Goal: Information Seeking & Learning: Find specific fact

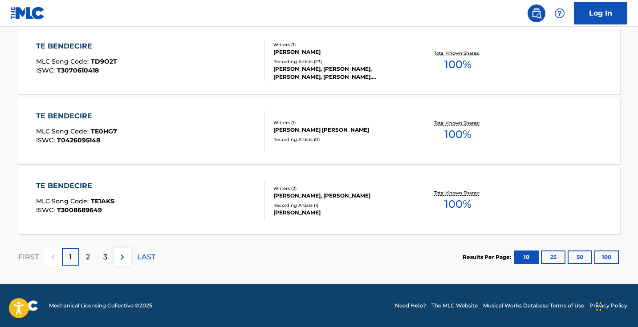
click at [108, 256] on div "3" at bounding box center [105, 257] width 17 height 17
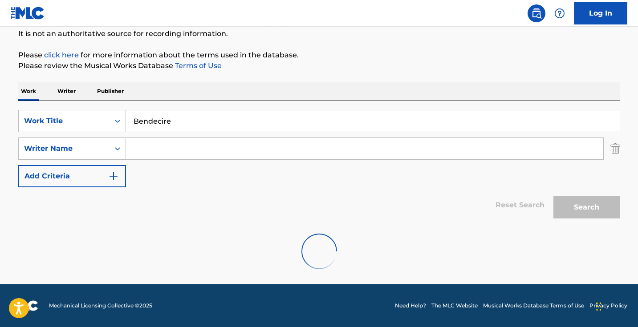
scroll to position [88, 0]
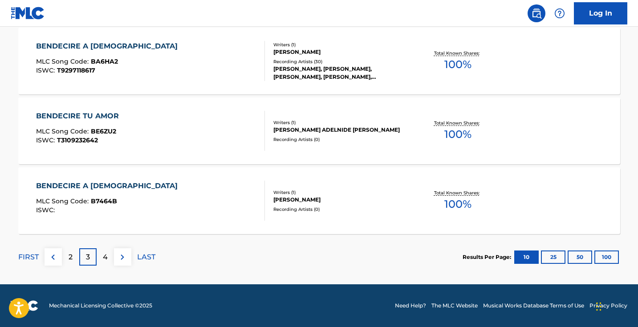
click at [73, 260] on div "2" at bounding box center [70, 257] width 17 height 17
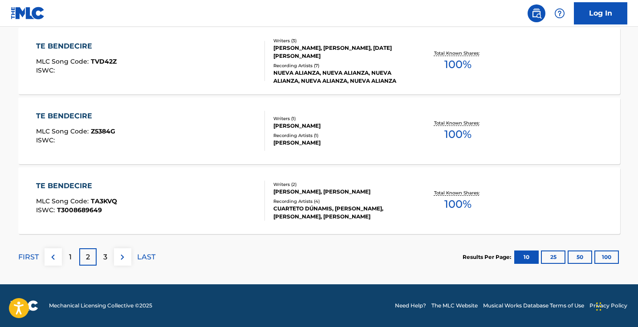
click at [57, 258] on img at bounding box center [53, 257] width 11 height 11
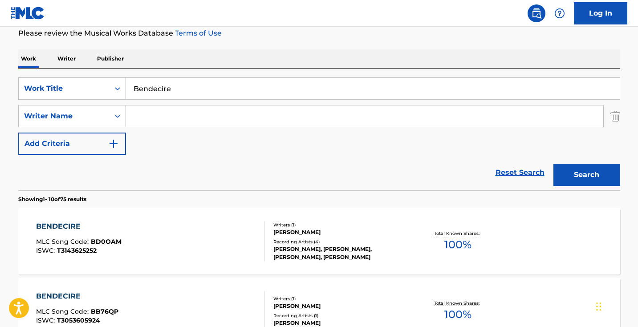
scroll to position [116, 0]
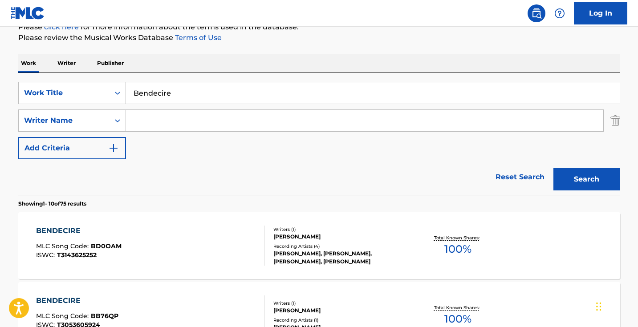
click at [234, 119] on input "Search Form" at bounding box center [365, 120] width 478 height 21
type input "[PERSON_NAME]"
click at [587, 180] on button "Search" at bounding box center [587, 179] width 67 height 22
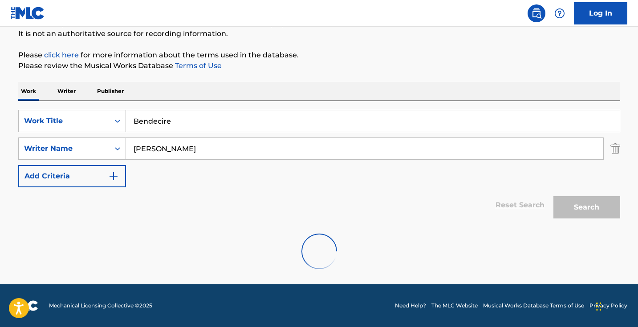
scroll to position [59, 0]
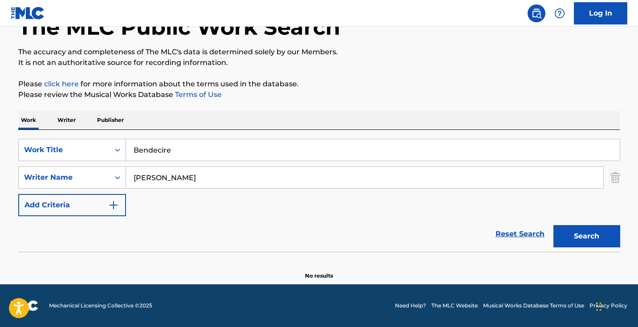
click at [206, 151] on input "Bendecire" at bounding box center [373, 149] width 494 height 21
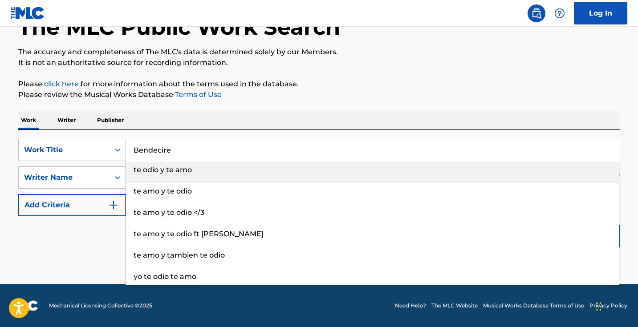
click at [206, 151] on input "Bendecire" at bounding box center [373, 149] width 494 height 21
paste input "[PERSON_NAME] (En Vivo)"
type input "[PERSON_NAME] (En Vivo)"
click at [338, 100] on div "The MLC Public Work Search The accuracy and completeness of The MLC's data is d…" at bounding box center [320, 135] width 624 height 290
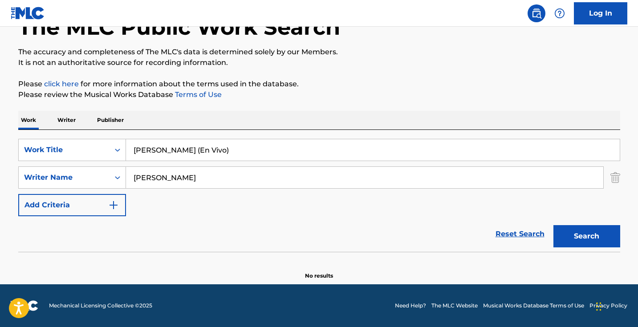
click at [241, 182] on input "[PERSON_NAME]" at bounding box center [365, 177] width 478 height 21
click at [587, 237] on button "Search" at bounding box center [587, 236] width 67 height 22
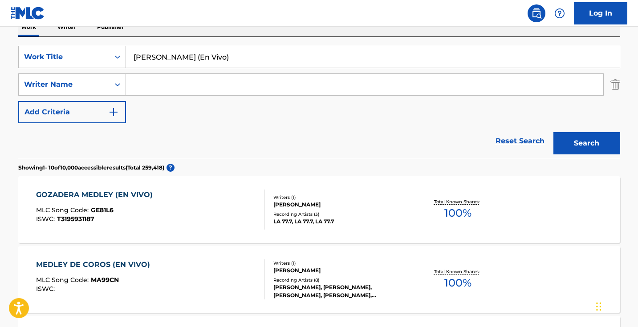
scroll to position [140, 0]
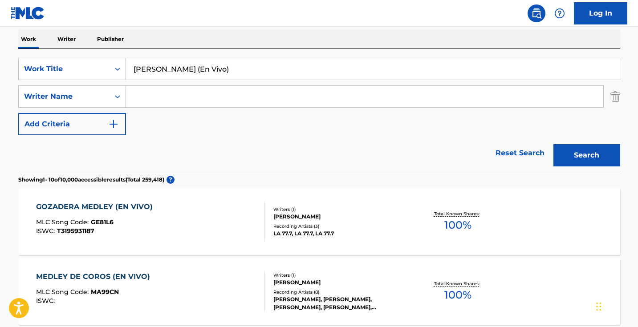
click at [258, 64] on input "[PERSON_NAME] (En Vivo)" at bounding box center [373, 68] width 494 height 21
paste input "Coritos"
type input "Medley Coritos (En Vivo)"
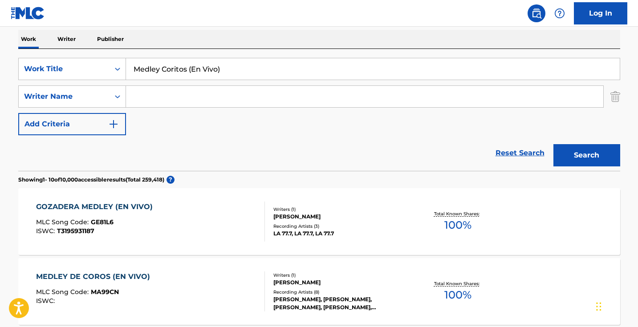
click at [587, 155] on button "Search" at bounding box center [587, 155] width 67 height 22
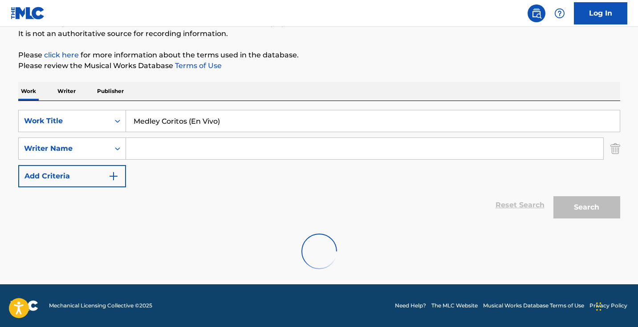
scroll to position [88, 0]
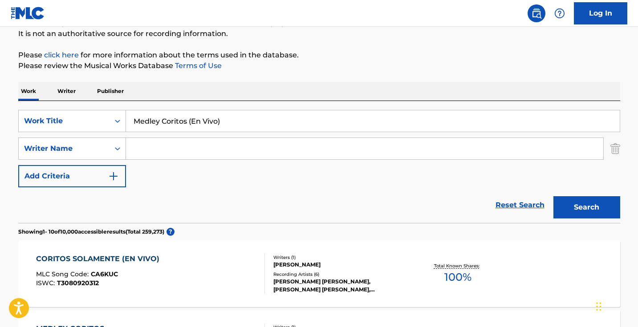
click at [237, 153] on input "Search Form" at bounding box center [365, 148] width 478 height 21
type input "[PERSON_NAME]"
click at [587, 208] on button "Search" at bounding box center [587, 207] width 67 height 22
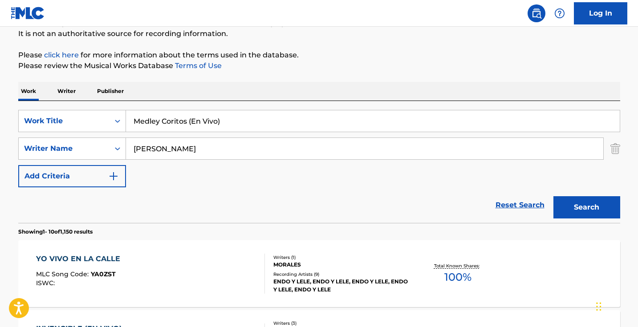
click at [264, 119] on input "Medley Coritos (En Vivo)" at bounding box center [373, 120] width 494 height 21
paste input "Dance Medley"
click at [587, 208] on button "Search" at bounding box center [587, 207] width 67 height 22
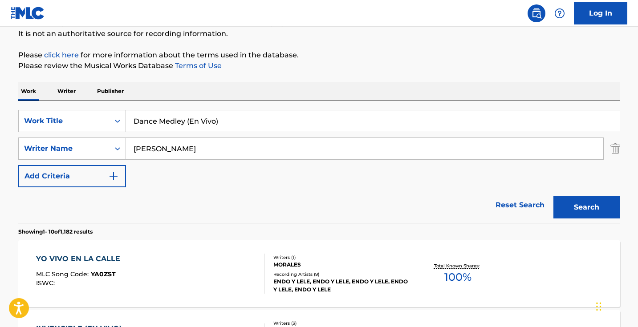
click at [235, 126] on input "Dance Medley (En Vivo)" at bounding box center [373, 120] width 494 height 21
paste input "Mover Tu Corazón"
click at [587, 208] on button "Search" at bounding box center [587, 207] width 67 height 22
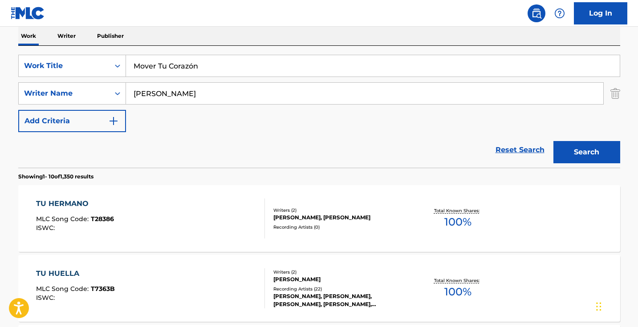
scroll to position [140, 0]
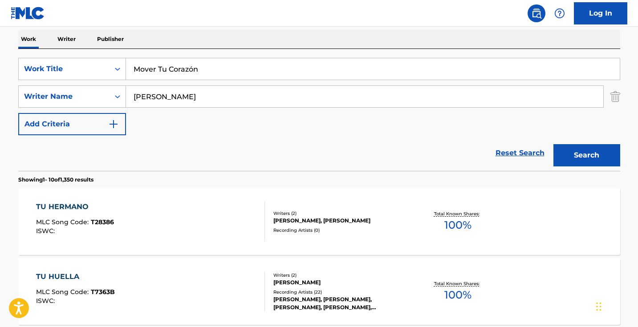
click at [280, 65] on input "Mover Tu Corazón" at bounding box center [373, 68] width 494 height 21
paste input "úsica Del Cielo"
click at [577, 153] on button "Search" at bounding box center [587, 155] width 67 height 22
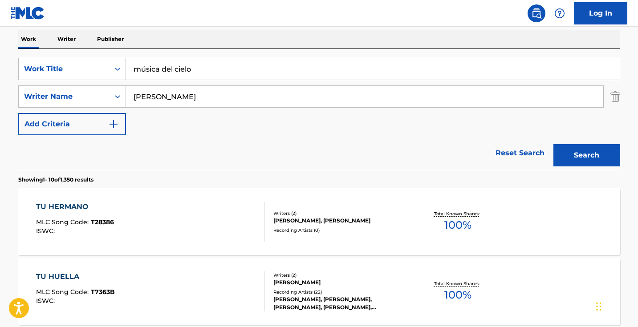
scroll to position [88, 0]
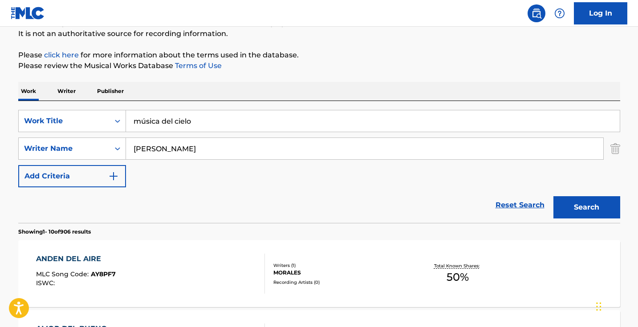
click at [213, 117] on input "música del cielo" at bounding box center [373, 120] width 494 height 21
paste input "Mover Tu Corazón"
type input "Mover Tu Corazón"
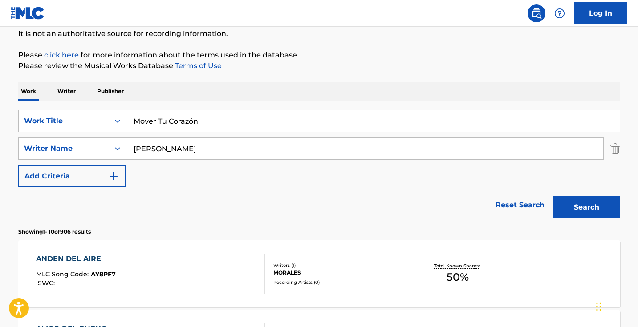
click at [587, 208] on button "Search" at bounding box center [587, 207] width 67 height 22
click at [213, 182] on div "SearchWithCriteria4d2a79fd-32aa-4738-9ff0-d76d51f84276 Work Title Mover Tu Cora…" at bounding box center [319, 149] width 602 height 78
click at [233, 141] on input "[PERSON_NAME]" at bounding box center [365, 148] width 478 height 21
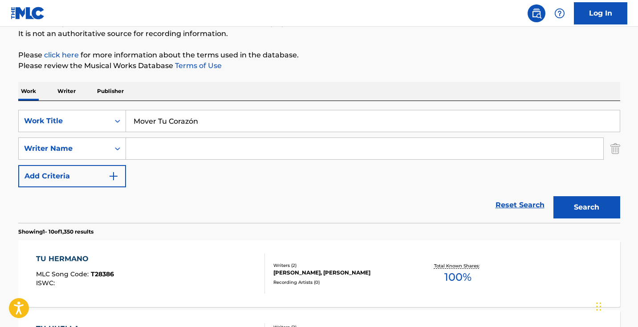
click at [587, 208] on button "Search" at bounding box center [587, 207] width 67 height 22
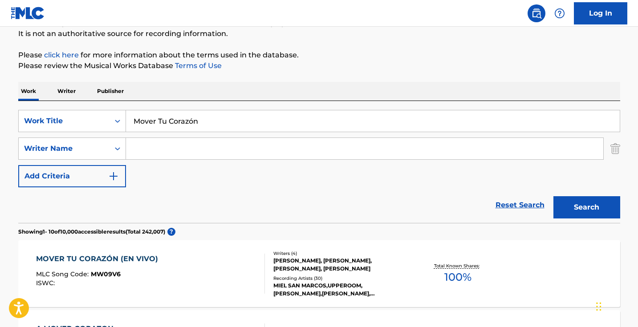
click at [393, 279] on div "Recording Artists ( 30 )" at bounding box center [341, 278] width 135 height 7
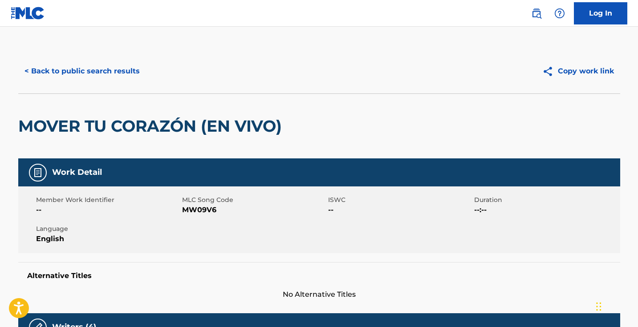
click at [204, 209] on span "MW09V6" at bounding box center [254, 210] width 144 height 11
copy span "MW09V6"
click at [107, 72] on button "< Back to public search results" at bounding box center [82, 71] width 128 height 22
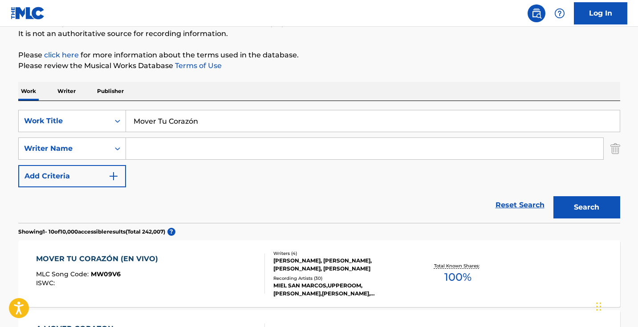
click at [213, 118] on input "Mover Tu Corazón" at bounding box center [373, 120] width 494 height 21
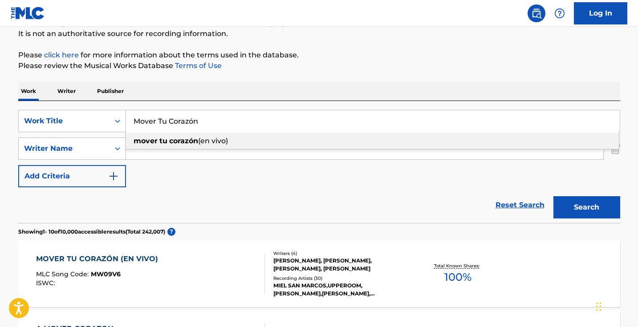
click at [213, 118] on input "Mover Tu Corazón" at bounding box center [373, 120] width 494 height 21
paste input "Retrieving data. Wait a few seconds and try to cut or copy again."
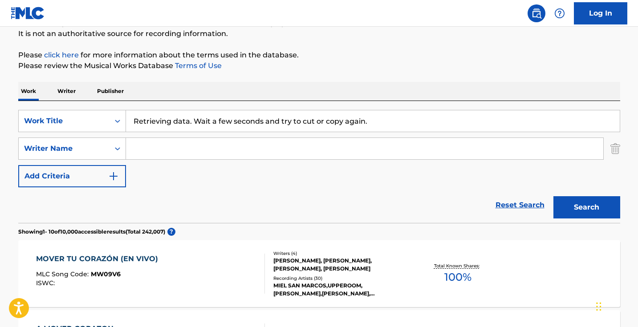
type input "Retrieving data. Wait a few seconds and try to cut or copy again."
click at [587, 208] on button "Search" at bounding box center [587, 207] width 67 height 22
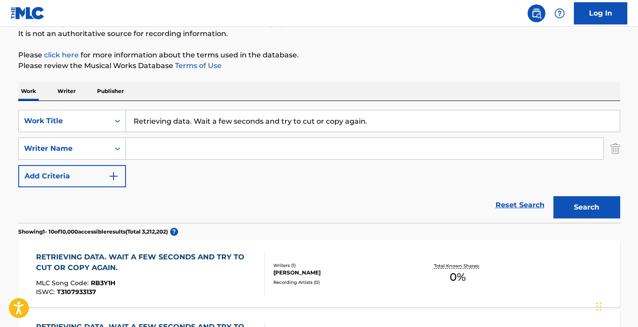
click at [385, 122] on input "Retrieving data. Wait a few seconds and try to cut or copy again." at bounding box center [373, 120] width 494 height 21
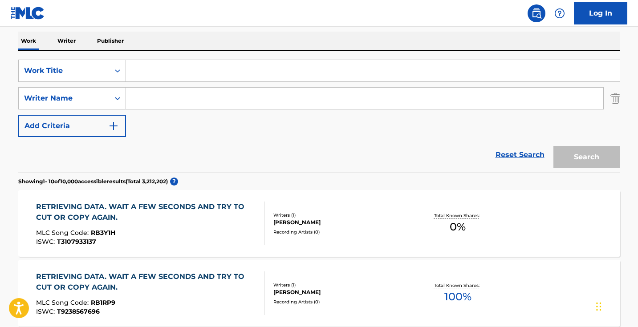
scroll to position [164, 0]
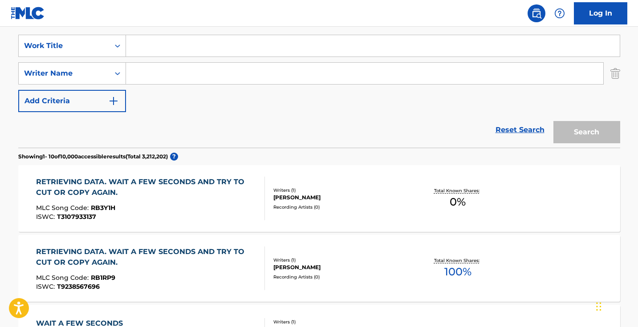
paste input "Música Del Cielo"
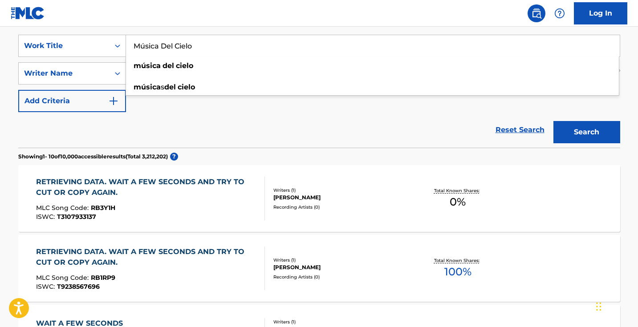
type input "Música Del Cielo"
click at [567, 134] on button "Search" at bounding box center [587, 132] width 67 height 22
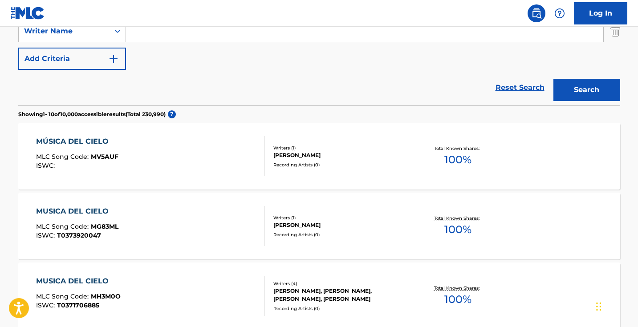
scroll to position [123, 0]
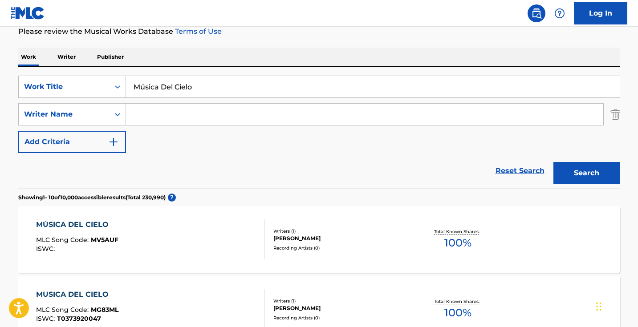
click at [233, 90] on input "Música Del Cielo" at bounding box center [373, 86] width 494 height 21
click at [233, 190] on section "Showing 1 - 10 of 10,000 accessible results (Total 230,990 ) ?" at bounding box center [319, 195] width 602 height 13
click at [238, 120] on input "Search Form" at bounding box center [365, 114] width 478 height 21
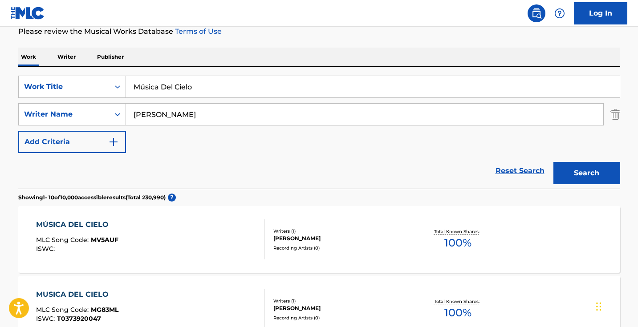
type input "[PERSON_NAME]"
click at [587, 173] on button "Search" at bounding box center [587, 173] width 67 height 22
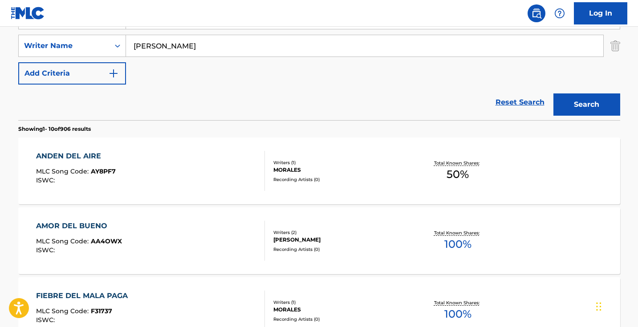
scroll to position [105, 0]
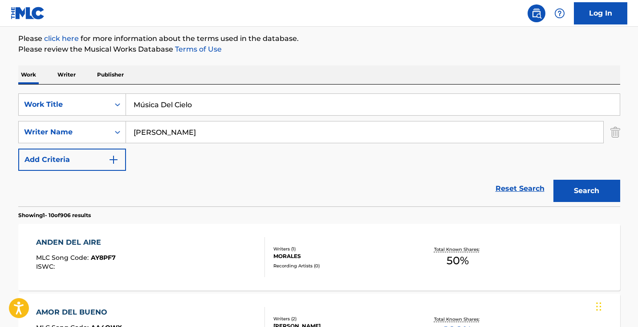
click at [217, 135] on input "[PERSON_NAME]" at bounding box center [365, 132] width 478 height 21
click at [587, 191] on button "Search" at bounding box center [587, 191] width 67 height 22
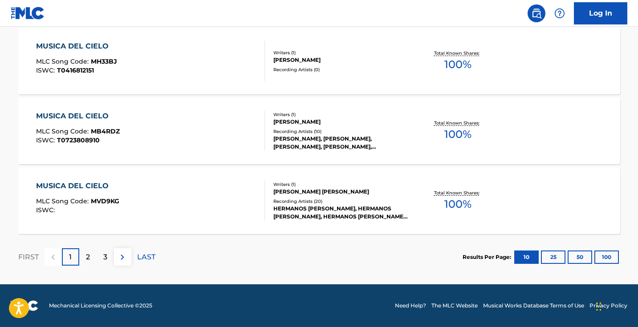
scroll to position [791, 0]
click at [123, 259] on img at bounding box center [122, 257] width 11 height 11
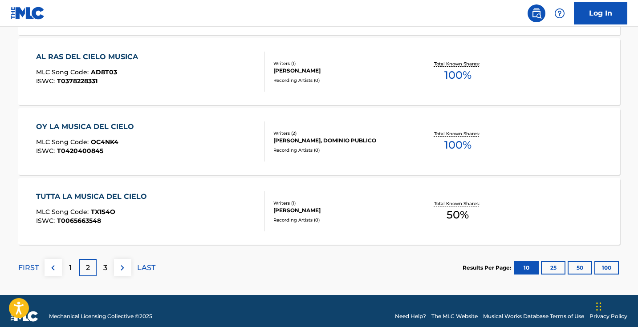
click at [125, 269] on img at bounding box center [122, 268] width 11 height 11
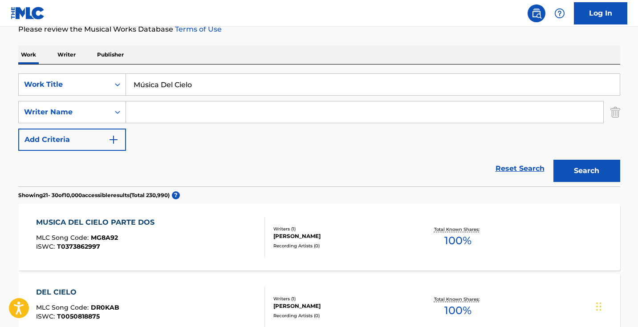
scroll to position [89, 0]
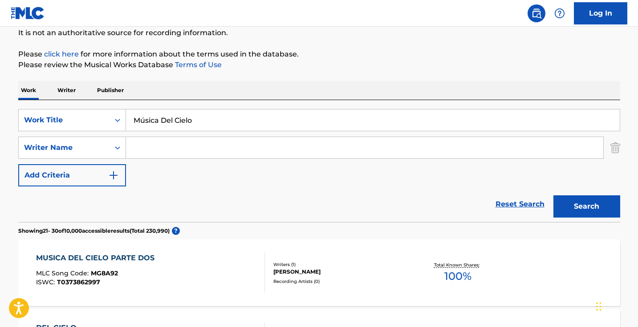
click at [211, 120] on input "Música Del Cielo" at bounding box center [373, 120] width 494 height 21
paste input "[PERSON_NAME] (feat. [PERSON_NAME])"
drag, startPoint x: 278, startPoint y: 120, endPoint x: 190, endPoint y: 119, distance: 88.2
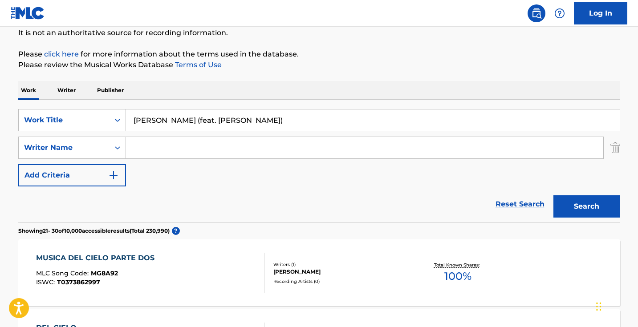
click at [190, 120] on input "[PERSON_NAME] (feat. [PERSON_NAME])" at bounding box center [373, 120] width 494 height 21
type input "Óleo [PERSON_NAME]"
click at [587, 207] on button "Search" at bounding box center [587, 207] width 67 height 22
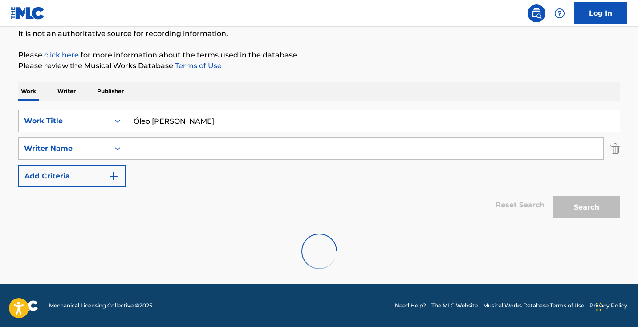
scroll to position [88, 0]
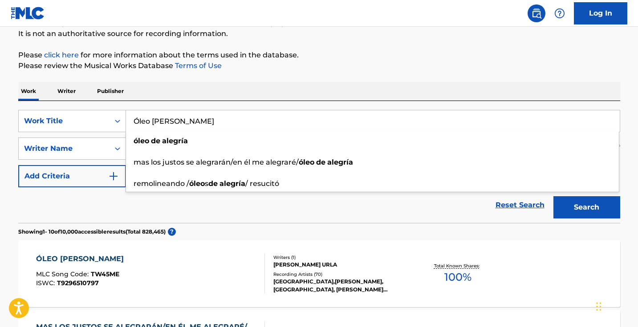
click at [277, 214] on div "Reset Search Search" at bounding box center [319, 206] width 602 height 36
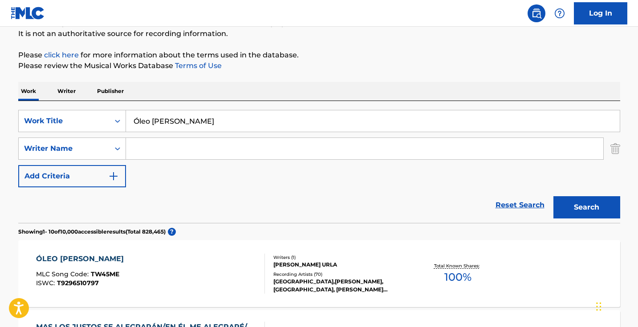
scroll to position [141, 0]
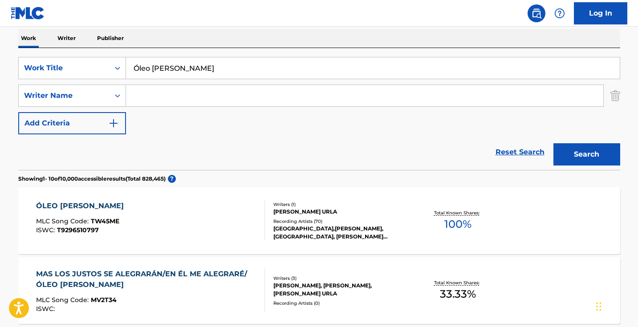
click at [210, 224] on div "ÓLEO DE ALEGRÍA MLC Song Code : TW45ME ISWC : T9296510797" at bounding box center [150, 221] width 229 height 40
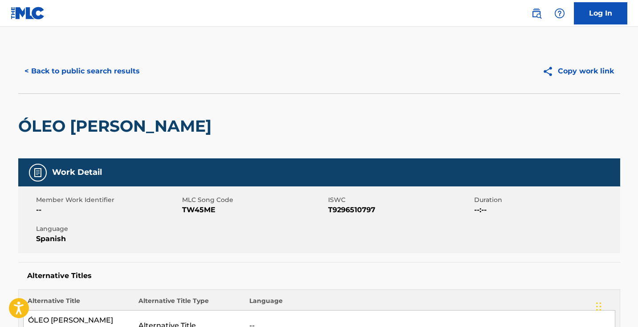
click at [205, 210] on span "TW45ME" at bounding box center [254, 210] width 144 height 11
click at [205, 209] on span "TW45ME" at bounding box center [254, 210] width 144 height 11
copy span "TW45ME"
click at [110, 73] on button "< Back to public search results" at bounding box center [82, 71] width 128 height 22
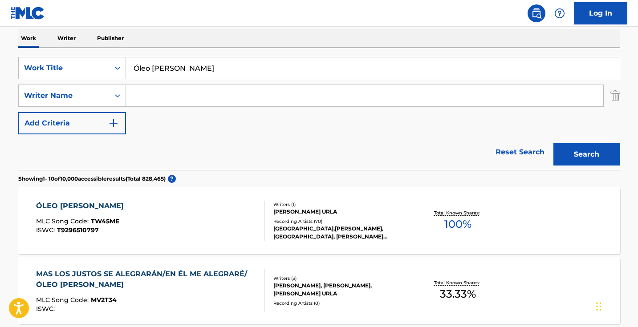
click at [214, 70] on input "Óleo [PERSON_NAME]" at bounding box center [373, 67] width 494 height 21
paste input "Rey Glorioso"
type input "Rey Glorioso"
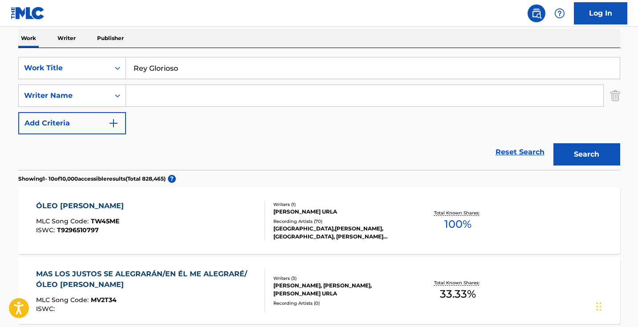
click at [586, 151] on button "Search" at bounding box center [587, 154] width 67 height 22
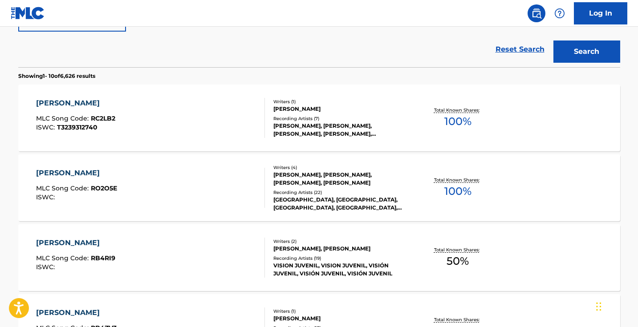
scroll to position [245, 0]
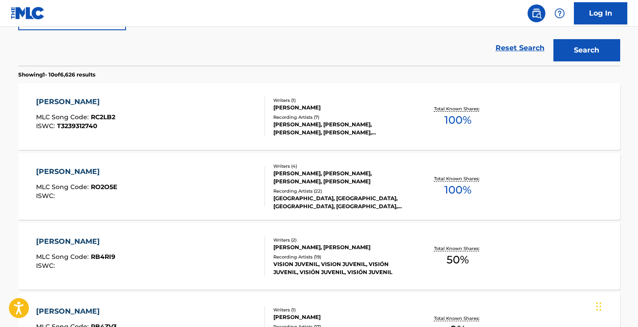
click at [234, 184] on div "REY GLORIOSO MLC Song Code : RO2O5E ISWC :" at bounding box center [150, 187] width 229 height 40
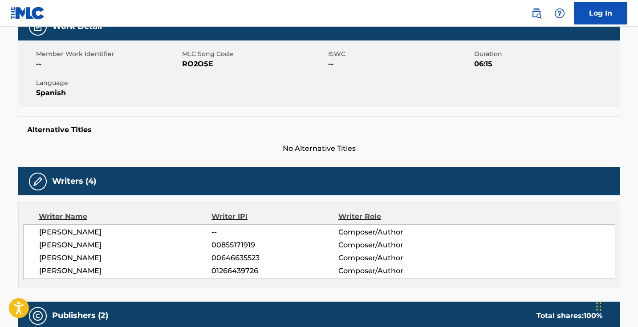
scroll to position [80, 0]
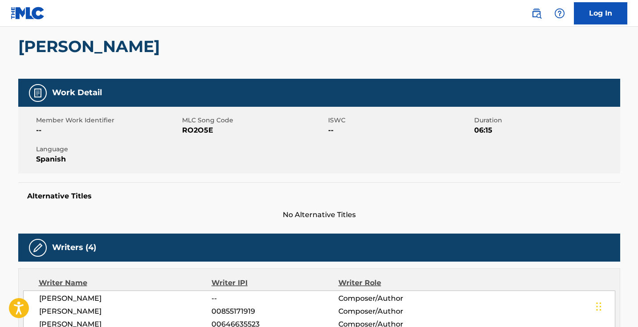
click at [204, 132] on span "RO2O5E" at bounding box center [254, 130] width 144 height 11
copy span "RO2O5E"
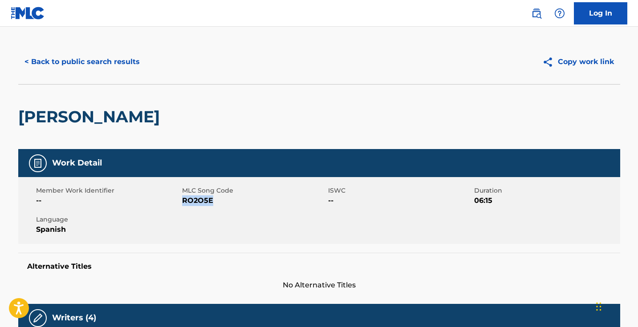
click at [120, 58] on button "< Back to public search results" at bounding box center [82, 62] width 128 height 22
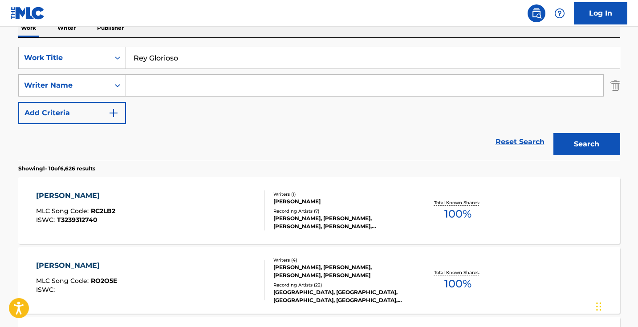
scroll to position [116, 0]
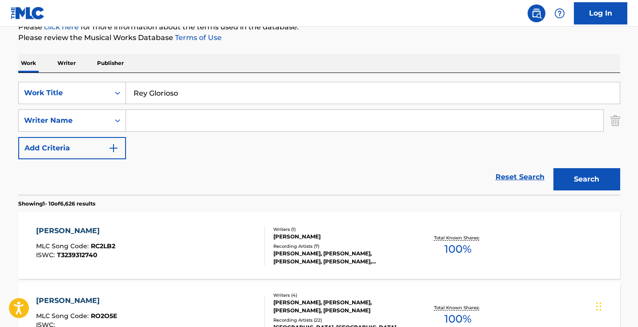
click at [219, 103] on input "Rey Glorioso" at bounding box center [373, 92] width 494 height 21
paste input "Te Adoro A Ti"
click at [587, 180] on button "Search" at bounding box center [587, 179] width 67 height 22
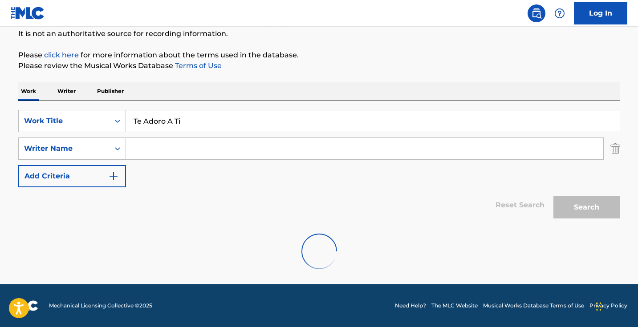
scroll to position [88, 0]
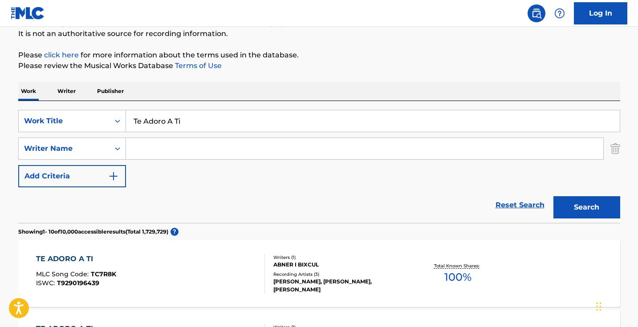
click at [78, 207] on div "Reset Search Search" at bounding box center [319, 206] width 602 height 36
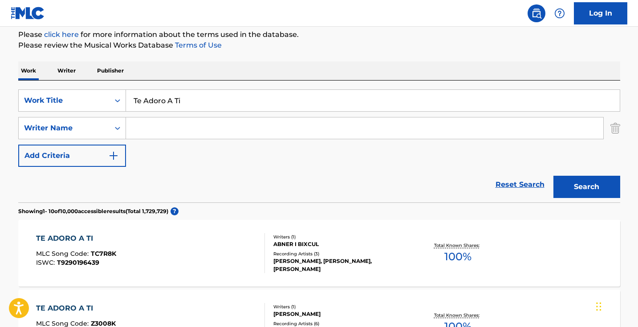
scroll to position [66, 0]
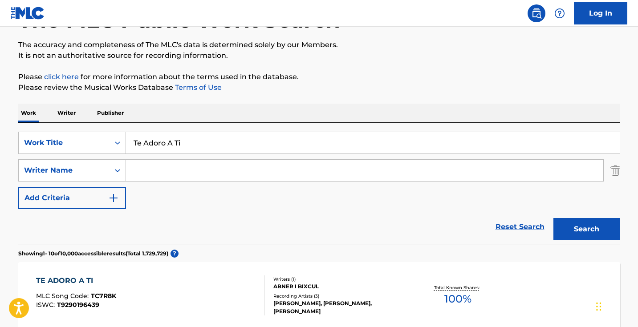
click at [204, 151] on input "Te Adoro A Ti" at bounding box center [373, 142] width 494 height 21
paste input "Exalto (En Vivo)"
type input "Te Exalto (En Vivo)"
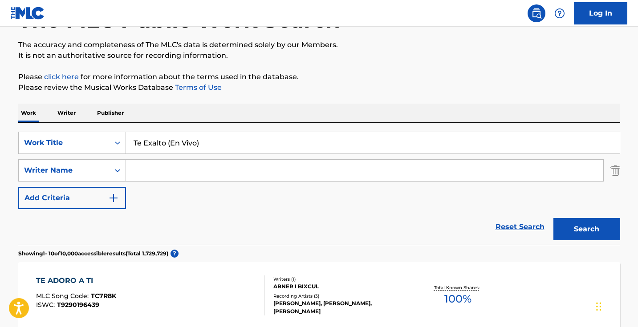
click at [587, 229] on button "Search" at bounding box center [587, 229] width 67 height 22
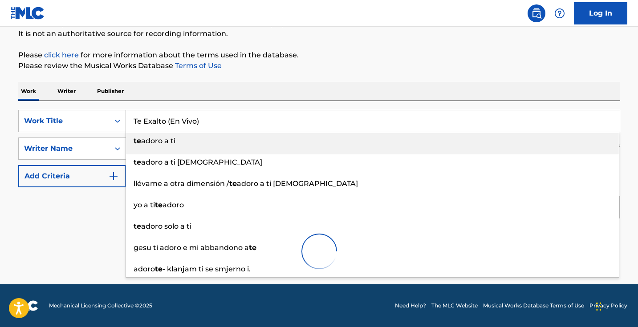
scroll to position [88, 0]
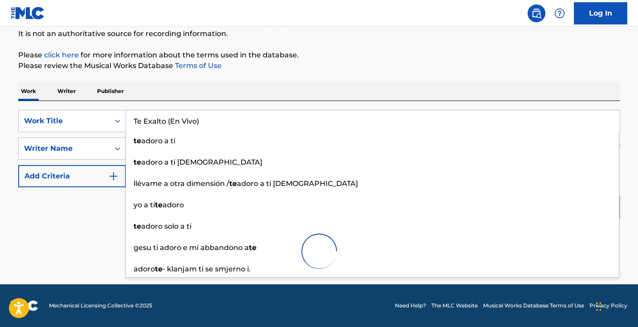
click at [89, 198] on div "Reset Search Search" at bounding box center [319, 206] width 602 height 36
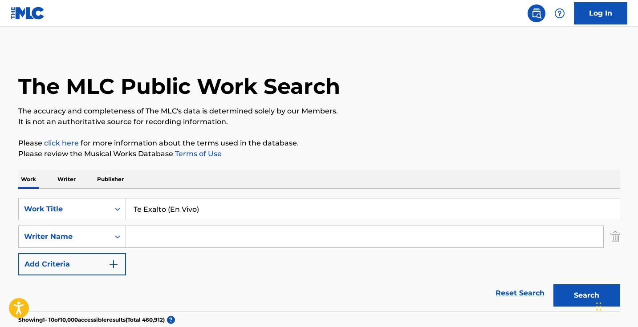
scroll to position [0, 0]
click at [187, 234] on input "Search Form" at bounding box center [365, 236] width 478 height 21
click at [587, 296] on button "Search" at bounding box center [587, 296] width 67 height 22
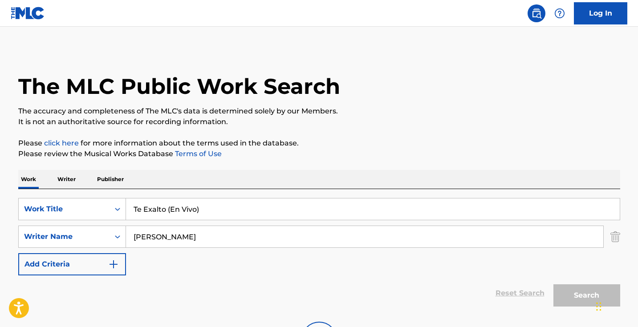
type input "[PERSON_NAME]"
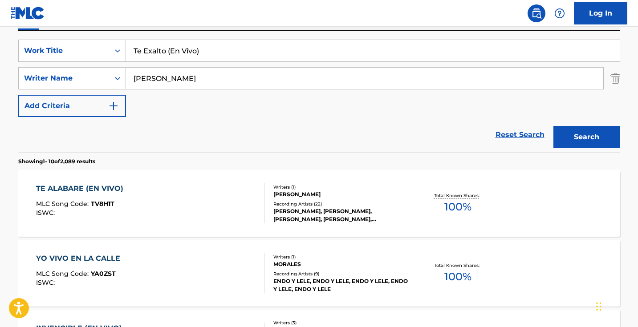
scroll to position [176, 0]
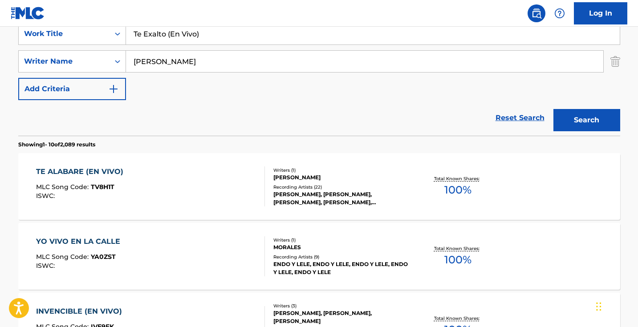
click at [180, 65] on input "[PERSON_NAME]" at bounding box center [365, 61] width 478 height 21
click at [587, 120] on button "Search" at bounding box center [587, 120] width 67 height 22
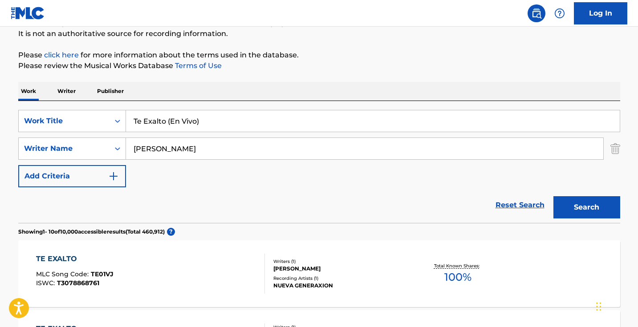
type input "[PERSON_NAME]"
click at [587, 208] on button "Search" at bounding box center [587, 207] width 67 height 22
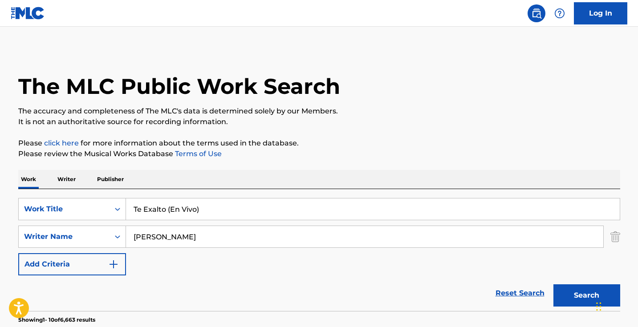
scroll to position [0, 0]
click at [204, 205] on input "Te Exalto (En Vivo)" at bounding box center [373, 209] width 494 height 21
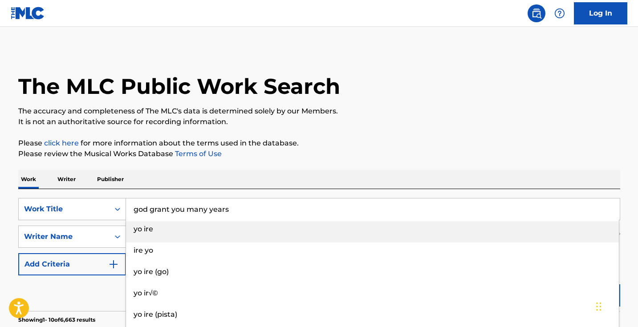
click at [254, 212] on input "god grant you many years" at bounding box center [373, 209] width 494 height 21
click at [452, 144] on p "Please click here for more information about the terms used in the database." at bounding box center [319, 143] width 602 height 11
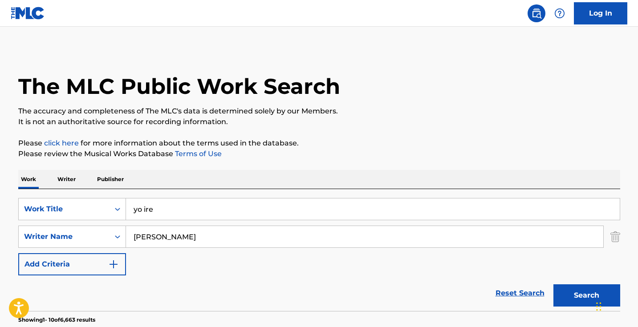
click at [559, 287] on button "Search" at bounding box center [587, 296] width 67 height 22
click at [170, 217] on input "yo ire" at bounding box center [373, 209] width 494 height 21
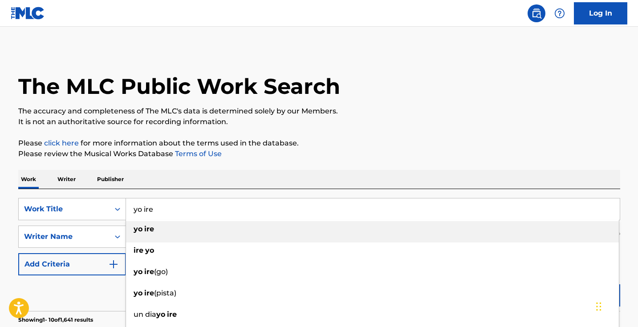
click at [170, 217] on input "yo ire" at bounding box center [373, 209] width 494 height 21
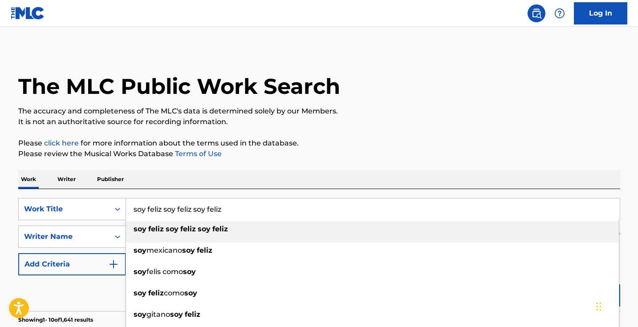
drag, startPoint x: 231, startPoint y: 207, endPoint x: 168, endPoint y: 207, distance: 63.7
click at [168, 207] on input "soy feliz soy feliz soy feliz" at bounding box center [373, 209] width 494 height 21
type input "soy feliz"
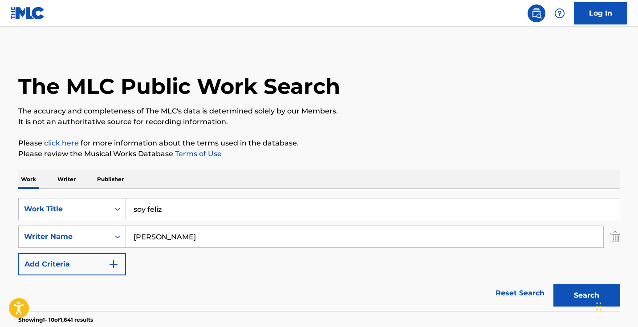
click at [391, 143] on p "Please click here for more information about the terms used in the database." at bounding box center [319, 143] width 602 height 11
click at [571, 294] on button "Search" at bounding box center [587, 296] width 67 height 22
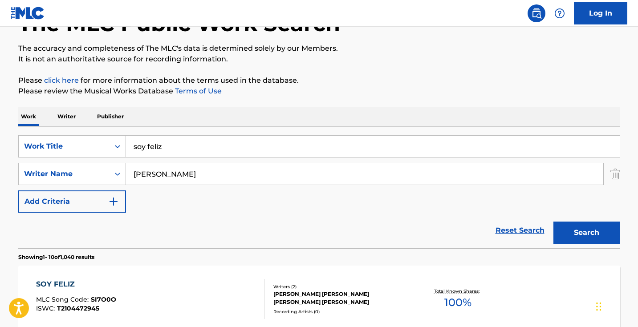
scroll to position [41, 0]
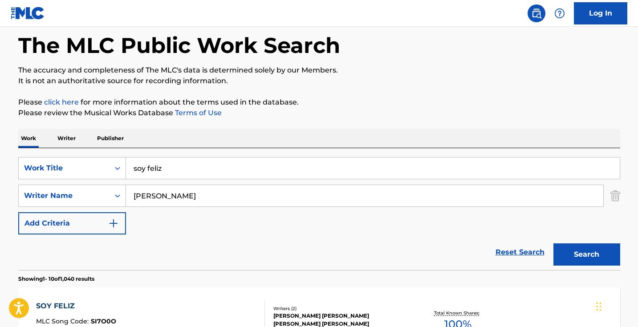
click at [184, 198] on input "[PERSON_NAME]" at bounding box center [365, 195] width 478 height 21
type input "[PERSON_NAME]"
click at [587, 255] on button "Search" at bounding box center [587, 255] width 67 height 22
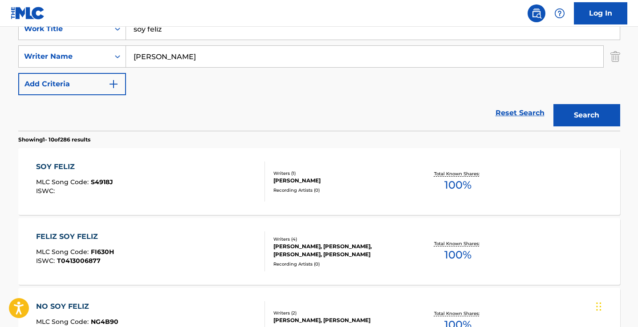
scroll to position [38, 0]
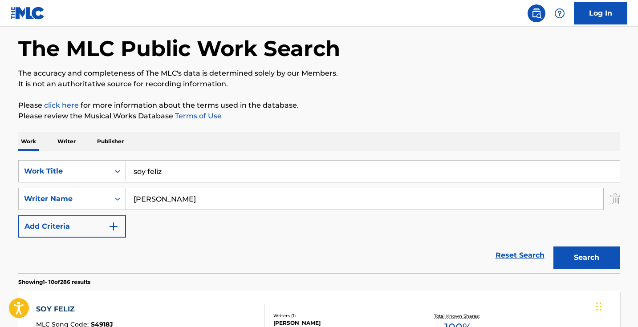
click at [173, 172] on input "soy feliz" at bounding box center [373, 171] width 494 height 21
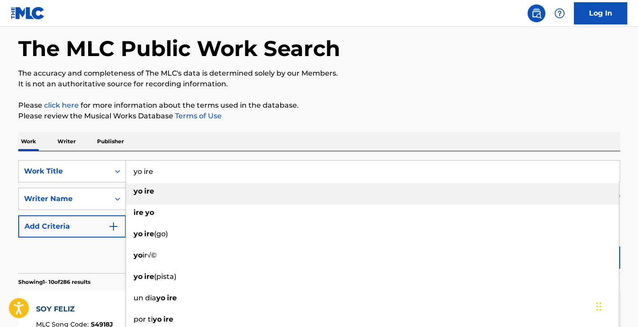
type input "yo ire"
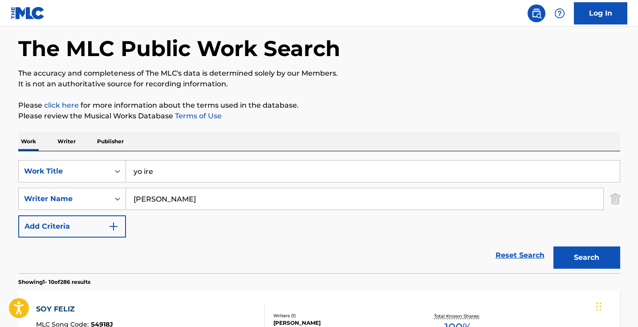
click at [421, 118] on p "Please review the Musical Works Database Terms of Use" at bounding box center [319, 116] width 602 height 11
drag, startPoint x: 573, startPoint y: 256, endPoint x: 523, endPoint y: 255, distance: 49.9
click at [573, 256] on button "Search" at bounding box center [587, 258] width 67 height 22
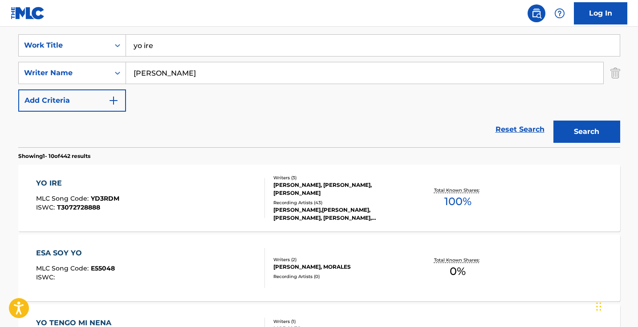
scroll to position [172, 0]
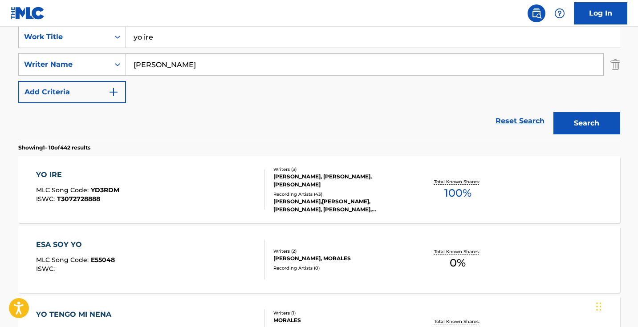
click at [236, 187] on div "YO IRE MLC Song Code : YD3RDM ISWC : T3072728888" at bounding box center [150, 190] width 229 height 40
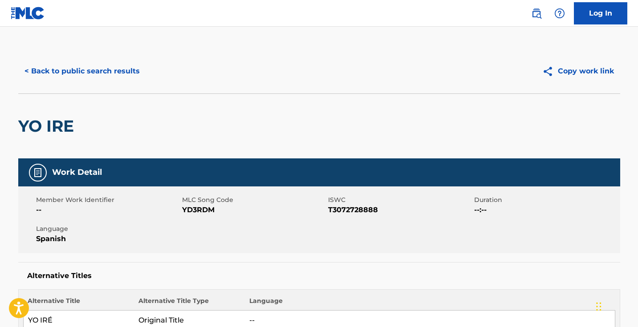
click at [199, 209] on span "YD3RDM" at bounding box center [254, 210] width 144 height 11
copy span "YD3RDM"
click at [119, 67] on button "< Back to public search results" at bounding box center [82, 71] width 128 height 22
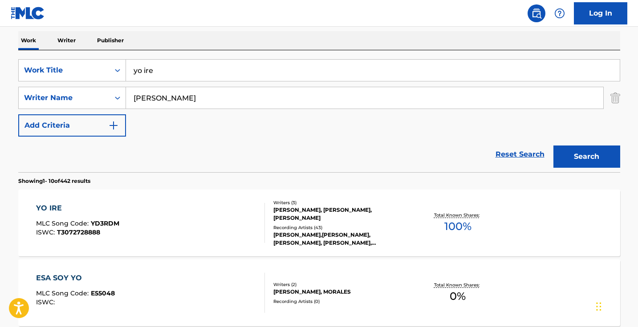
scroll to position [115, 0]
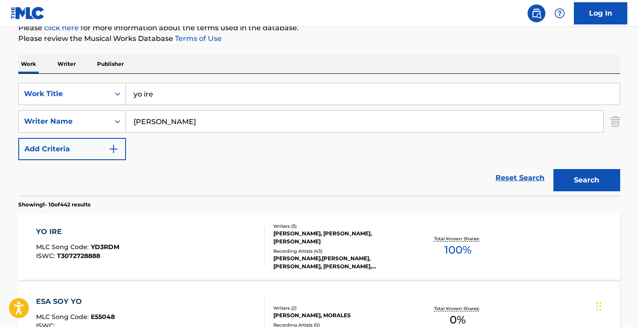
click at [169, 94] on input "yo ire" at bounding box center [373, 93] width 494 height 21
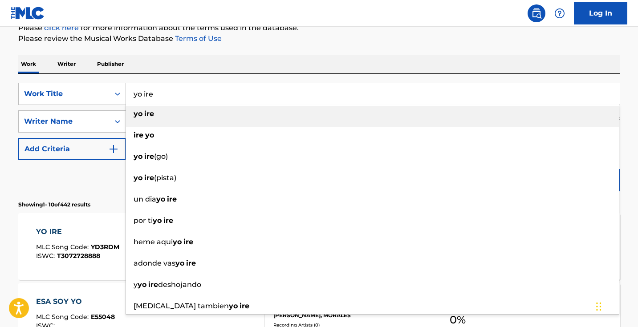
paste input "Retrieving data. Wait a few seconds and try to cut or copy again."
type input "Retrieving data. Wait a few seconds and try to cut or copy again."
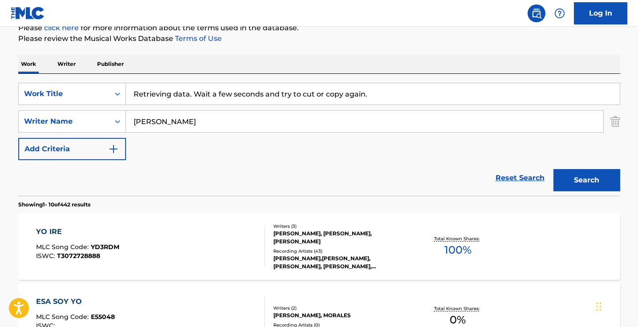
click at [169, 94] on input "Retrieving data. Wait a few seconds and try to cut or copy again." at bounding box center [373, 93] width 494 height 21
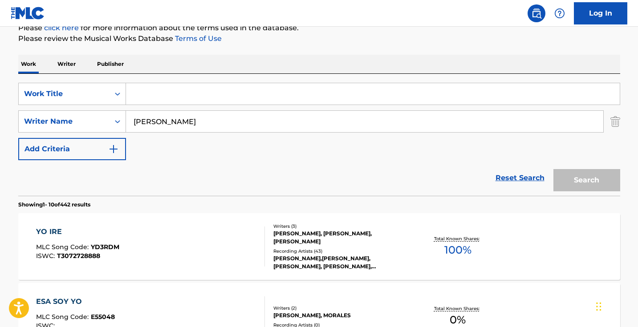
paste input "Yo Iré / Soy Feliz (En Vivo)"
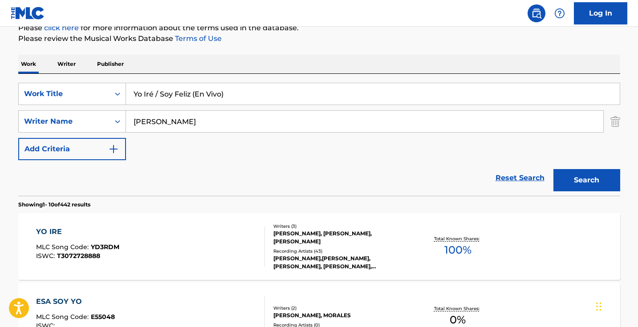
type input "Yo Iré / Soy Feliz (En Vivo)"
click at [608, 194] on div "Search" at bounding box center [584, 178] width 71 height 36
click at [596, 182] on button "Search" at bounding box center [587, 180] width 67 height 22
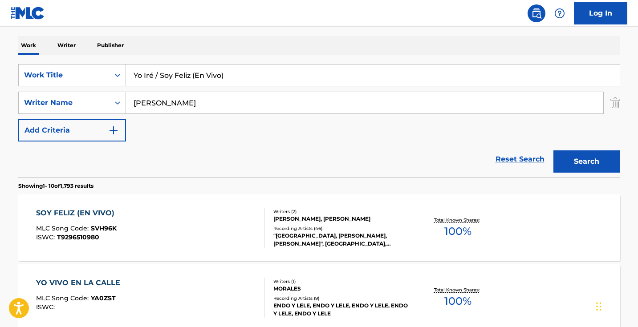
scroll to position [141, 0]
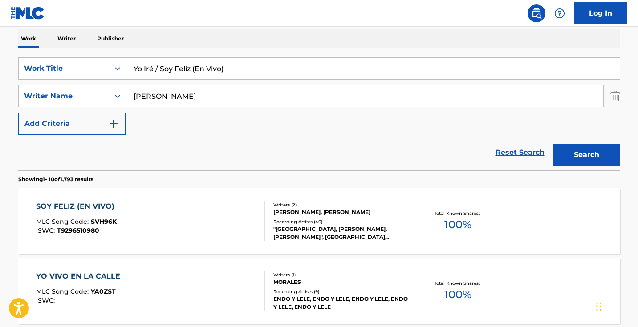
click at [218, 228] on div "SOY FELIZ (EN VIVO) MLC Song Code : SVH96K ISWC : T9296510980" at bounding box center [150, 221] width 229 height 40
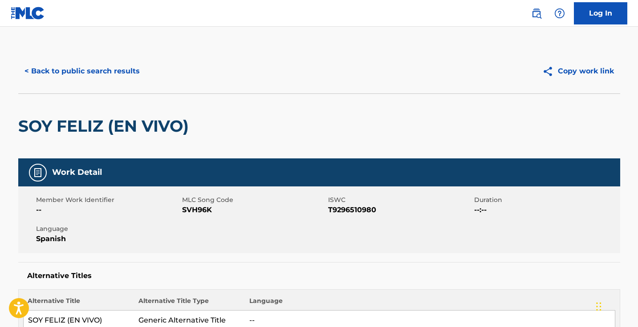
click at [199, 210] on span "SVH96K" at bounding box center [254, 210] width 144 height 11
click at [199, 209] on span "SVH96K" at bounding box center [254, 210] width 144 height 11
copy span "SVH96K"
click at [122, 66] on button "< Back to public search results" at bounding box center [82, 71] width 128 height 22
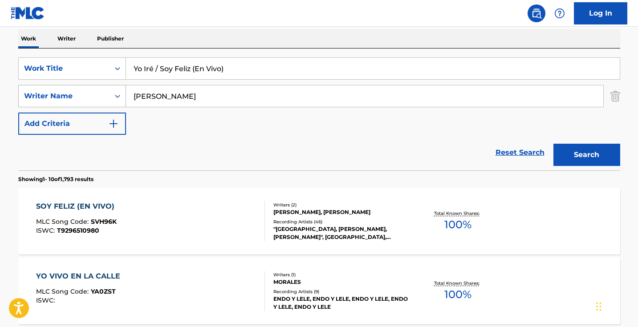
drag, startPoint x: 213, startPoint y: 97, endPoint x: 76, endPoint y: 93, distance: 136.8
click at [76, 93] on div "SearchWithCriteriace65522e-d4a0-4e54-898a-9a3503ae2835 Writer Name [PERSON_NAME]" at bounding box center [319, 96] width 602 height 22
drag, startPoint x: 268, startPoint y: 72, endPoint x: 69, endPoint y: 60, distance: 199.5
click at [72, 60] on div "SearchWithCriteria4d2a79fd-32aa-4738-9ff0-d76d51f84276 Work Title Yo Iré / Soy …" at bounding box center [319, 68] width 602 height 22
paste input "Retrieving data. Wait a few seconds and try to cut or copy again."
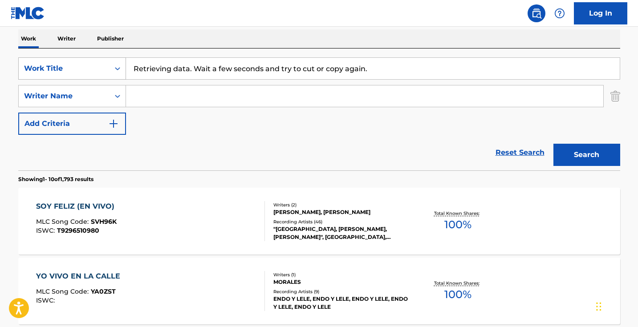
type input "Retrieving data. Wait a few seconds and try to cut or copy again."
click at [587, 155] on button "Search" at bounding box center [587, 155] width 67 height 22
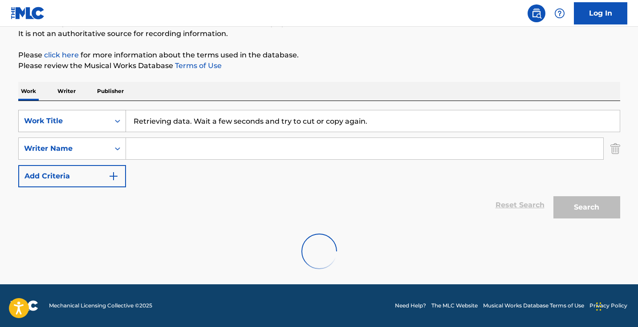
drag, startPoint x: 414, startPoint y: 124, endPoint x: 119, endPoint y: 110, distance: 295.3
click at [125, 114] on div "SearchWithCriteria4d2a79fd-32aa-4738-9ff0-d76d51f84276 Work Title Retrieving da…" at bounding box center [319, 121] width 602 height 22
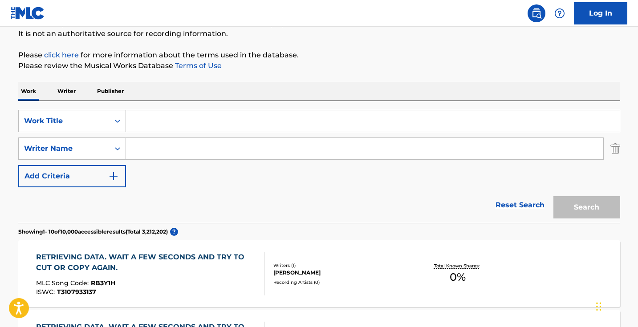
paste input "PERDICIÓN"
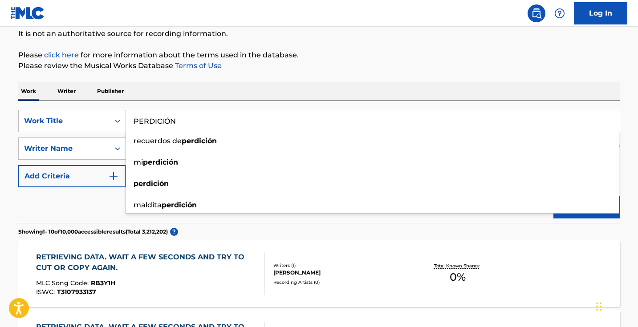
type input "PERDICIÓN"
click at [538, 98] on div "Work Writer Publisher" at bounding box center [319, 91] width 602 height 19
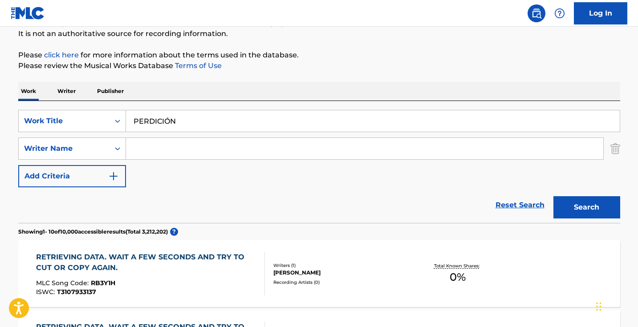
click at [577, 215] on button "Search" at bounding box center [587, 207] width 67 height 22
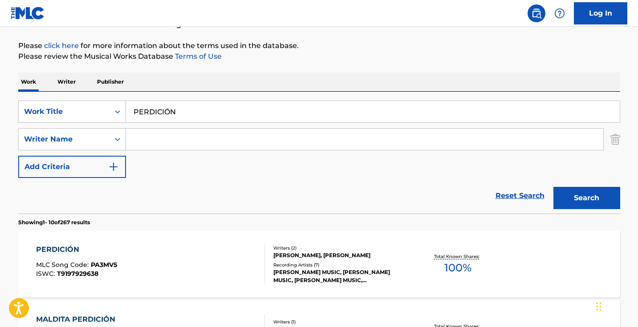
scroll to position [101, 0]
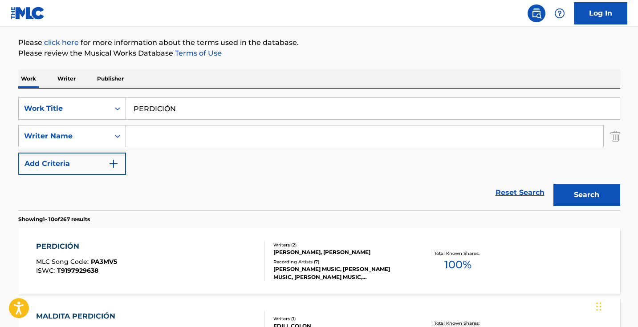
click at [246, 131] on input "Search Form" at bounding box center [365, 136] width 478 height 21
paste input "[PERSON_NAME] L [PERSON_NAME]"
drag, startPoint x: 167, startPoint y: 138, endPoint x: 96, endPoint y: 137, distance: 70.8
click at [100, 137] on div "SearchWithCriteriace65522e-d4a0-4e54-898a-9a3503ae2835 Writer Name [PERSON_NAME…" at bounding box center [319, 136] width 602 height 22
click at [587, 195] on button "Search" at bounding box center [587, 195] width 67 height 22
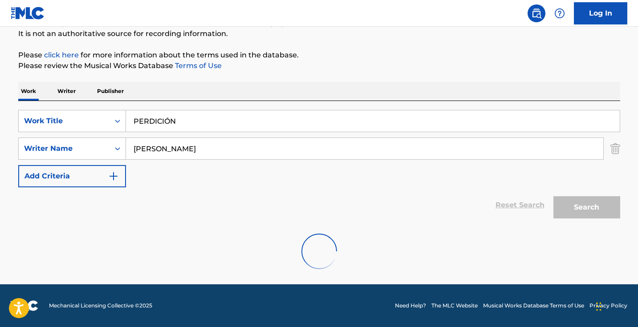
scroll to position [59, 0]
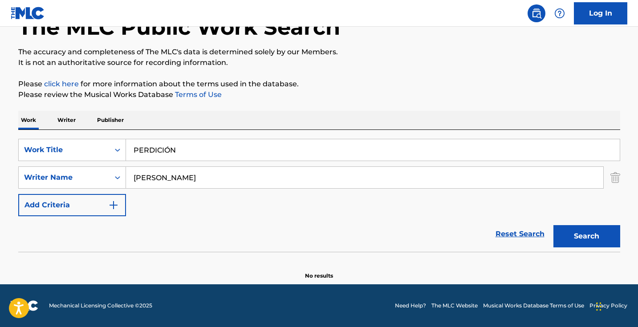
click at [165, 179] on input "[PERSON_NAME]" at bounding box center [365, 177] width 478 height 21
click at [587, 237] on button "Search" at bounding box center [587, 236] width 67 height 22
drag, startPoint x: 210, startPoint y: 174, endPoint x: 89, endPoint y: 173, distance: 121.2
click at [92, 174] on div "SearchWithCriteriace65522e-d4a0-4e54-898a-9a3503ae2835 Writer Name [PERSON_NAME]" at bounding box center [319, 178] width 602 height 22
paste input "rmenta,[PERSON_NAME]"
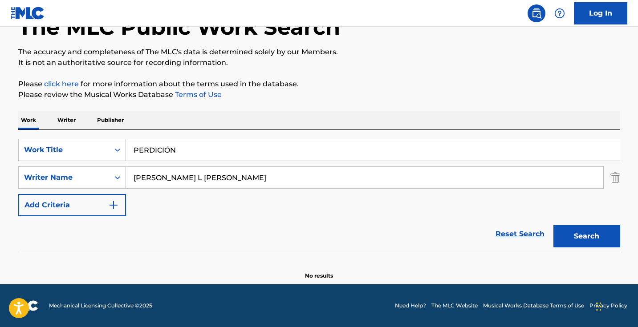
drag, startPoint x: 227, startPoint y: 179, endPoint x: 180, endPoint y: 179, distance: 46.3
click at [183, 179] on input "[PERSON_NAME] L [PERSON_NAME]" at bounding box center [365, 177] width 478 height 21
type input "[PERSON_NAME]"
click at [587, 237] on button "Search" at bounding box center [587, 236] width 67 height 22
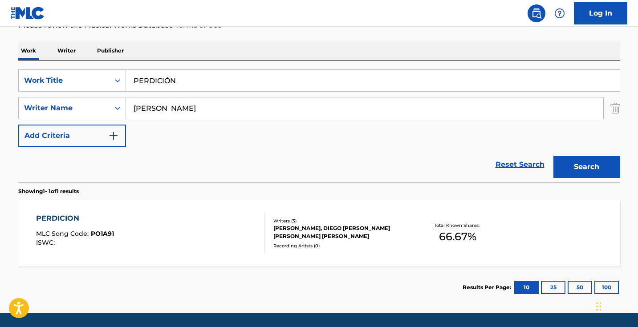
scroll to position [130, 0]
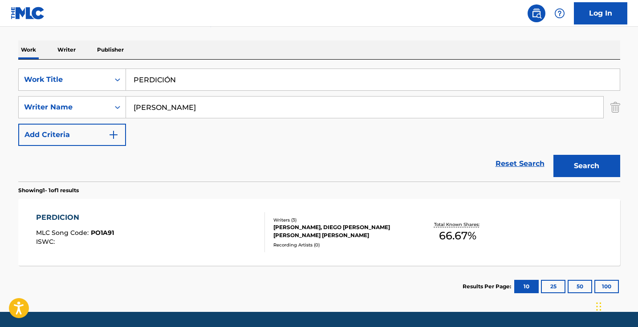
click at [232, 237] on div "PERDICION MLC Song Code : PO1A91 ISWC :" at bounding box center [150, 233] width 229 height 40
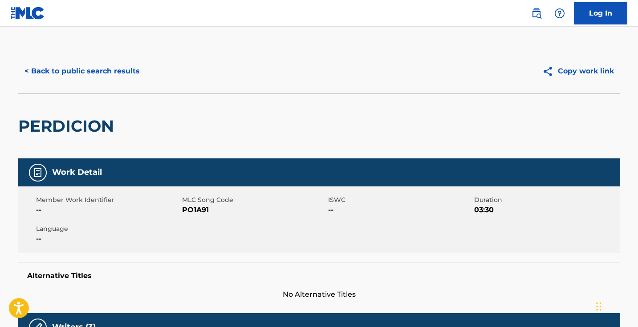
click at [195, 208] on span "PO1A91" at bounding box center [254, 210] width 144 height 11
click at [195, 209] on span "PO1A91" at bounding box center [254, 210] width 144 height 11
copy span "PO1A91"
click at [137, 69] on button "< Back to public search results" at bounding box center [82, 71] width 128 height 22
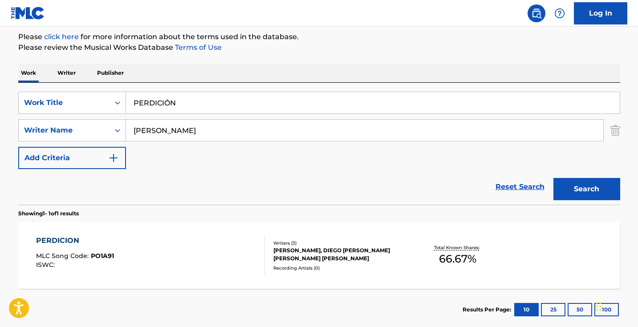
click at [236, 107] on input "PERDICIÓN" at bounding box center [373, 102] width 494 height 21
click at [235, 107] on input "PERDICIÓN" at bounding box center [373, 102] width 494 height 21
paste input "No Sabes La Que Te Espera"
type input "No Sabes La Que Te Espera"
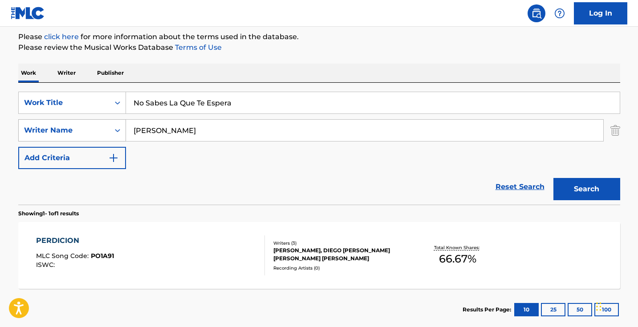
drag, startPoint x: 215, startPoint y: 128, endPoint x: 105, endPoint y: 131, distance: 110.5
click at [105, 131] on div "SearchWithCriteriace65522e-d4a0-4e54-898a-9a3503ae2835 Writer Name Armenta" at bounding box center [319, 130] width 602 height 22
click at [587, 189] on button "Search" at bounding box center [587, 189] width 67 height 22
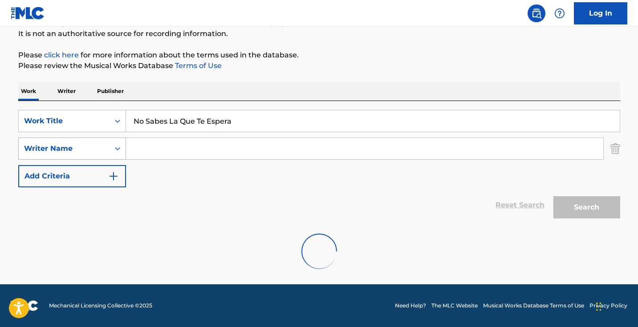
scroll to position [88, 0]
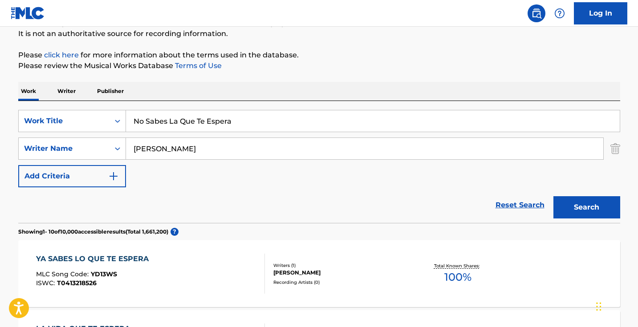
type input "[PERSON_NAME]"
click at [587, 208] on button "Search" at bounding box center [587, 207] width 67 height 22
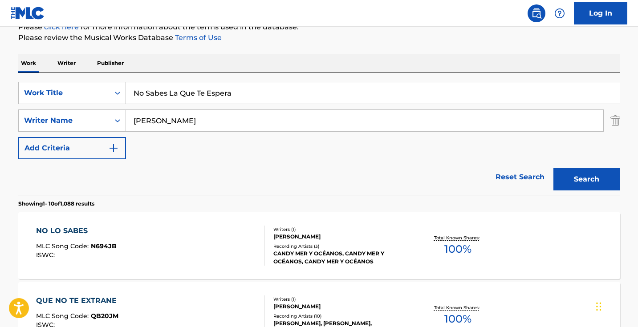
scroll to position [142, 0]
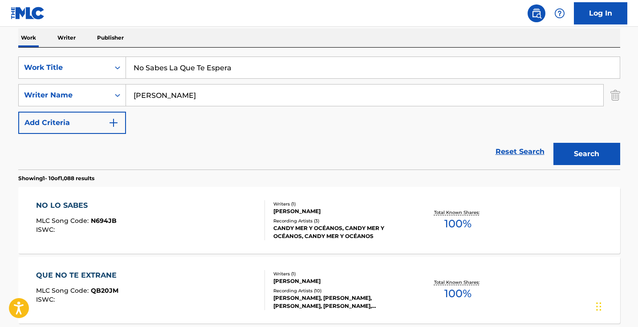
click at [192, 96] on input "[PERSON_NAME]" at bounding box center [365, 95] width 478 height 21
click at [587, 154] on button "Search" at bounding box center [587, 154] width 67 height 22
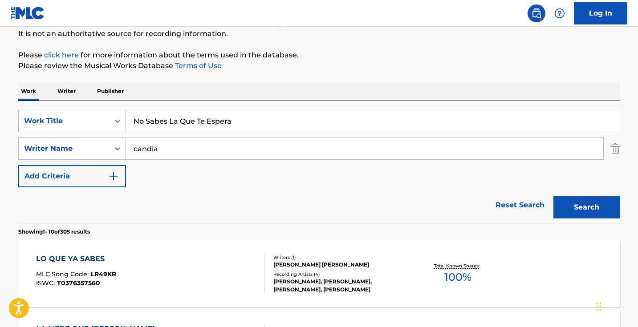
click at [154, 153] on input "candia" at bounding box center [365, 148] width 478 height 21
click at [153, 153] on input "candia" at bounding box center [365, 148] width 478 height 21
click at [587, 208] on button "Search" at bounding box center [587, 207] width 67 height 22
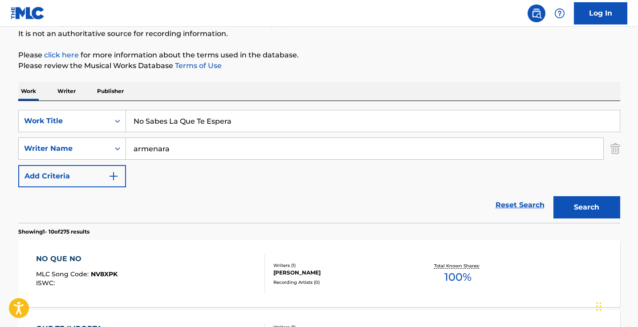
click at [587, 208] on button "Search" at bounding box center [587, 207] width 67 height 22
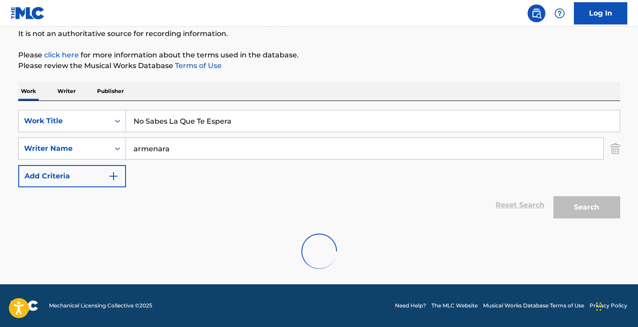
scroll to position [59, 0]
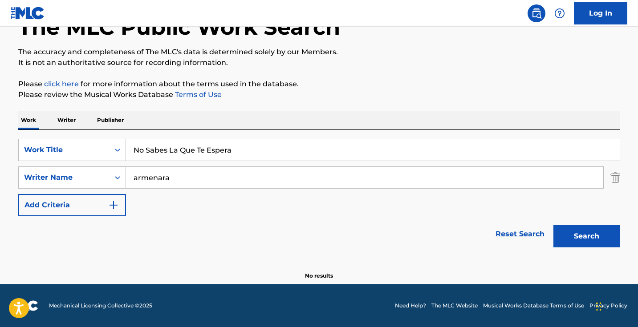
click at [141, 175] on input "armenara" at bounding box center [365, 177] width 478 height 21
click at [587, 237] on button "Search" at bounding box center [587, 236] width 67 height 22
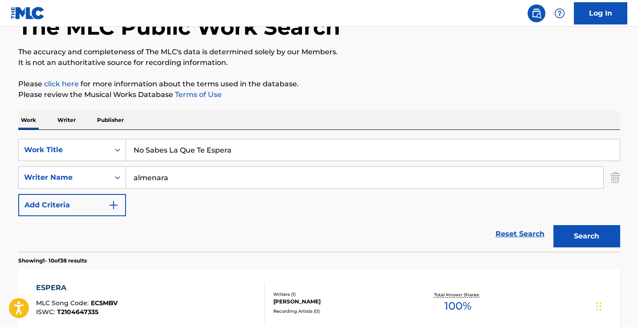
click at [180, 177] on input "almenara" at bounding box center [365, 177] width 478 height 21
click at [180, 176] on input "almenara" at bounding box center [365, 177] width 478 height 21
click at [587, 237] on button "Search" at bounding box center [587, 236] width 67 height 22
click at [169, 183] on input "munoz" at bounding box center [365, 177] width 478 height 21
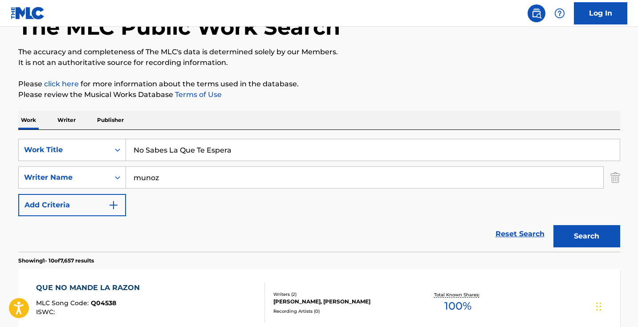
paste input "Retrieving data. Wait a few seconds and try to cut or copy again."
type input "Retrieving data. Wait a few seconds and try to cut or copy again."
drag, startPoint x: 358, startPoint y: 179, endPoint x: 92, endPoint y: 172, distance: 266.1
click at [92, 172] on div "SearchWithCriteriace65522e-d4a0-4e54-898a-9a3503ae2835 Writer Name Retrieving d…" at bounding box center [319, 178] width 602 height 22
paste input "[PERSON_NAME],Luck Ra"
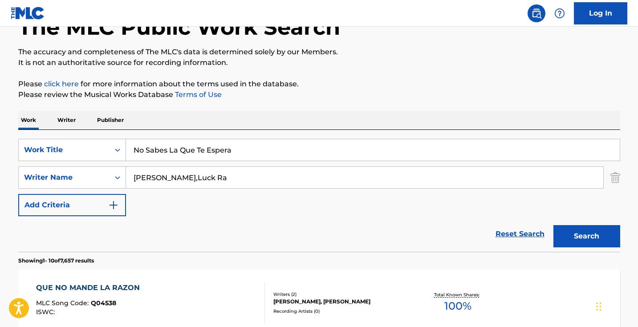
click at [575, 228] on button "Search" at bounding box center [587, 236] width 67 height 22
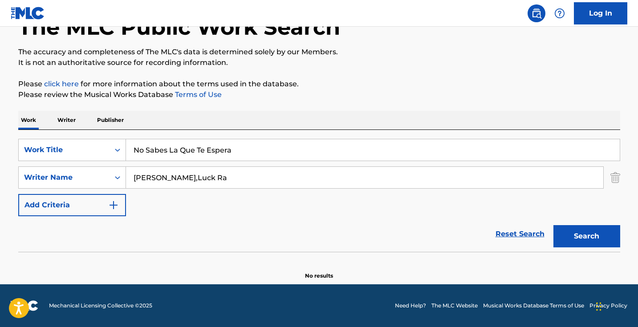
click at [179, 176] on input "[PERSON_NAME],Luck Ra" at bounding box center [365, 177] width 478 height 21
type input "[PERSON_NAME]"
click at [587, 237] on button "Search" at bounding box center [587, 236] width 67 height 22
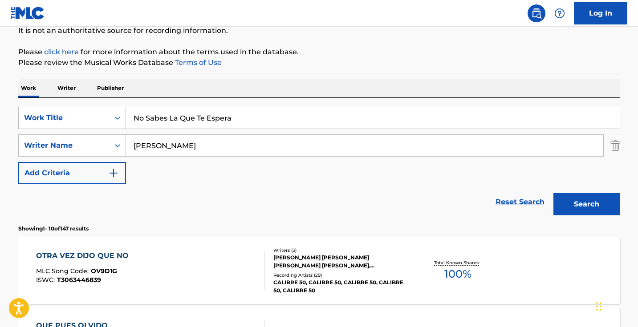
scroll to position [78, 0]
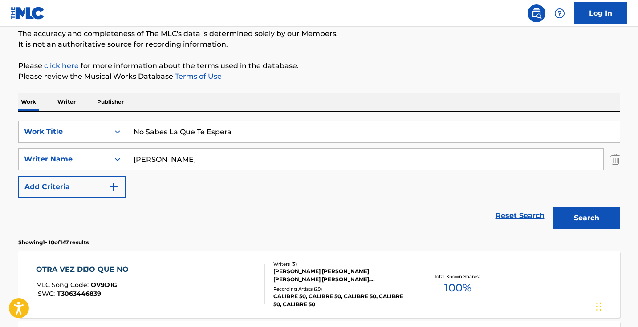
click at [213, 129] on input "No Sabes La Que Te Espera" at bounding box center [373, 131] width 494 height 21
click at [213, 130] on input "No Sabes La Que Te Espera" at bounding box center [373, 131] width 494 height 21
paste input "Retrieving data. Wait a few seconds and try to cut or copy again."
drag, startPoint x: 372, startPoint y: 132, endPoint x: 160, endPoint y: 126, distance: 212.2
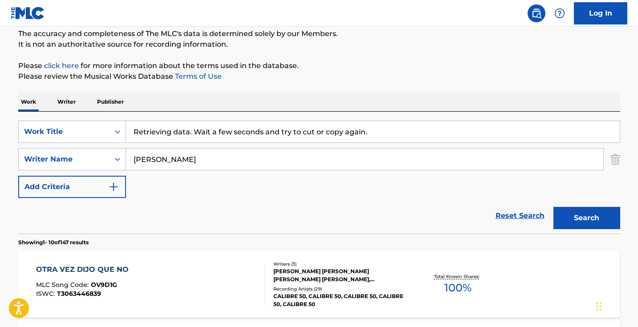
click at [162, 127] on input "Retrieving data. Wait a few seconds and try to cut or copy again." at bounding box center [373, 131] width 494 height 21
type input "b"
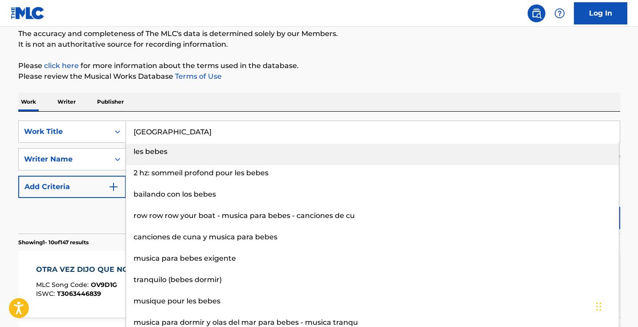
type input "[GEOGRAPHIC_DATA]"
click at [279, 106] on div "Work Writer Publisher" at bounding box center [319, 102] width 602 height 19
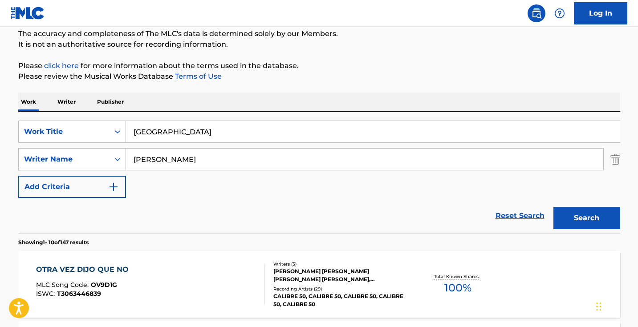
drag, startPoint x: 244, startPoint y: 157, endPoint x: 62, endPoint y: 144, distance: 182.2
click at [64, 145] on div "SearchWithCriteria4d2a79fd-32aa-4738-9ff0-d76d51f84276 Work Title bebesota Sear…" at bounding box center [319, 160] width 602 height 78
type input "candia"
click at [587, 218] on button "Search" at bounding box center [587, 218] width 67 height 22
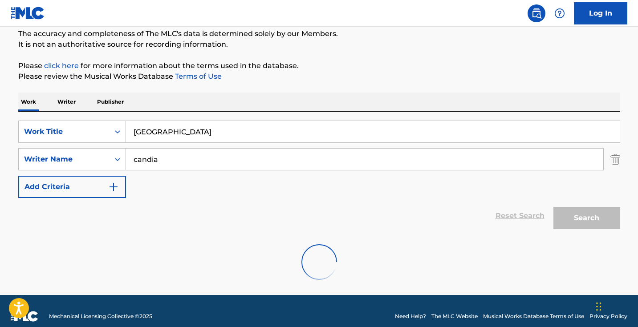
scroll to position [59, 0]
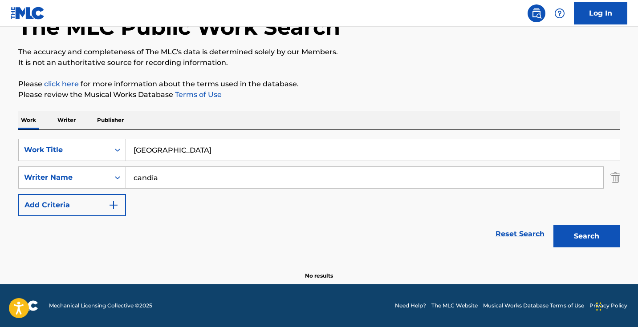
click at [181, 176] on input "candia" at bounding box center [365, 177] width 478 height 21
click at [587, 237] on button "Search" at bounding box center [587, 236] width 67 height 22
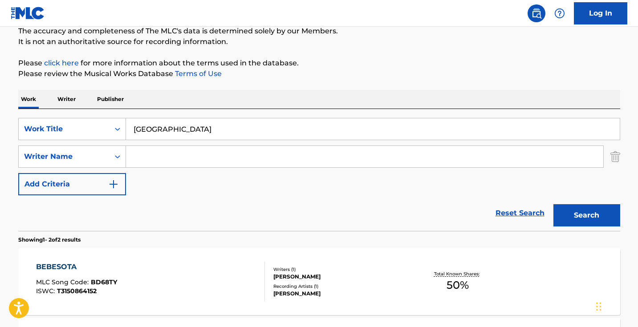
scroll to position [29, 0]
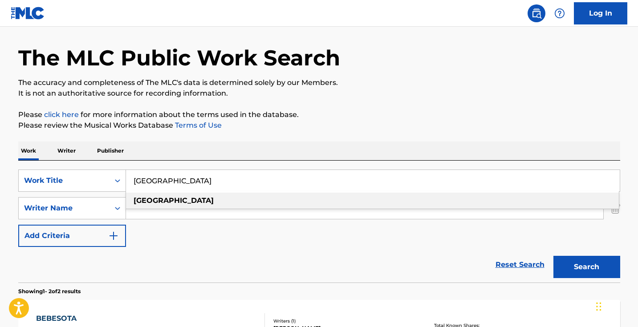
click at [170, 182] on input "[GEOGRAPHIC_DATA]" at bounding box center [373, 180] width 494 height 21
paste input "Retrieving data. Wait a few seconds and try to cut or copy again."
type input "Retrieving data. Wait a few seconds and try to cut or copy again."
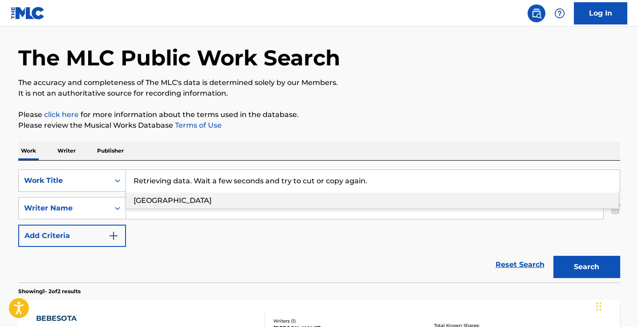
click at [170, 182] on input "Retrieving data. Wait a few seconds and try to cut or copy again." at bounding box center [373, 180] width 494 height 21
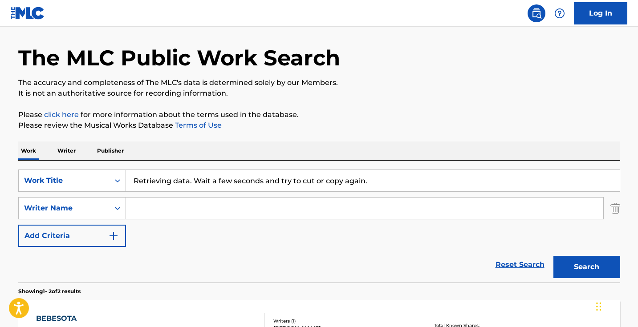
click at [170, 182] on input "Retrieving data. Wait a few seconds and try to cut or copy again." at bounding box center [373, 180] width 494 height 21
click at [319, 177] on input "dashama [PERSON_NAME] pagle papa pagali karnara" at bounding box center [373, 180] width 494 height 21
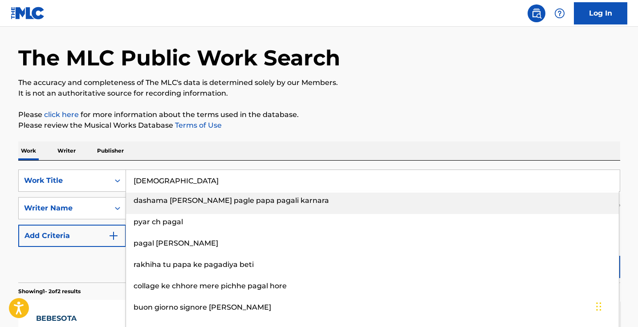
drag, startPoint x: 402, startPoint y: 128, endPoint x: 422, endPoint y: 120, distance: 21.6
click at [421, 121] on p "Please review the Musical Works Database Terms of Use" at bounding box center [319, 125] width 602 height 11
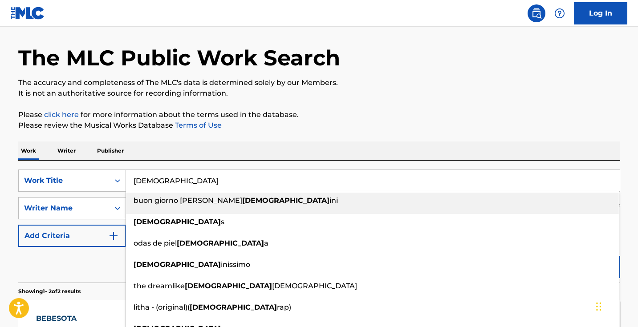
click at [268, 180] on input "[DEMOGRAPHIC_DATA]" at bounding box center [373, 180] width 494 height 21
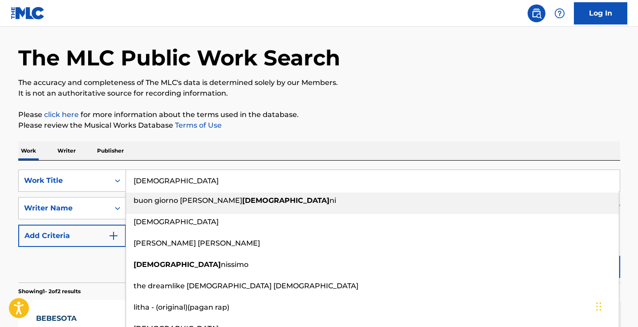
type input "[DEMOGRAPHIC_DATA]"
click at [409, 118] on p "Please click here for more information about the terms used in the database." at bounding box center [319, 115] width 602 height 11
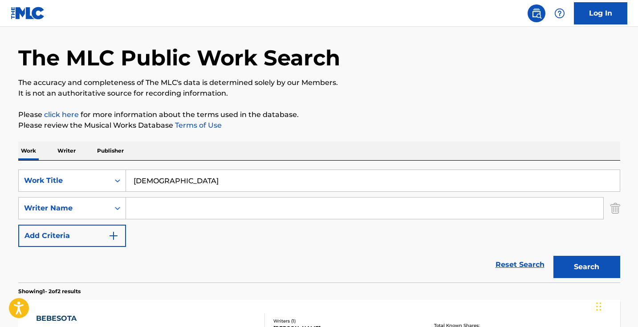
click at [581, 270] on button "Search" at bounding box center [587, 267] width 67 height 22
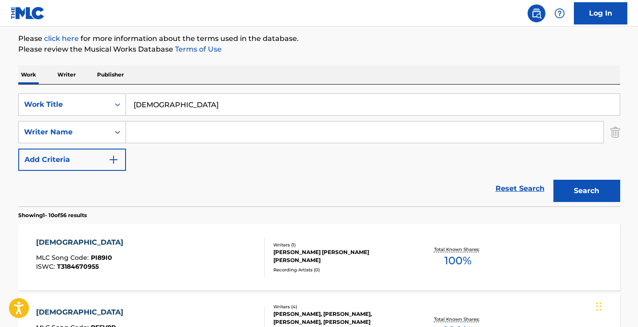
scroll to position [133, 0]
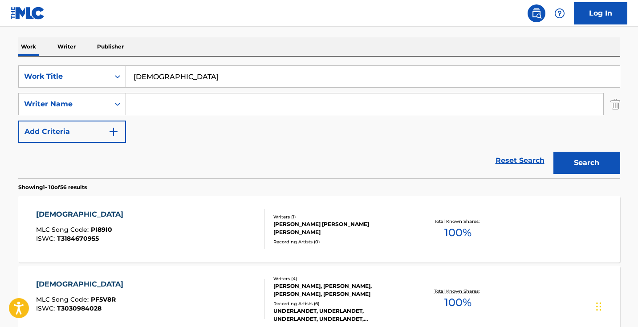
click at [249, 100] on input "Search Form" at bounding box center [365, 104] width 478 height 21
type input "candia"
click at [587, 163] on button "Search" at bounding box center [587, 163] width 67 height 22
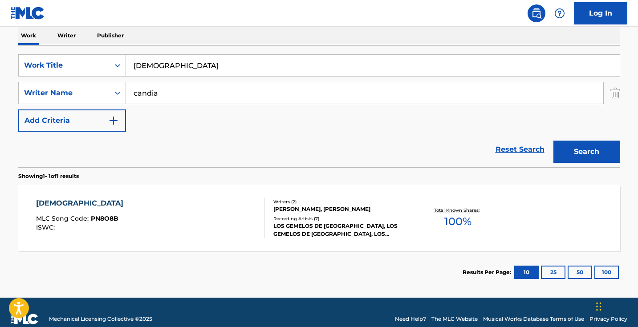
scroll to position [157, 0]
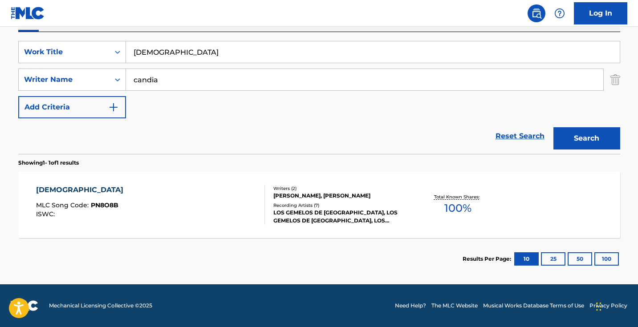
click at [245, 197] on div "[DEMOGRAPHIC_DATA] MLC Song Code : PN8O8B ISWC :" at bounding box center [150, 205] width 229 height 40
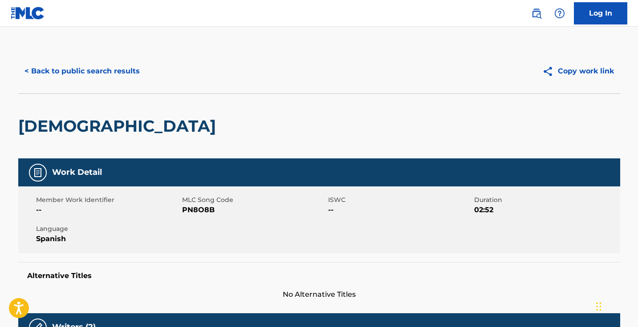
click at [207, 209] on span "PN8O8B" at bounding box center [254, 210] width 144 height 11
copy span "PN8O8B"
click at [116, 70] on button "< Back to public search results" at bounding box center [82, 71] width 128 height 22
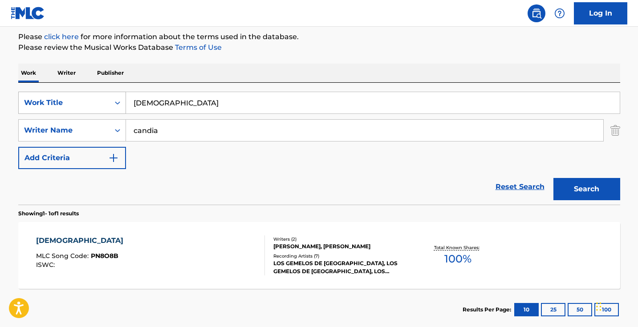
drag, startPoint x: 190, startPoint y: 105, endPoint x: 104, endPoint y: 96, distance: 86.4
click at [104, 96] on div "SearchWithCriteria4d2a79fd-32aa-4738-9ff0-d76d51f84276 Work Title pagani" at bounding box center [319, 103] width 602 height 22
paste input "Retrieving data. Wait a few seconds and try to cut or copy again."
drag, startPoint x: 380, startPoint y: 101, endPoint x: 52, endPoint y: 78, distance: 329.2
click at [55, 79] on div "Work Writer Publisher SearchWithCriteria4d2a79fd-32aa-4738-9ff0-d76d51f84276 Wo…" at bounding box center [319, 197] width 602 height 267
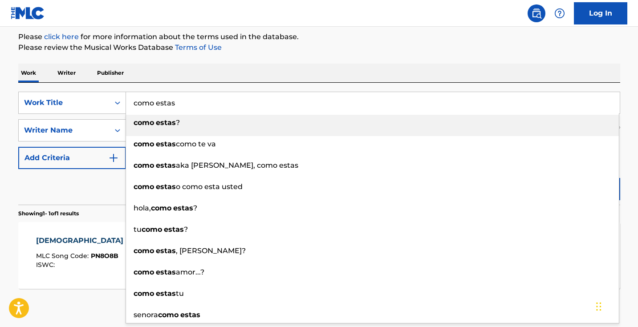
type input "como estas"
click at [240, 53] on div "The MLC Public Work Search The accuracy and completeness of The MLC's data is d…" at bounding box center [320, 137] width 624 height 388
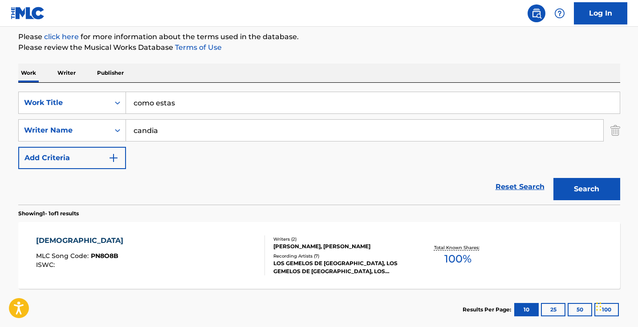
drag, startPoint x: 193, startPoint y: 131, endPoint x: 36, endPoint y: 86, distance: 163.5
click at [42, 98] on div "SearchWithCriteria4d2a79fd-32aa-4738-9ff0-d76d51f84276 Work Title como estas Se…" at bounding box center [319, 131] width 602 height 78
click at [587, 189] on button "Search" at bounding box center [587, 189] width 67 height 22
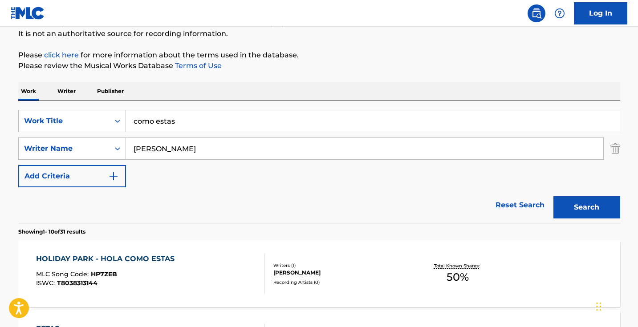
click at [587, 208] on button "Search" at bounding box center [587, 207] width 67 height 22
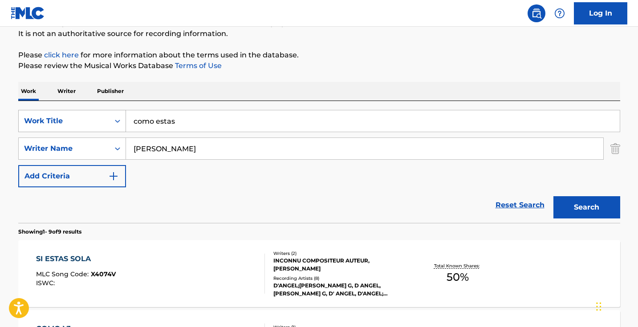
drag, startPoint x: 194, startPoint y: 145, endPoint x: 71, endPoint y: 122, distance: 125.1
click at [75, 122] on div "SearchWithCriteria4d2a79fd-32aa-4738-9ff0-d76d51f84276 Work Title como estas Se…" at bounding box center [319, 149] width 602 height 78
type input "[PERSON_NAME]"
click at [587, 208] on button "Search" at bounding box center [587, 207] width 67 height 22
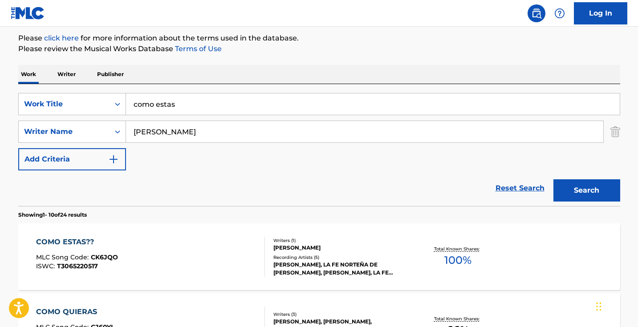
scroll to position [126, 0]
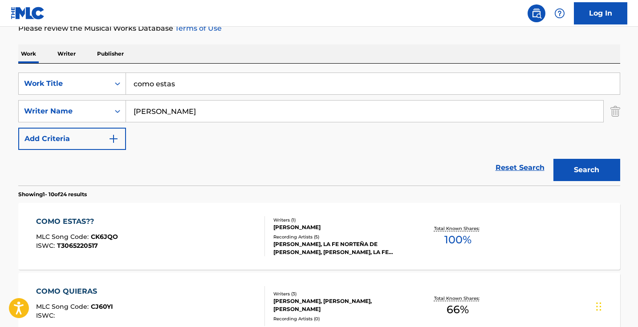
click at [158, 239] on div "COMO ESTAS?? MLC Song Code : CK6JQO ISWC : T3065220517" at bounding box center [150, 237] width 229 height 40
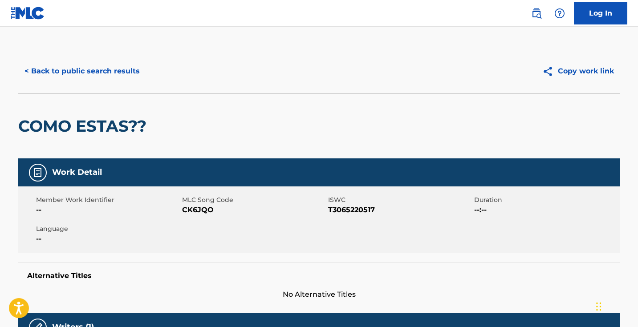
click at [204, 209] on span "CK6JQO" at bounding box center [254, 210] width 144 height 11
copy span "CK6JQO"
click at [112, 65] on button "< Back to public search results" at bounding box center [82, 71] width 128 height 22
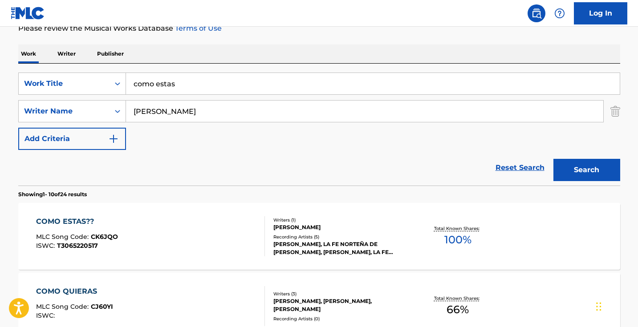
drag, startPoint x: 223, startPoint y: 91, endPoint x: 78, endPoint y: 64, distance: 148.1
click at [80, 67] on div "SearchWithCriteria4d2a79fd-32aa-4738-9ff0-d76d51f84276 Work Title como estas Se…" at bounding box center [319, 125] width 602 height 122
drag, startPoint x: 216, startPoint y: 80, endPoint x: 79, endPoint y: 82, distance: 136.3
click at [80, 82] on div "SearchWithCriteria4d2a79fd-32aa-4738-9ff0-d76d51f84276 Work Title come go with …" at bounding box center [319, 84] width 602 height 22
type input "me todo"
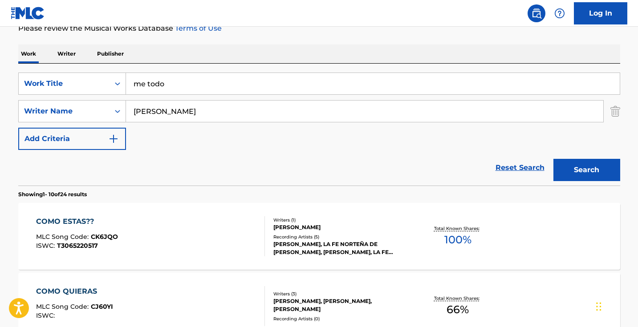
click at [387, 47] on div "Work Writer Publisher" at bounding box center [319, 54] width 602 height 19
click at [582, 162] on button "Search" at bounding box center [587, 170] width 67 height 22
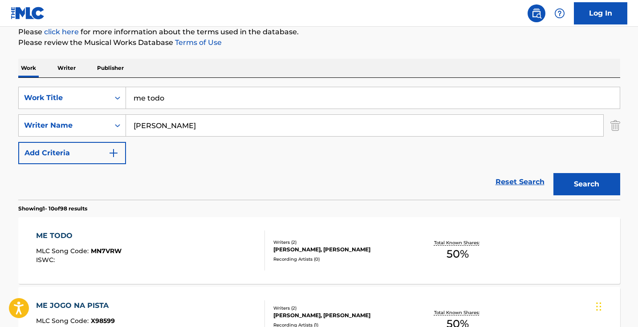
scroll to position [155, 0]
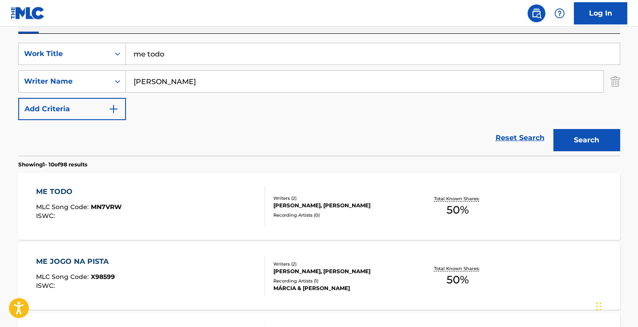
click at [228, 213] on div "ME TODO MLC Song Code : MN7VRW ISWC :" at bounding box center [150, 207] width 229 height 40
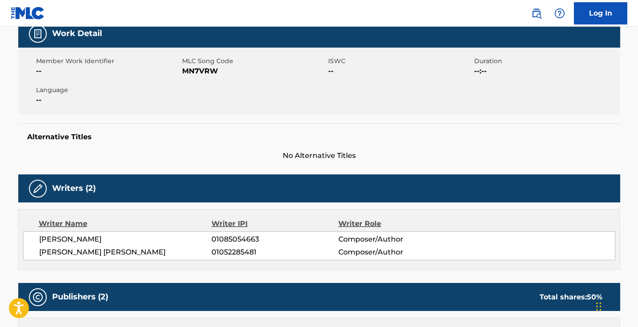
scroll to position [39, 0]
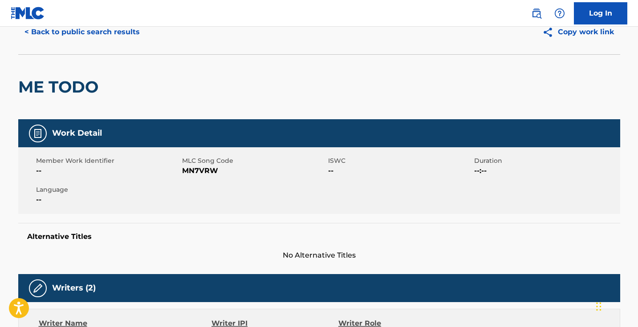
click at [200, 173] on span "MN7VRW" at bounding box center [254, 171] width 144 height 11
copy span "MN7VRW"
click at [104, 32] on button "< Back to public search results" at bounding box center [82, 32] width 128 height 22
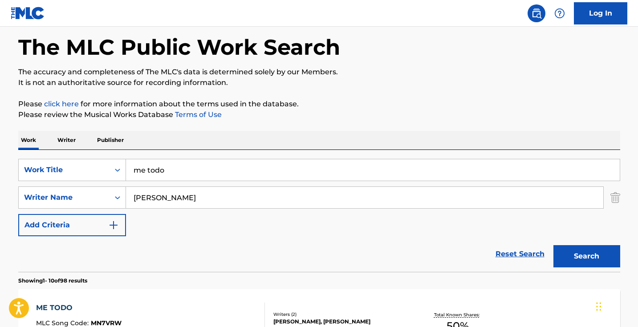
scroll to position [155, 0]
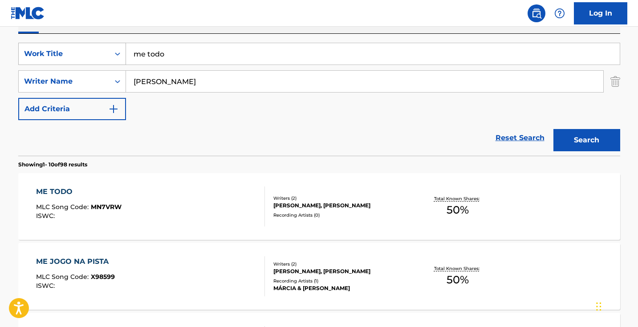
drag, startPoint x: 241, startPoint y: 49, endPoint x: 121, endPoint y: 48, distance: 120.8
click at [121, 48] on div "SearchWithCriteria4d2a79fd-32aa-4738-9ff0-d76d51f84276 Work Title me todo" at bounding box center [319, 54] width 602 height 22
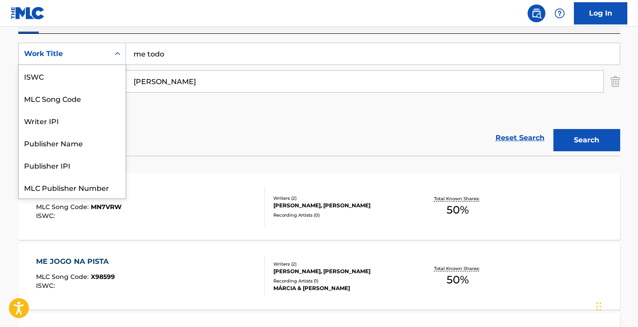
scroll to position [22, 0]
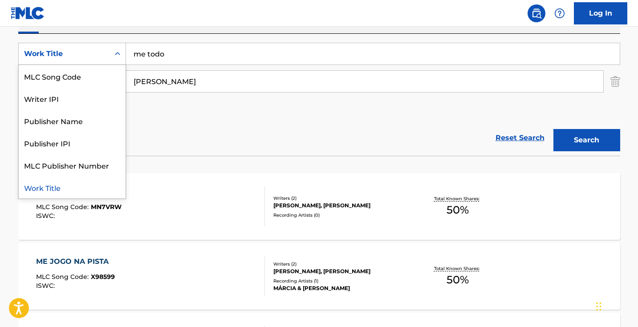
drag, startPoint x: 131, startPoint y: 48, endPoint x: 167, endPoint y: 51, distance: 36.2
click at [160, 47] on div "SearchWithCriteria4d2a79fd-32aa-4738-9ff0-d76d51f84276 Work Title selected, 7 o…" at bounding box center [319, 54] width 602 height 22
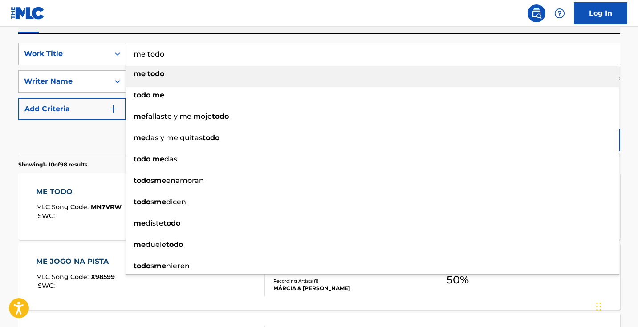
click at [168, 52] on input "me todo" at bounding box center [373, 53] width 494 height 21
click at [169, 53] on input "me todo" at bounding box center [373, 53] width 494 height 21
paste input "VACIA"
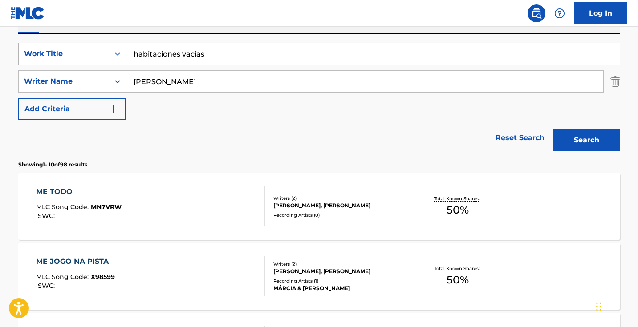
drag, startPoint x: 220, startPoint y: 58, endPoint x: 50, endPoint y: 58, distance: 170.2
click at [50, 58] on div "SearchWithCriteria4d2a79fd-32aa-4738-9ff0-d76d51f84276 Work Title habitaciones …" at bounding box center [319, 54] width 602 height 22
paste input "VACIA"
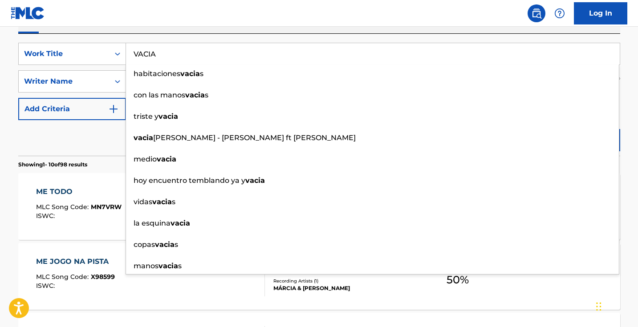
type input "VACIA"
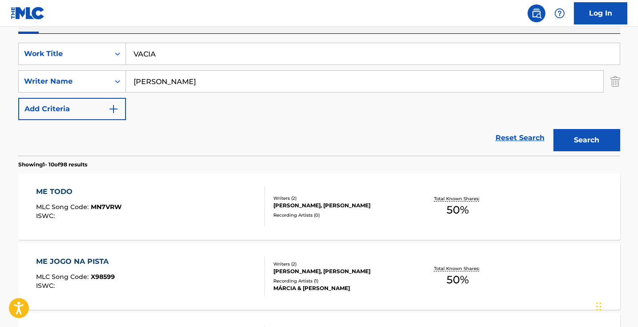
click at [593, 135] on button "Search" at bounding box center [587, 140] width 67 height 22
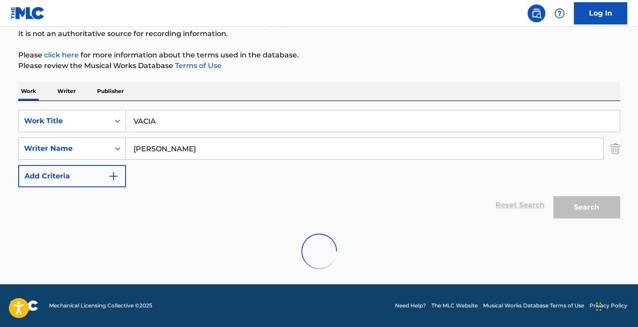
scroll to position [88, 0]
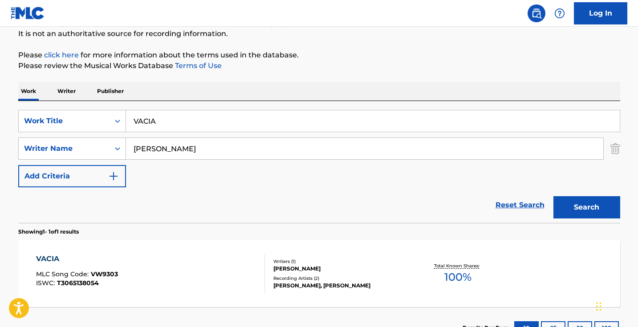
click at [394, 285] on div "[PERSON_NAME], [PERSON_NAME]" at bounding box center [341, 286] width 135 height 8
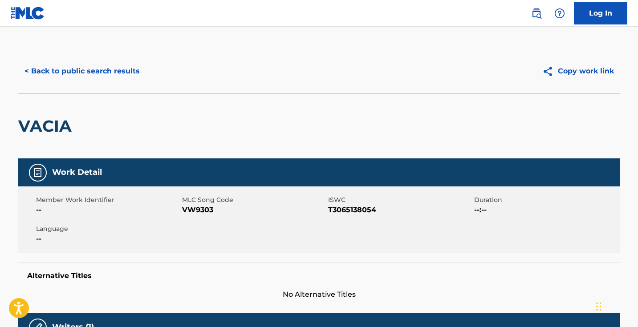
click at [204, 210] on span "VW9303" at bounding box center [254, 210] width 144 height 11
copy span "VW9303"
click at [115, 66] on button "< Back to public search results" at bounding box center [82, 71] width 128 height 22
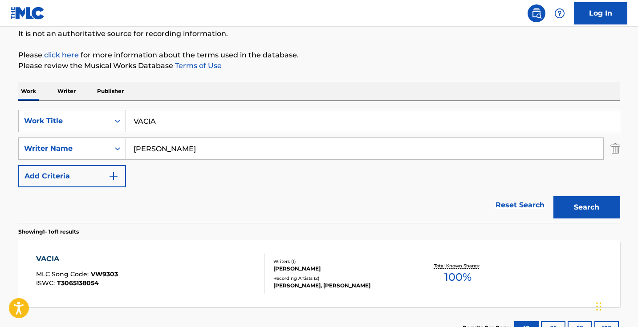
click at [237, 117] on input "VACIA" at bounding box center [373, 120] width 494 height 21
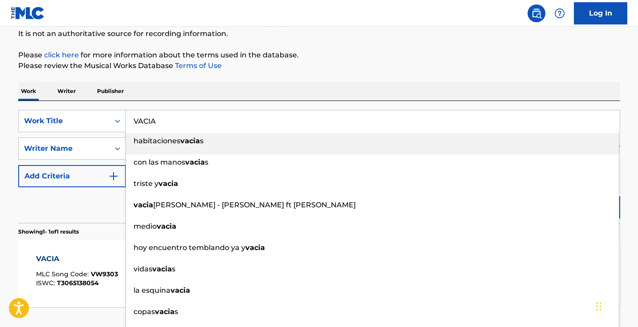
click at [237, 117] on input "VACIA" at bounding box center [373, 120] width 494 height 21
paste input "CHUL"
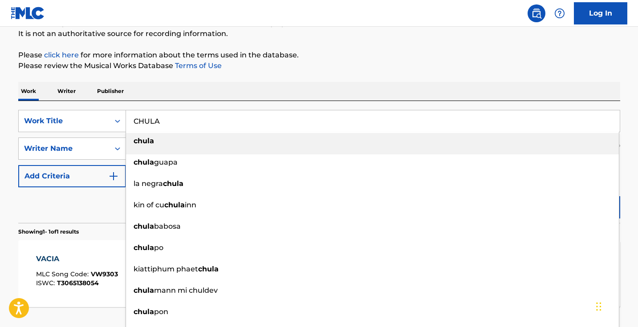
type input "CHULA"
click at [401, 74] on div "The MLC Public Work Search The accuracy and completeness of The MLC's data is d…" at bounding box center [320, 155] width 624 height 388
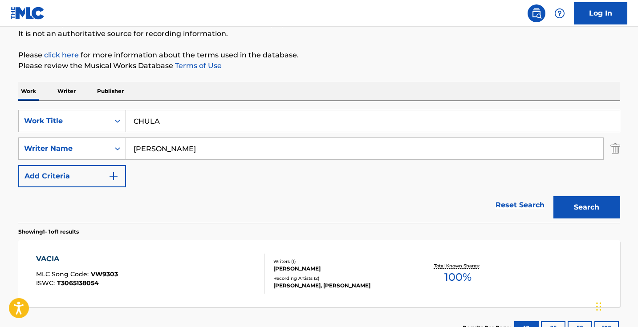
click at [572, 197] on button "Search" at bounding box center [587, 207] width 67 height 22
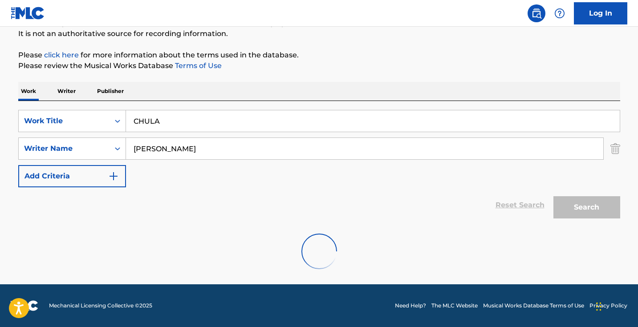
scroll to position [59, 0]
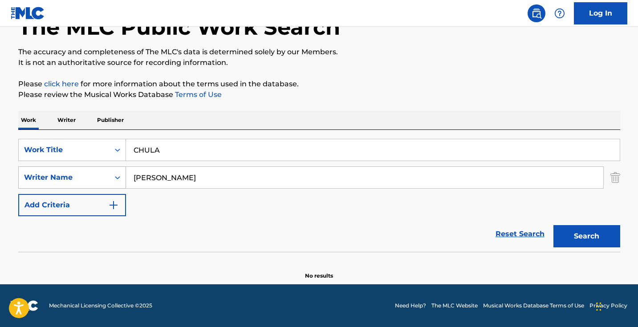
drag, startPoint x: 197, startPoint y: 176, endPoint x: 72, endPoint y: 175, distance: 125.6
click at [73, 176] on div "SearchWithCriteriace65522e-d4a0-4e54-898a-9a3503ae2835 Writer Name [PERSON_NAME]" at bounding box center [319, 178] width 602 height 22
type input "[PERSON_NAME]"
drag, startPoint x: 221, startPoint y: 150, endPoint x: 72, endPoint y: 132, distance: 150.3
click at [72, 132] on div "SearchWithCriteria4d2a79fd-32aa-4738-9ff0-d76d51f84276 Work Title CHULA SearchW…" at bounding box center [319, 191] width 602 height 122
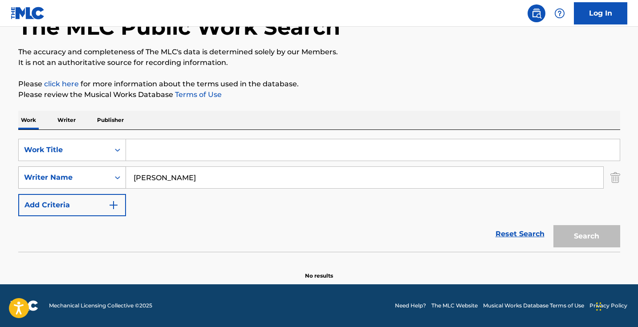
drag, startPoint x: 237, startPoint y: 183, endPoint x: 80, endPoint y: 174, distance: 157.1
click at [80, 174] on div "SearchWithCriteriace65522e-d4a0-4e54-898a-9a3503ae2835 Writer Name [PERSON_NAME]" at bounding box center [319, 178] width 602 height 22
click at [75, 123] on p "Writer" at bounding box center [67, 120] width 24 height 19
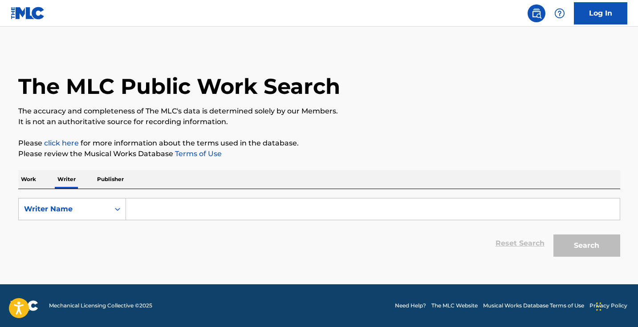
click at [170, 218] on input "Search Form" at bounding box center [373, 209] width 494 height 21
paste input "[PERSON_NAME]"
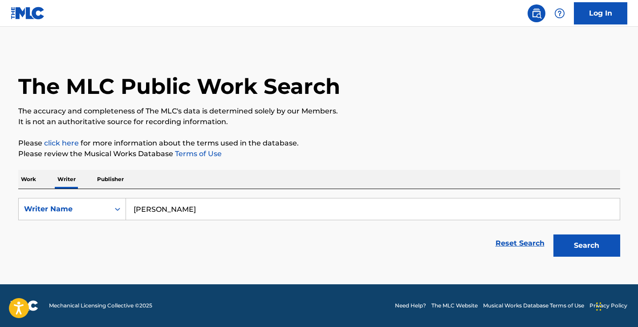
type input "[PERSON_NAME]"
click at [572, 244] on button "Search" at bounding box center [587, 246] width 67 height 22
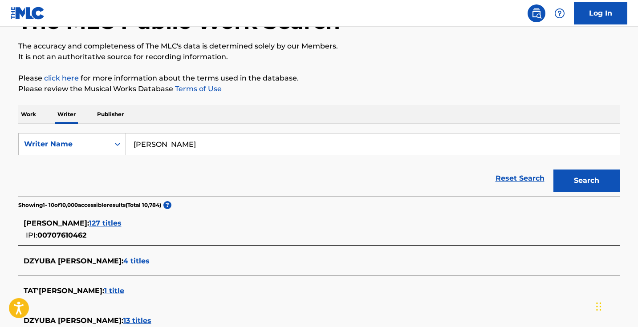
scroll to position [4, 0]
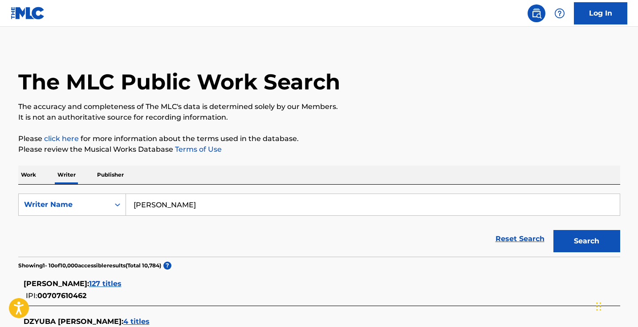
click at [33, 173] on p "Work" at bounding box center [28, 175] width 20 height 19
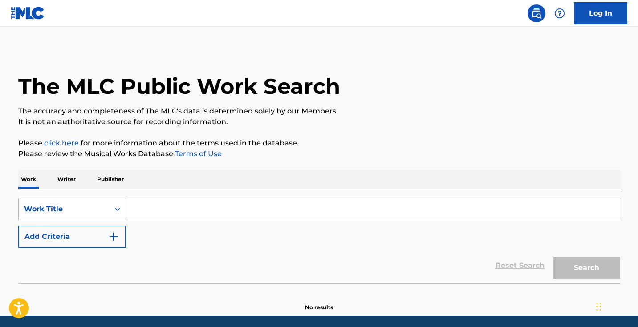
click at [177, 208] on input "Search Form" at bounding box center [373, 209] width 494 height 21
paste input "Another Love - Lofi Version"
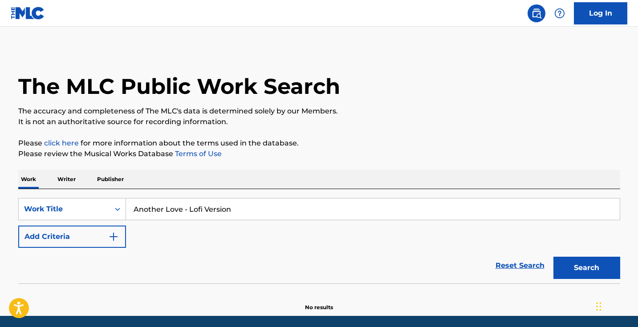
type input "Another Love - Lofi Version"
click at [587, 268] on button "Search" at bounding box center [587, 268] width 67 height 22
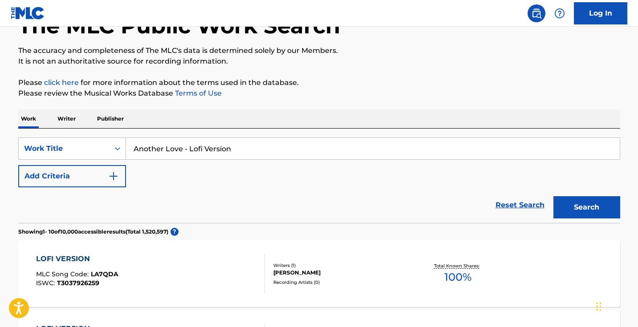
scroll to position [67, 0]
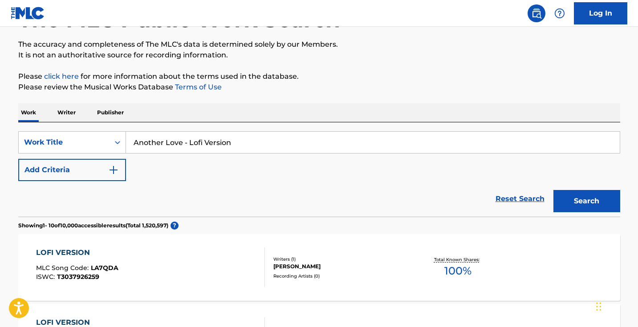
click at [116, 164] on button "Add Criteria" at bounding box center [72, 170] width 108 height 22
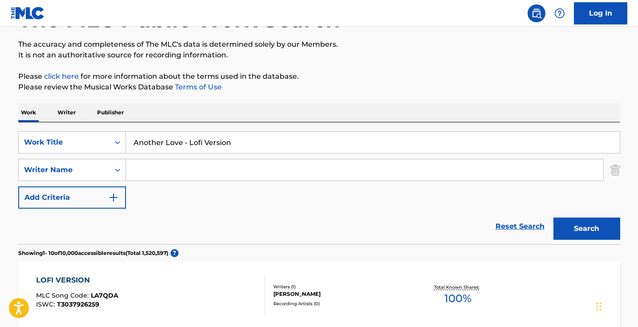
click at [167, 164] on input "Search Form" at bounding box center [365, 169] width 478 height 21
click at [225, 2] on nav "Log In" at bounding box center [319, 13] width 638 height 27
click at [209, 170] on input "[PERSON_NAME]" at bounding box center [365, 169] width 478 height 21
type input "[PERSON_NAME]"
click at [587, 229] on button "Search" at bounding box center [587, 229] width 67 height 22
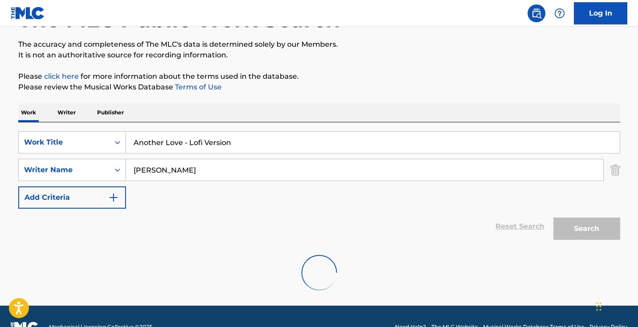
scroll to position [59, 0]
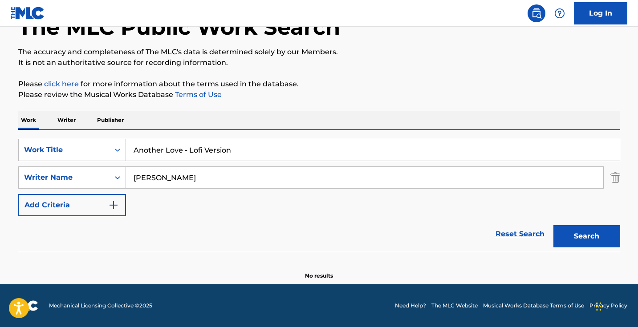
drag, startPoint x: 240, startPoint y: 152, endPoint x: 183, endPoint y: 150, distance: 57.1
click at [183, 150] on input "Another Love - Lofi Version" at bounding box center [373, 149] width 494 height 21
drag, startPoint x: 287, startPoint y: 154, endPoint x: 167, endPoint y: 151, distance: 119.9
click at [168, 151] on input "another life, another dream, another love" at bounding box center [373, 149] width 494 height 21
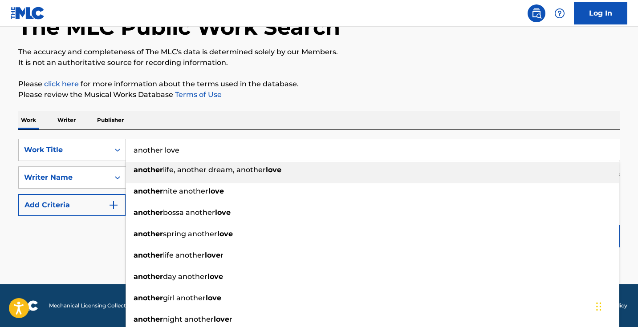
type input "another love"
click at [366, 67] on p "It is not an authoritative source for recording information." at bounding box center [319, 62] width 602 height 11
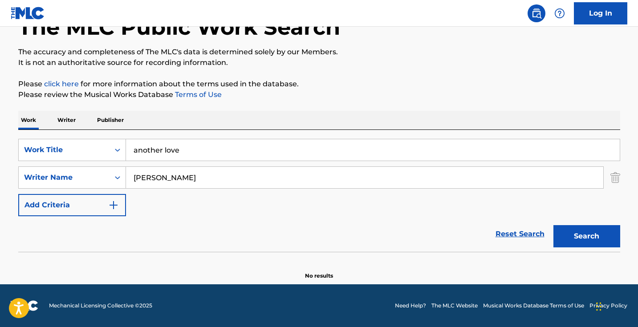
click at [592, 232] on button "Search" at bounding box center [587, 236] width 67 height 22
drag, startPoint x: 207, startPoint y: 179, endPoint x: 106, endPoint y: 175, distance: 101.2
click at [106, 175] on div "SearchWithCriteriace65522e-d4a0-4e54-898a-9a3503ae2835 Writer Name [PERSON_NAME]" at bounding box center [319, 178] width 602 height 22
type input "o"
type input "[PERSON_NAME]"
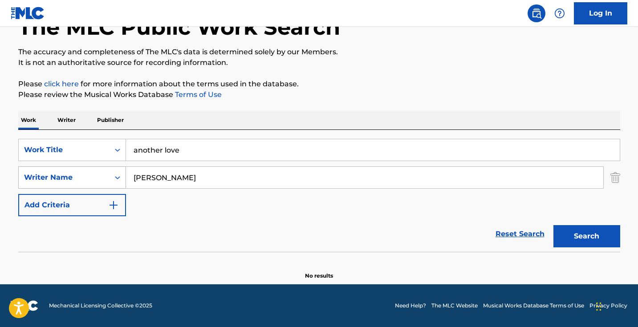
click at [587, 237] on button "Search" at bounding box center [587, 236] width 67 height 22
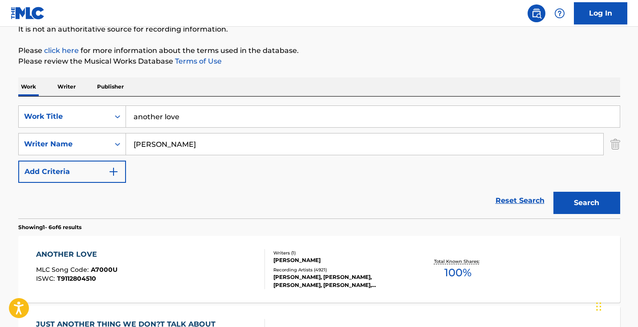
scroll to position [169, 0]
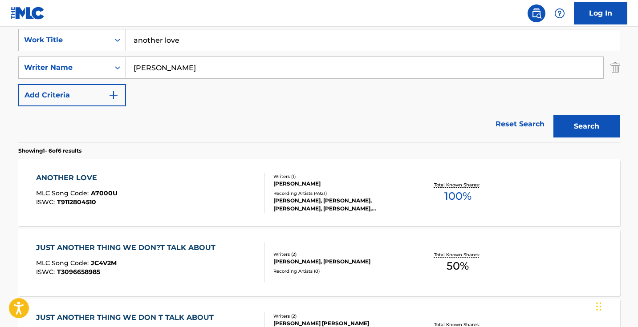
click at [220, 196] on div "ANOTHER LOVE MLC Song Code : A7000U ISWC : T9112804510" at bounding box center [150, 193] width 229 height 40
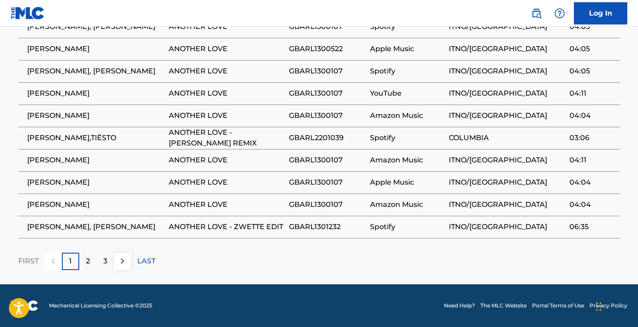
scroll to position [626, 0]
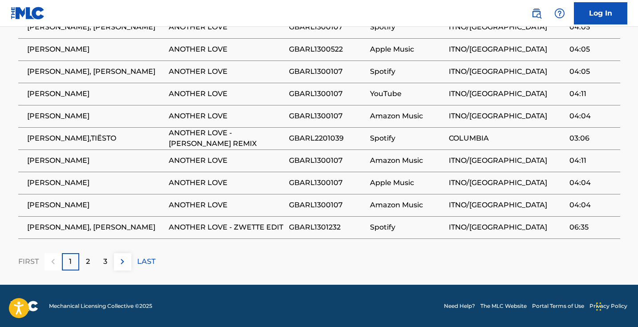
click at [124, 264] on img at bounding box center [122, 262] width 11 height 11
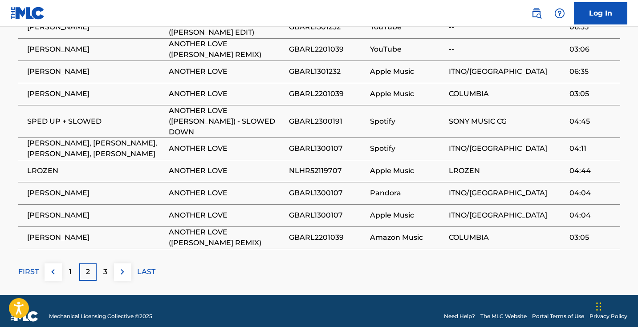
click at [124, 267] on img at bounding box center [122, 272] width 11 height 11
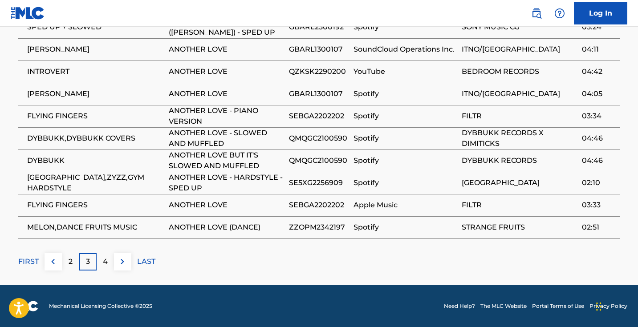
click at [125, 264] on img at bounding box center [122, 262] width 11 height 11
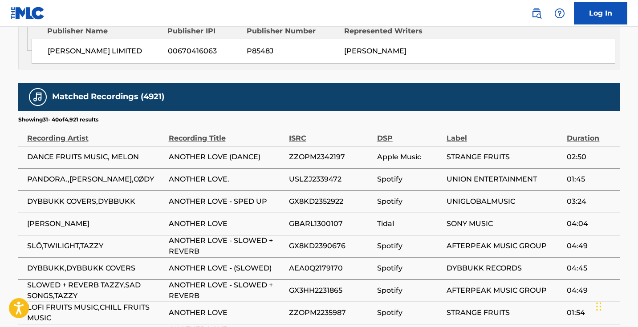
scroll to position [579, 0]
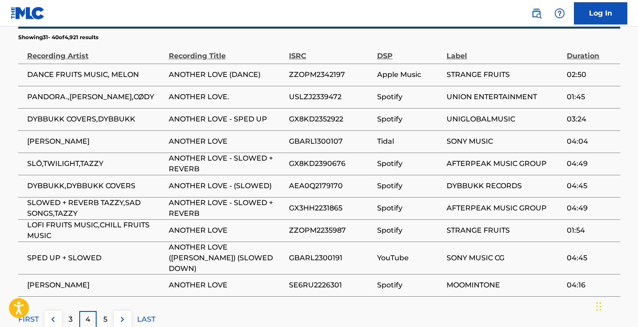
click at [124, 311] on button at bounding box center [122, 319] width 17 height 17
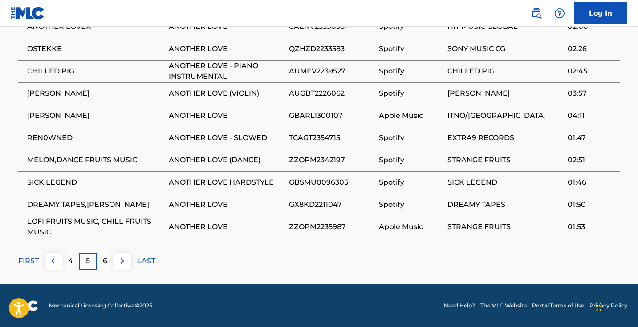
scroll to position [626, 0]
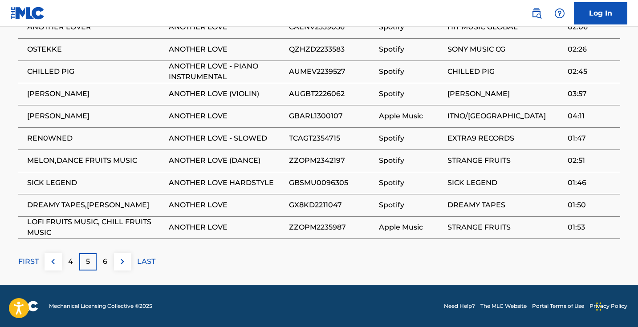
click at [120, 261] on img at bounding box center [122, 262] width 11 height 11
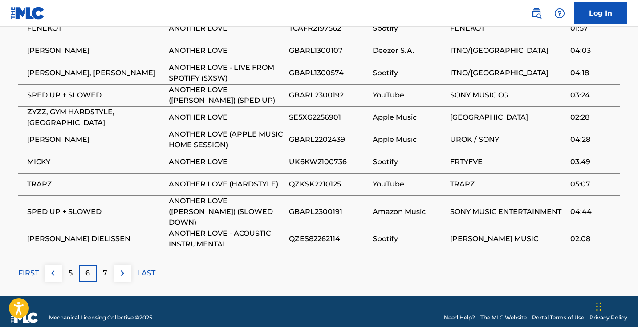
scroll to position [625, 0]
click at [127, 268] on img at bounding box center [122, 273] width 11 height 11
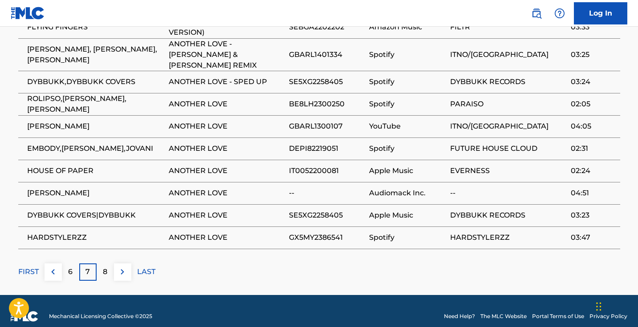
click at [125, 267] on img at bounding box center [122, 272] width 11 height 11
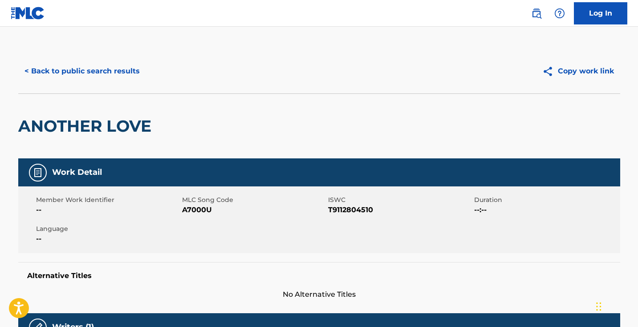
scroll to position [0, 0]
click at [193, 212] on span "A7000U" at bounding box center [254, 210] width 144 height 11
click at [106, 65] on button "< Back to public search results" at bounding box center [82, 71] width 128 height 22
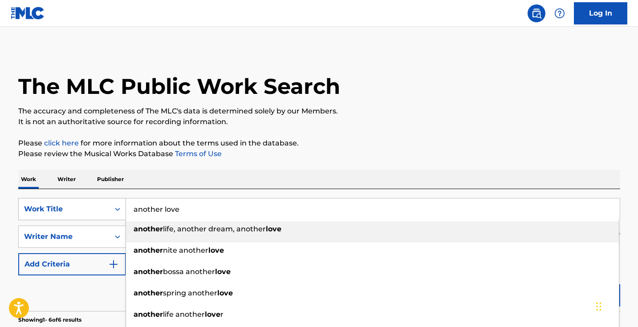
drag, startPoint x: 198, startPoint y: 216, endPoint x: 60, endPoint y: 198, distance: 138.8
click at [60, 199] on div "SearchWithCriteria4d2a79fd-32aa-4738-9ff0-d76d51f84276 Work Title another love …" at bounding box center [319, 209] width 602 height 22
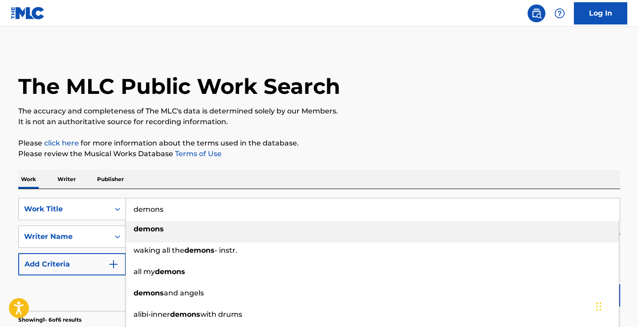
type input "demons"
click at [354, 158] on p "Please review the Musical Works Database Terms of Use" at bounding box center [319, 154] width 602 height 11
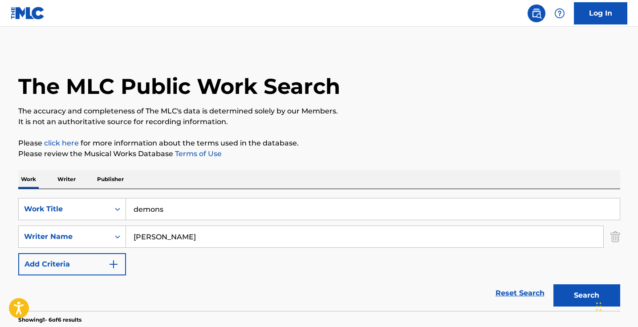
drag, startPoint x: 254, startPoint y: 235, endPoint x: 67, endPoint y: 221, distance: 187.2
click at [69, 222] on div "SearchWithCriteria4d2a79fd-32aa-4738-9ff0-d76d51f84276 Work Title demons Search…" at bounding box center [319, 237] width 602 height 78
click at [587, 296] on button "Search" at bounding box center [587, 296] width 67 height 22
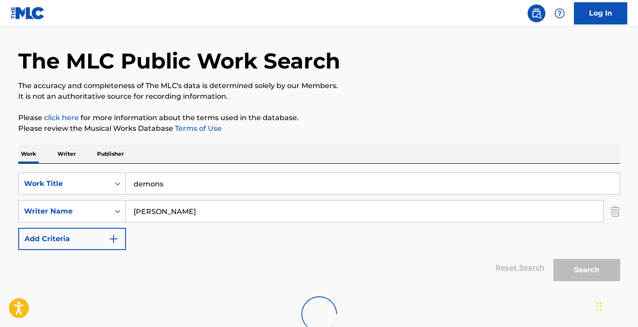
scroll to position [88, 0]
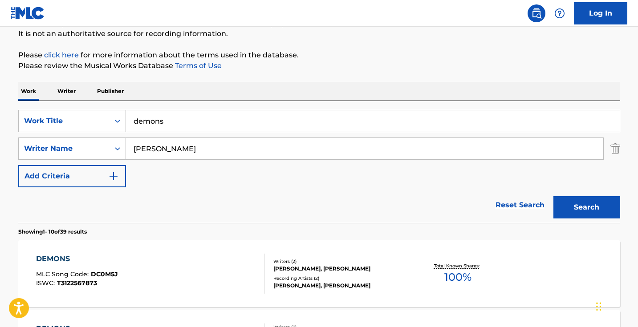
type input "[PERSON_NAME]"
click at [587, 208] on button "Search" at bounding box center [587, 207] width 67 height 22
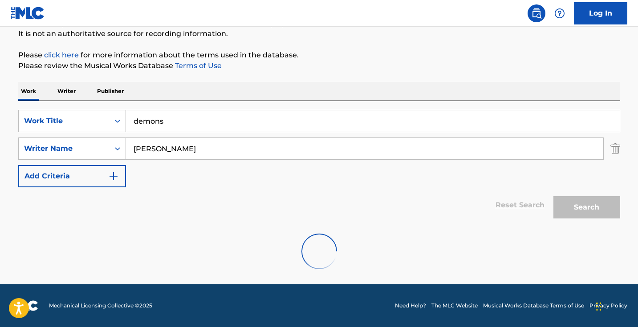
scroll to position [59, 0]
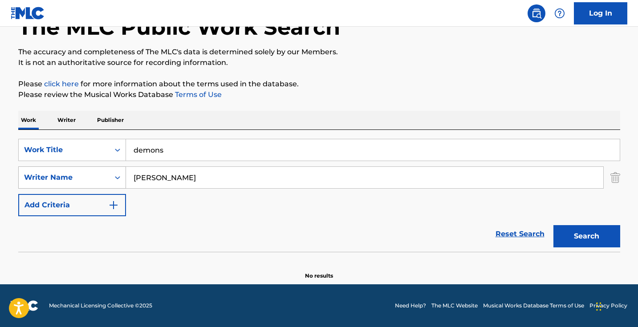
drag, startPoint x: 213, startPoint y: 179, endPoint x: 92, endPoint y: 176, distance: 121.2
click at [92, 176] on div "SearchWithCriteriace65522e-d4a0-4e54-898a-9a3503ae2835 Writer Name [PERSON_NAME]" at bounding box center [319, 178] width 602 height 22
click at [67, 112] on p "Writer" at bounding box center [67, 120] width 24 height 19
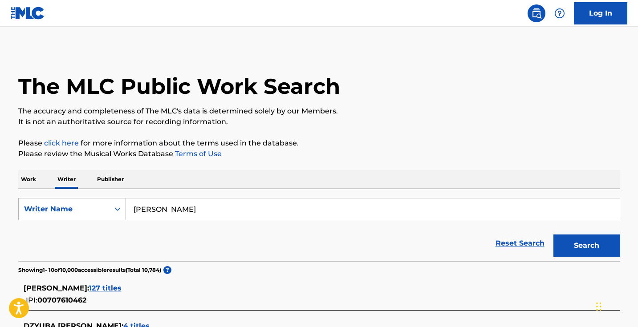
drag, startPoint x: 203, startPoint y: 210, endPoint x: 102, endPoint y: 201, distance: 101.0
click at [107, 204] on div "SearchWithCriteria37e0f6d2-1150-4324-ac3b-9942306dec0d Writer Name [PERSON_NAME]" at bounding box center [319, 209] width 602 height 22
paste input "[PERSON_NAME]"
type input "[PERSON_NAME]"
click at [587, 246] on button "Search" at bounding box center [587, 246] width 67 height 22
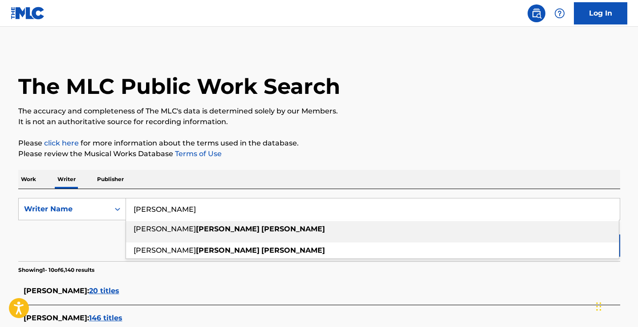
click at [304, 172] on div "Work Writer Publisher" at bounding box center [319, 179] width 602 height 19
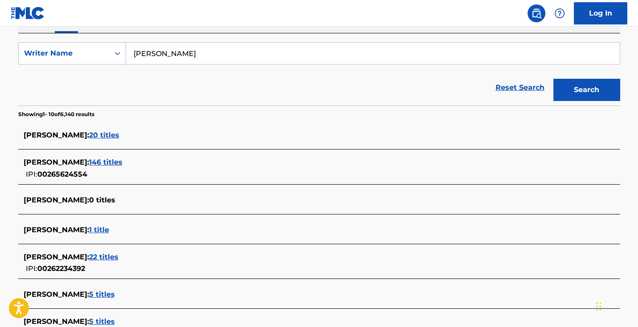
scroll to position [82, 0]
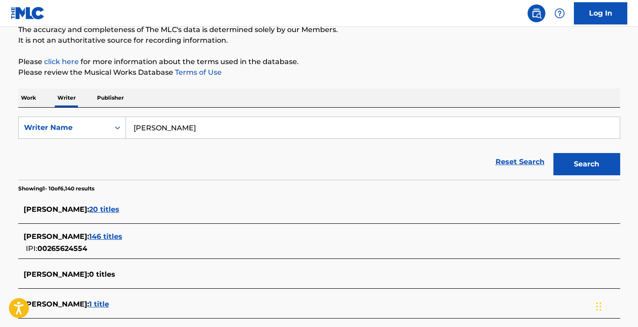
click at [31, 105] on p "Work" at bounding box center [28, 98] width 20 height 19
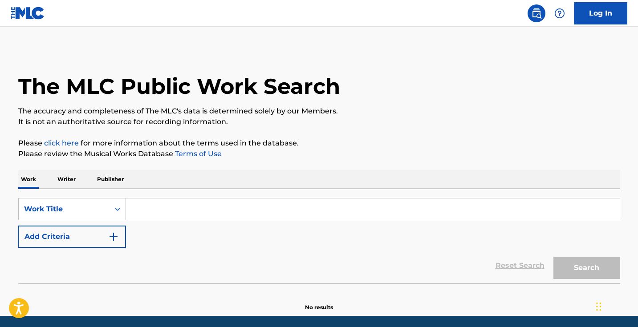
click at [181, 202] on input "Search Form" at bounding box center [373, 209] width 494 height 21
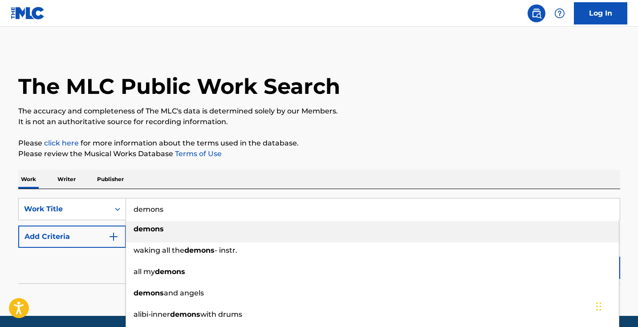
type input "demons"
click at [405, 145] on p "Please click here for more information about the terms used in the database." at bounding box center [319, 143] width 602 height 11
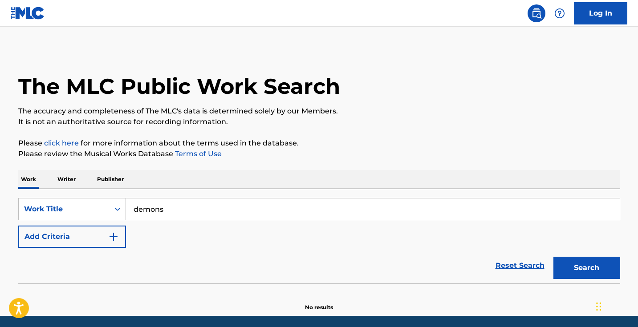
click at [580, 272] on button "Search" at bounding box center [587, 268] width 67 height 22
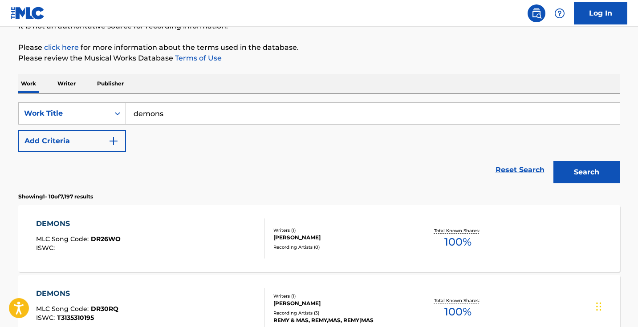
scroll to position [121, 0]
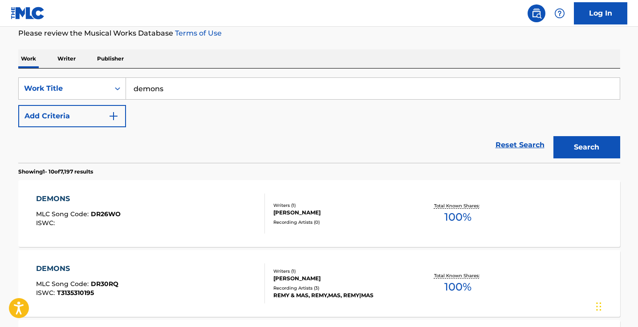
click at [112, 122] on button "Add Criteria" at bounding box center [72, 116] width 108 height 22
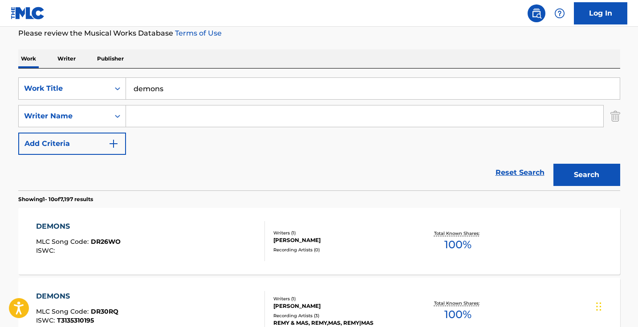
click at [181, 122] on input "Search Form" at bounding box center [365, 116] width 478 height 21
click at [587, 175] on button "Search" at bounding box center [587, 175] width 67 height 22
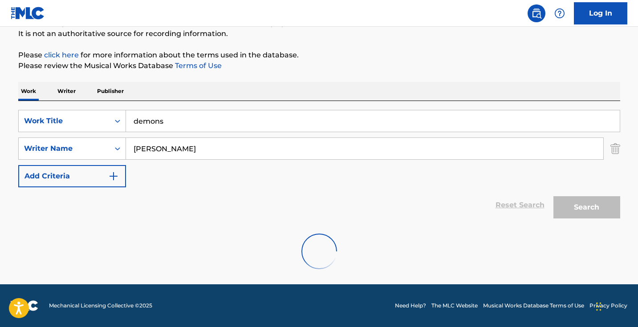
scroll to position [59, 0]
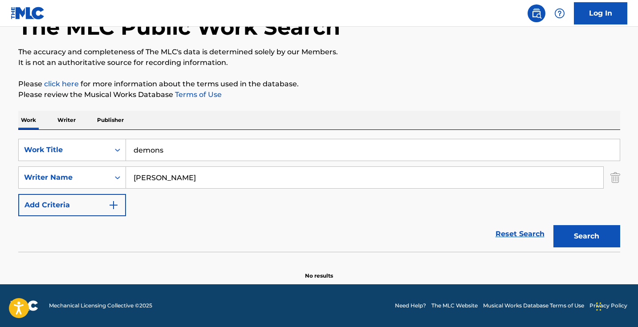
click at [172, 179] on input "[PERSON_NAME]" at bounding box center [365, 177] width 478 height 21
click at [587, 237] on button "Search" at bounding box center [587, 236] width 67 height 22
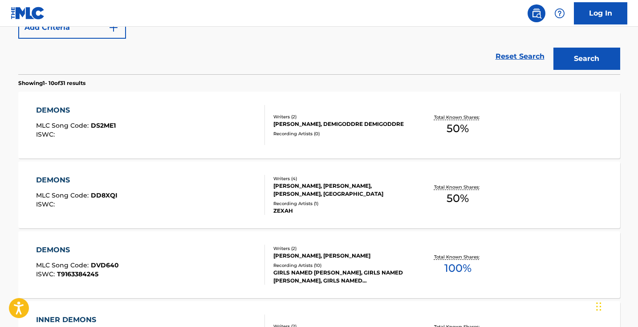
scroll to position [60, 0]
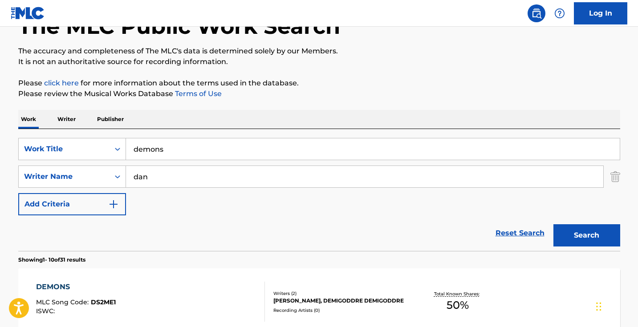
click at [160, 180] on input "dan" at bounding box center [365, 176] width 478 height 21
type input "[PERSON_NAME]"
click at [587, 236] on button "Search" at bounding box center [587, 236] width 67 height 22
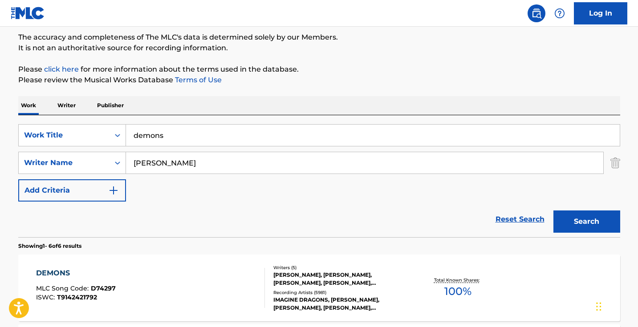
scroll to position [128, 0]
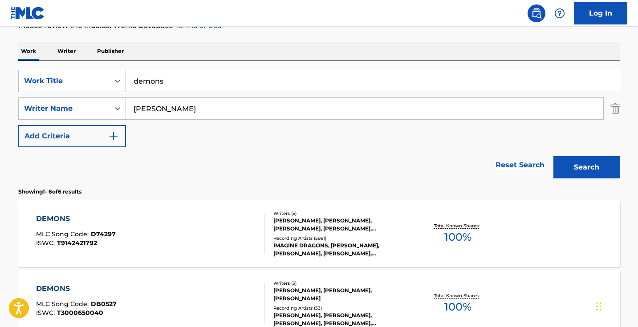
click at [211, 232] on div "DEMONS MLC Song Code : D74297 ISWC : T9142421792" at bounding box center [150, 234] width 229 height 40
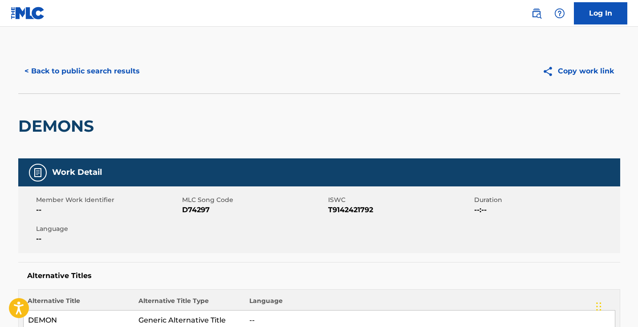
click at [196, 210] on span "D74297" at bounding box center [254, 210] width 144 height 11
click at [109, 64] on button "< Back to public search results" at bounding box center [82, 71] width 128 height 22
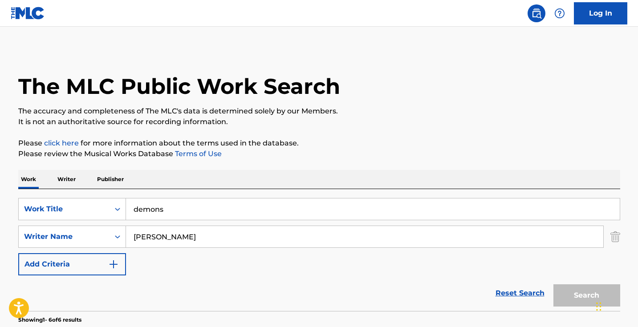
scroll to position [128, 0]
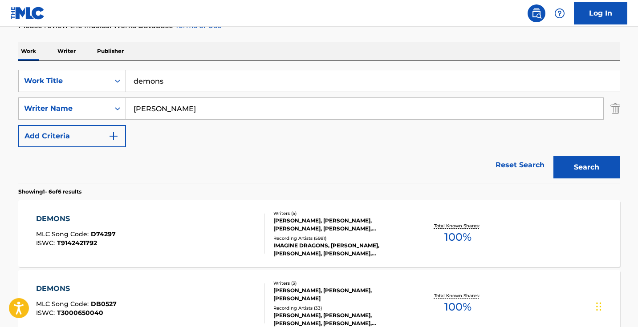
click at [242, 78] on input "demons" at bounding box center [373, 80] width 494 height 21
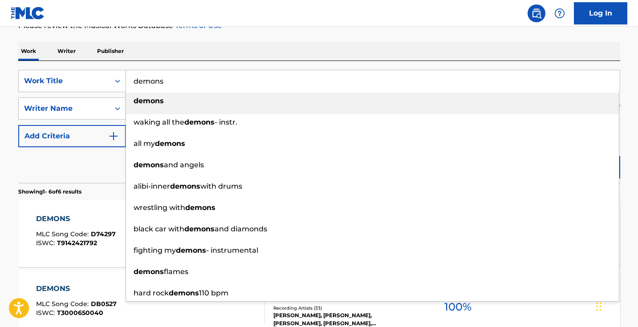
click at [242, 78] on input "demons" at bounding box center [373, 80] width 494 height 21
paste input "I'm Yours - Lofi Version"
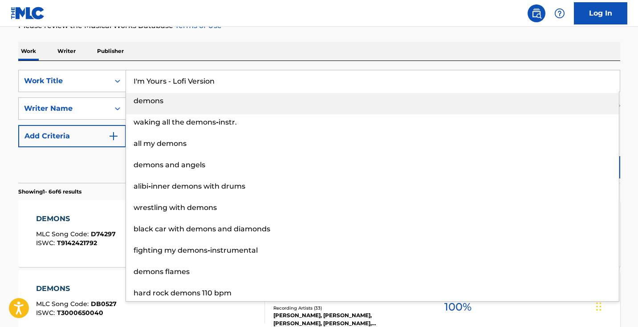
type input "I'm Yours - Lofi Version"
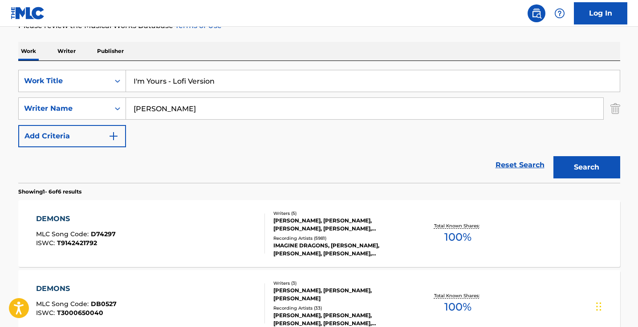
click at [275, 49] on div "Work Writer Publisher" at bounding box center [319, 51] width 602 height 19
drag, startPoint x: 247, startPoint y: 113, endPoint x: 55, endPoint y: 91, distance: 192.8
click at [60, 92] on div "SearchWithCriteria4d2a79fd-32aa-4738-9ff0-d76d51f84276 Work Title I'm Yours - L…" at bounding box center [319, 109] width 602 height 78
click at [587, 168] on button "Search" at bounding box center [587, 167] width 67 height 22
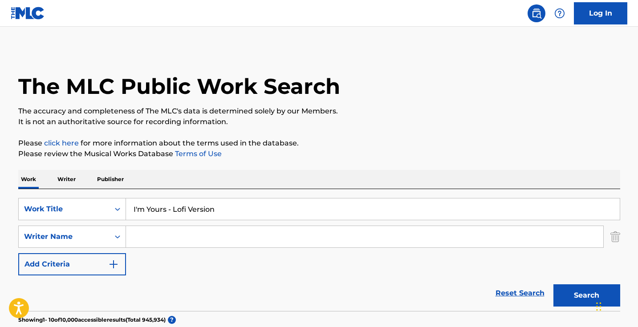
scroll to position [0, 0]
drag, startPoint x: 226, startPoint y: 209, endPoint x: 166, endPoint y: 209, distance: 60.1
click at [167, 209] on input "I'm Yours - Lofi Version" at bounding box center [373, 209] width 494 height 21
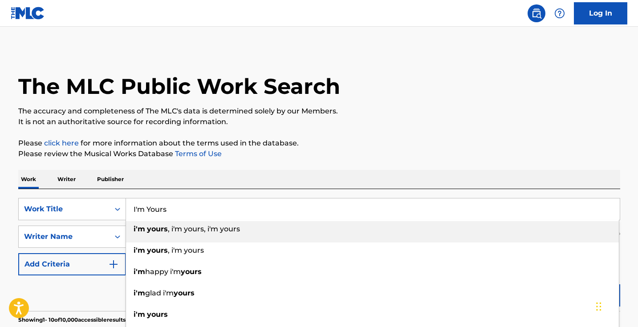
type input "I'm Yours"
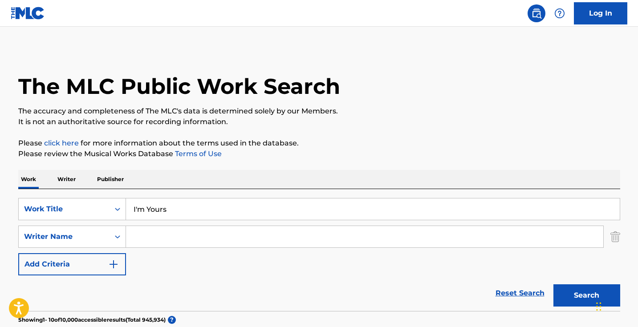
click at [566, 299] on button "Search" at bounding box center [587, 296] width 67 height 22
click at [181, 244] on input "Search Form" at bounding box center [365, 236] width 478 height 21
type input "[PERSON_NAME]"
click at [587, 296] on button "Search" at bounding box center [587, 296] width 67 height 22
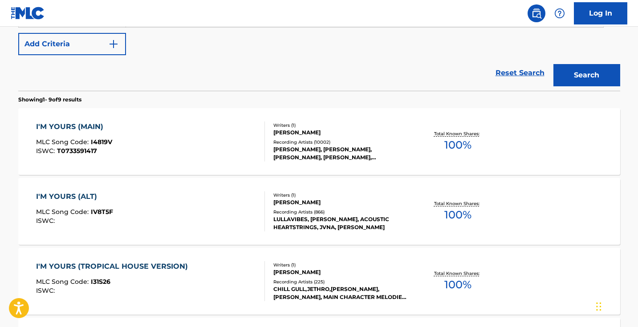
scroll to position [222, 0]
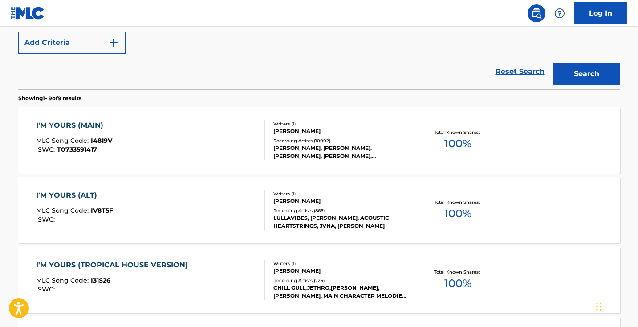
click at [222, 128] on div "I'M YOURS (MAIN) MLC Song Code : I4819V ISWC : T0733591417" at bounding box center [150, 140] width 229 height 40
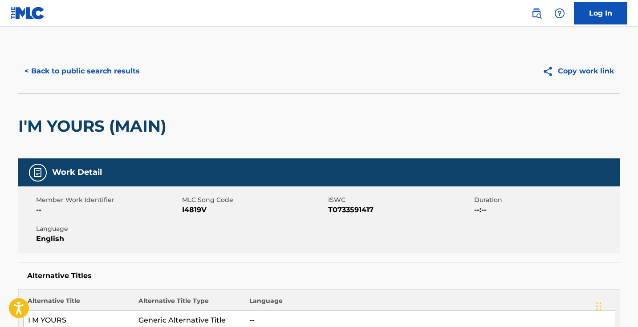
click at [199, 209] on span "I4819V" at bounding box center [254, 210] width 144 height 11
click at [107, 74] on button "< Back to public search results" at bounding box center [82, 71] width 128 height 22
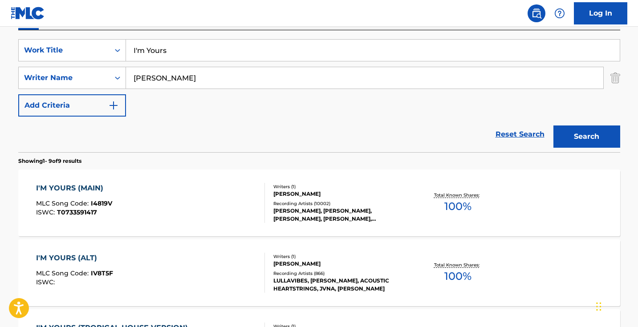
scroll to position [141, 0]
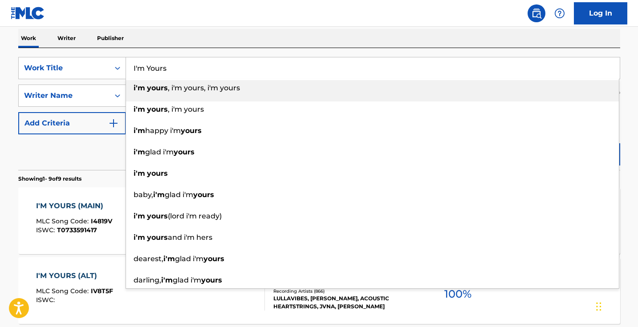
drag, startPoint x: 198, startPoint y: 70, endPoint x: 78, endPoint y: 36, distance: 124.5
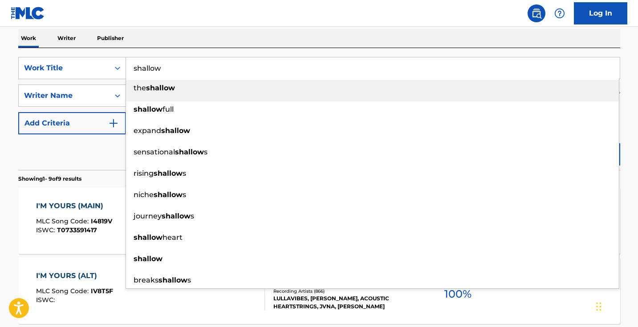
type input "shallow"
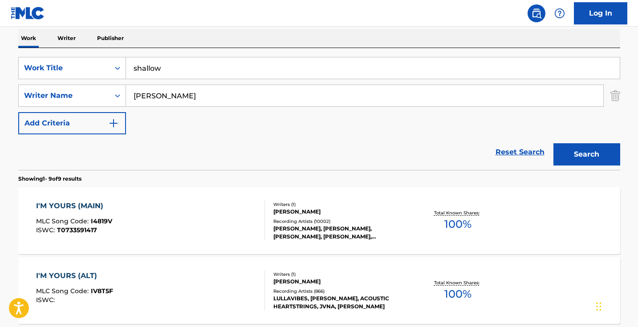
click at [215, 24] on nav "Log In" at bounding box center [319, 13] width 638 height 27
drag, startPoint x: 205, startPoint y: 99, endPoint x: 68, endPoint y: 82, distance: 138.8
click at [70, 82] on div "SearchWithCriteria4d2a79fd-32aa-4738-9ff0-d76d51f84276 Work Title shallow Searc…" at bounding box center [319, 96] width 602 height 78
click at [587, 155] on button "Search" at bounding box center [587, 154] width 67 height 22
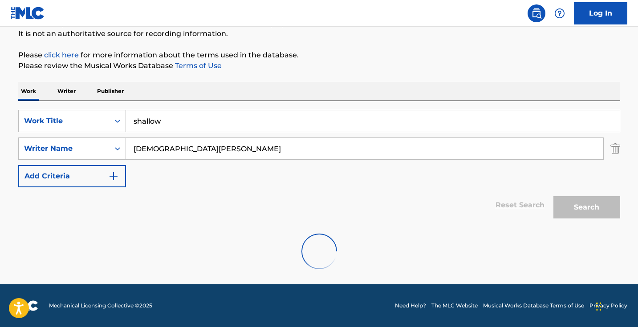
scroll to position [59, 0]
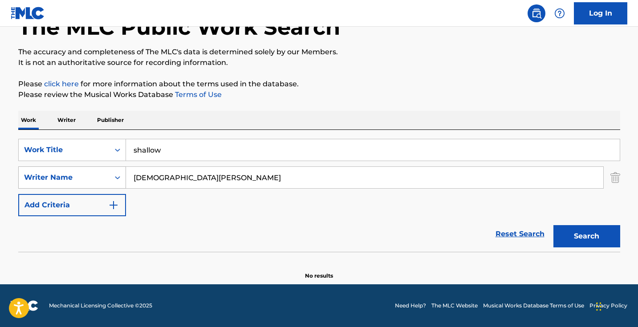
drag, startPoint x: 181, startPoint y: 177, endPoint x: 100, endPoint y: 177, distance: 81.5
click at [100, 177] on div "SearchWithCriteriace65522e-d4a0-4e54-898a-9a3503ae2835 Writer Name [DEMOGRAPHIC…" at bounding box center [319, 178] width 602 height 22
type input "[PERSON_NAME]"
click at [587, 237] on button "Search" at bounding box center [587, 236] width 67 height 22
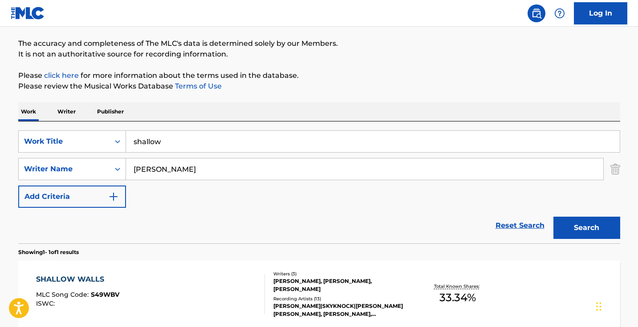
scroll to position [68, 0]
click at [173, 167] on input "[PERSON_NAME]" at bounding box center [365, 168] width 478 height 21
type input "germanotta"
click at [587, 228] on button "Search" at bounding box center [587, 228] width 67 height 22
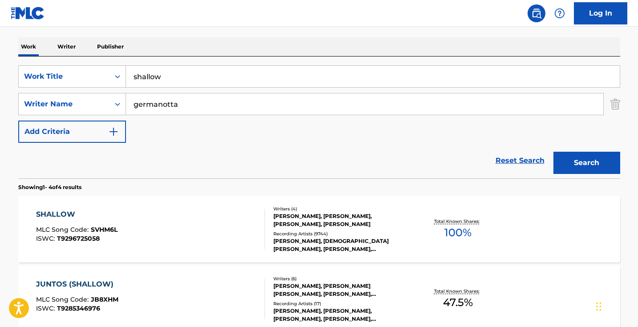
scroll to position [168, 0]
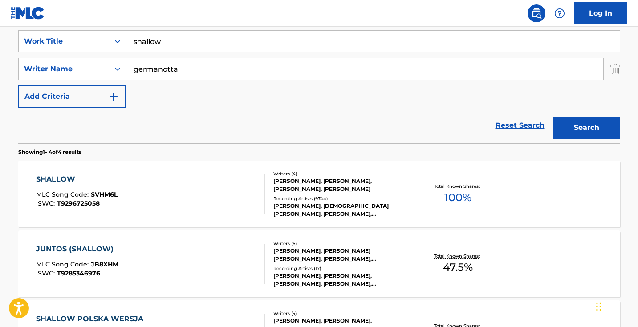
click at [205, 197] on div "SHALLOW MLC Song Code : SVHM6L ISWC : T9296725058" at bounding box center [150, 194] width 229 height 40
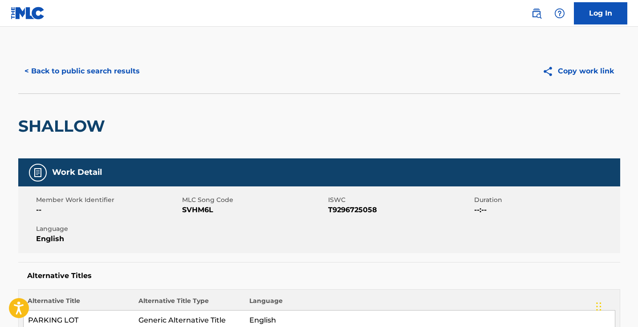
click at [196, 208] on span "SVHM6L" at bounding box center [254, 210] width 144 height 11
click at [129, 70] on button "< Back to public search results" at bounding box center [82, 71] width 128 height 22
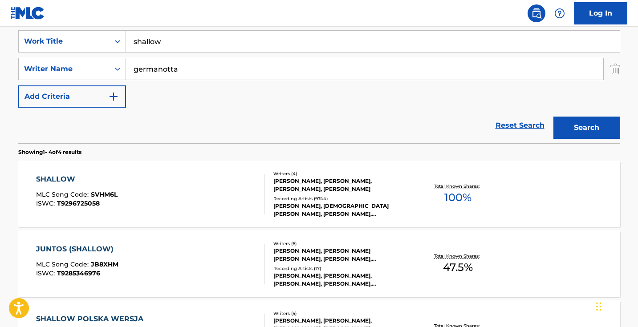
click at [229, 32] on input "shallow" at bounding box center [373, 41] width 494 height 21
click at [229, 39] on input "shallow" at bounding box center [373, 41] width 494 height 21
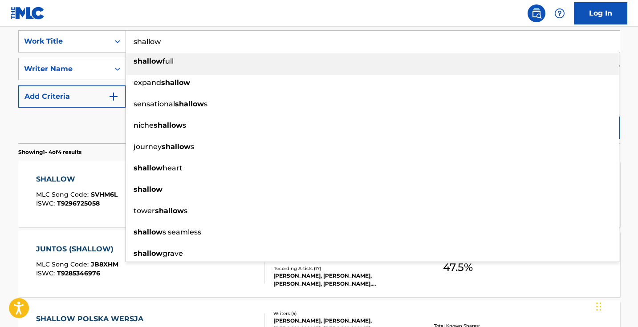
paste input "Shallow - Lofi Version"
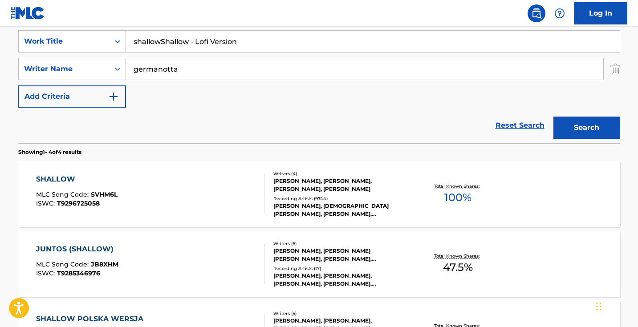
click at [253, 46] on input "shallowShallow - Lofi Version" at bounding box center [373, 41] width 494 height 21
click at [253, 47] on input "shallowShallow - Lofi Version" at bounding box center [373, 41] width 494 height 21
paste input "Search Form"
type input "Shallow - Lofi Version"
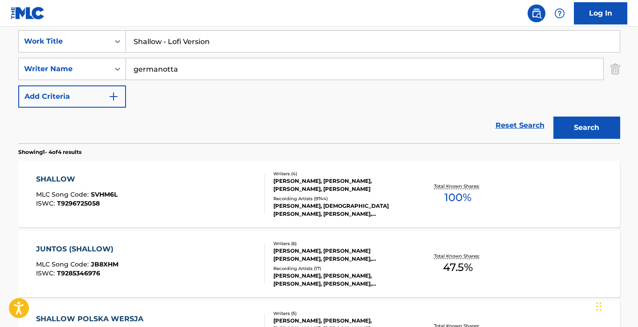
click at [568, 123] on button "Search" at bounding box center [587, 128] width 67 height 22
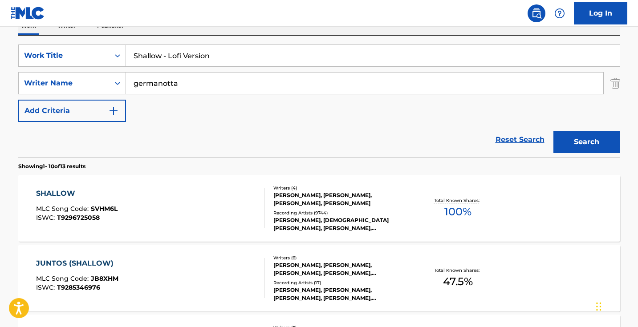
scroll to position [158, 0]
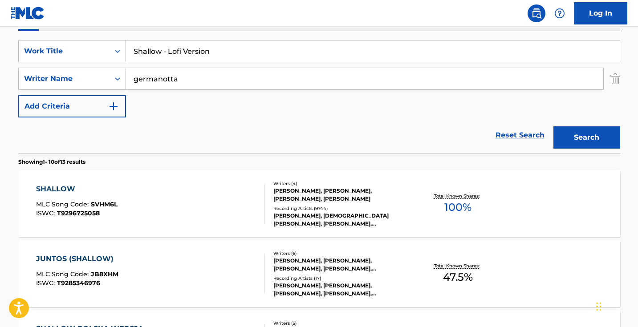
click at [227, 191] on div "SHALLOW MLC Song Code : SVHM6L ISWC : T9296725058" at bounding box center [150, 204] width 229 height 40
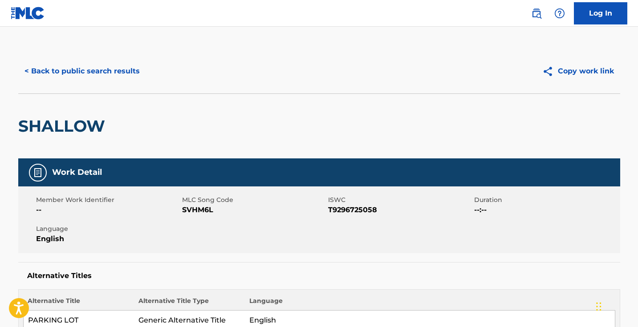
click at [92, 71] on button "< Back to public search results" at bounding box center [82, 71] width 128 height 22
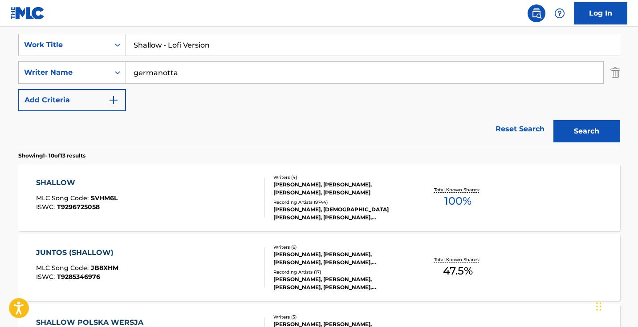
scroll to position [160, 0]
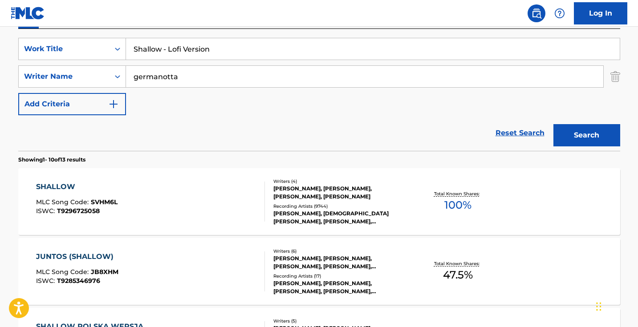
click at [215, 75] on input "germanotta" at bounding box center [365, 76] width 478 height 21
click at [587, 135] on button "Search" at bounding box center [587, 135] width 67 height 22
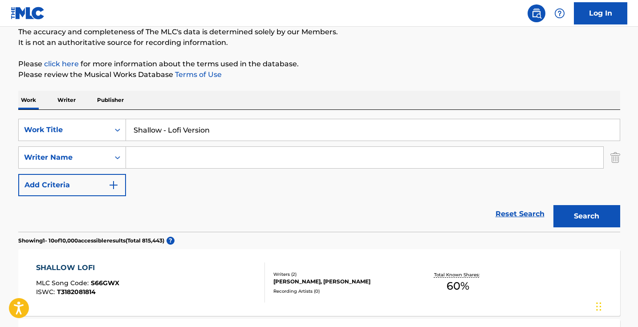
scroll to position [0, 0]
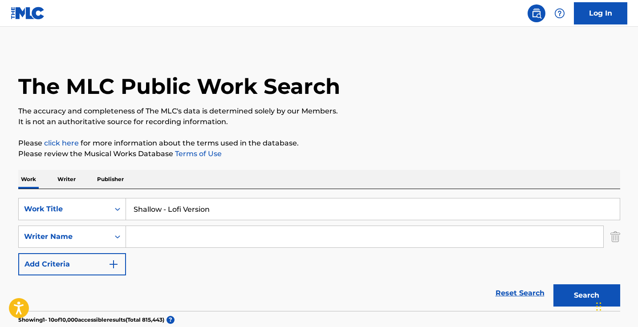
click at [203, 212] on input "Shallow - Lofi Version" at bounding box center [373, 209] width 494 height 21
paste input "Calm Vinyasa"
type input "Calm Vinyasa"
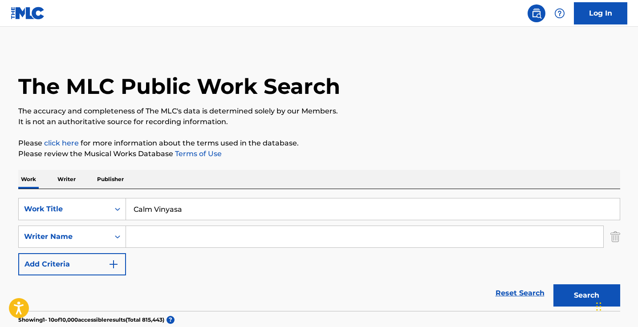
click at [400, 175] on div "Work Writer Publisher" at bounding box center [319, 179] width 602 height 19
click at [565, 291] on button "Search" at bounding box center [587, 296] width 67 height 22
click at [225, 229] on input "Search Form" at bounding box center [365, 236] width 478 height 21
click at [587, 296] on button "Search" at bounding box center [587, 296] width 67 height 22
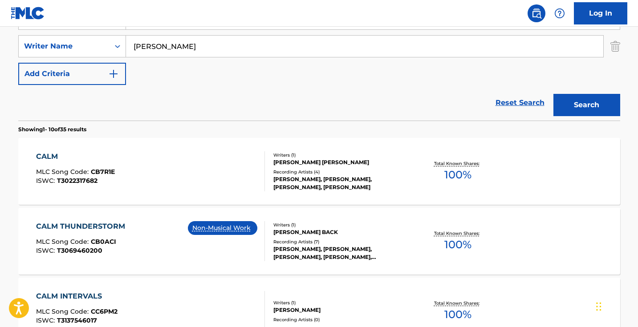
scroll to position [203, 0]
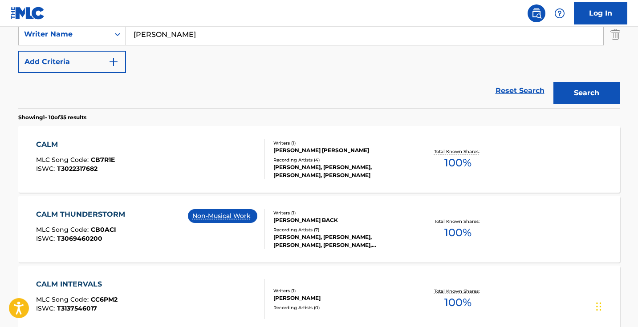
click at [185, 38] on input "[PERSON_NAME]" at bounding box center [365, 34] width 478 height 21
click at [587, 93] on button "Search" at bounding box center [587, 93] width 67 height 22
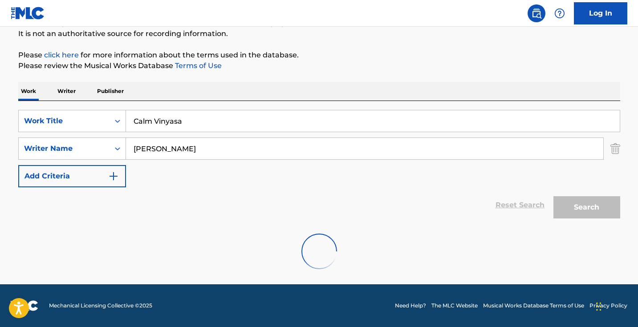
scroll to position [88, 0]
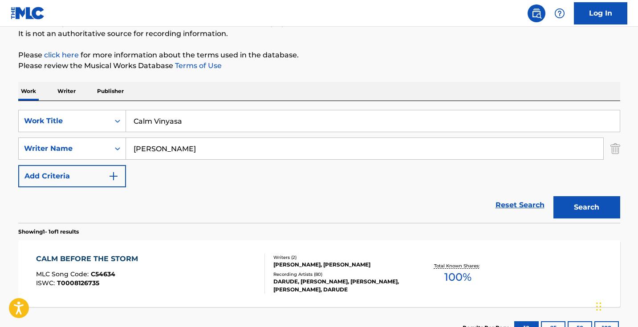
type input "[PERSON_NAME]"
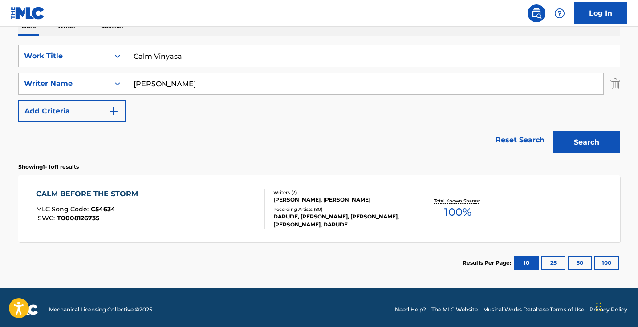
scroll to position [126, 0]
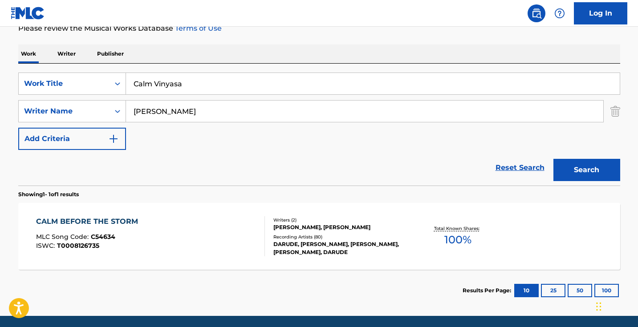
click at [187, 109] on input "[PERSON_NAME]" at bounding box center [365, 111] width 478 height 21
click at [587, 170] on button "Search" at bounding box center [587, 170] width 67 height 22
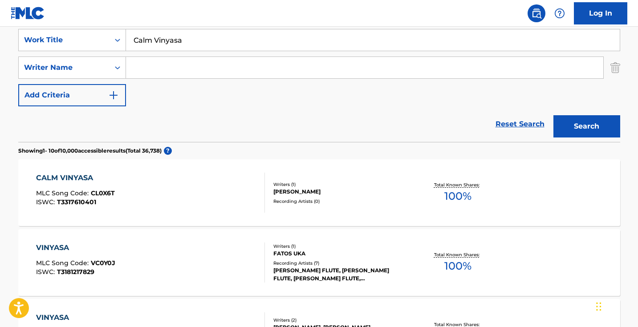
scroll to position [131, 0]
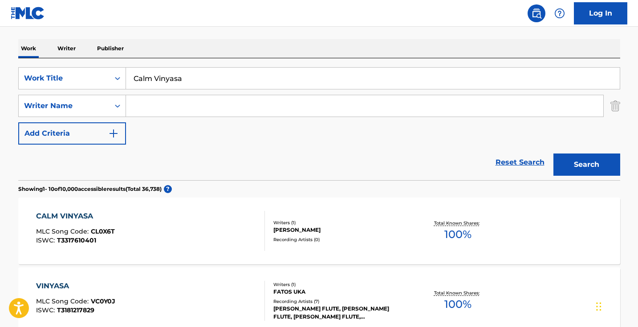
click at [264, 63] on div "SearchWithCriteria4d2a79fd-32aa-4738-9ff0-d76d51f84276 Work Title Calm Vinyasa …" at bounding box center [319, 119] width 602 height 122
click at [264, 71] on input "Calm Vinyasa" at bounding box center [373, 78] width 494 height 21
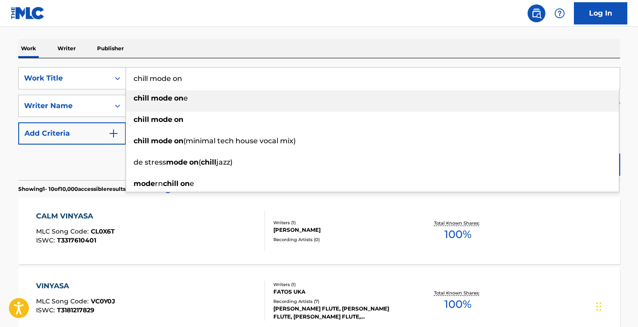
click at [360, 73] on input "chill mode on" at bounding box center [373, 78] width 494 height 21
type input "chill mode on"
click at [378, 57] on div "Work Writer Publisher" at bounding box center [319, 48] width 602 height 19
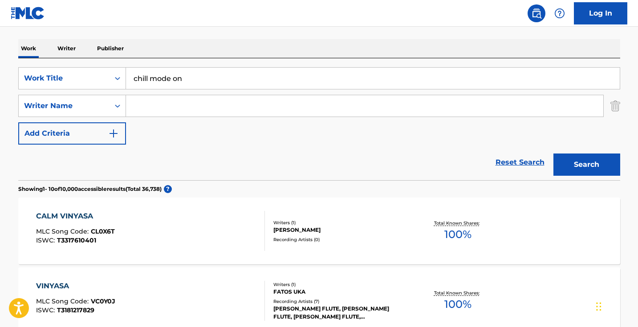
click at [571, 178] on div "Search" at bounding box center [584, 163] width 71 height 36
click at [556, 163] on button "Search" at bounding box center [587, 165] width 67 height 22
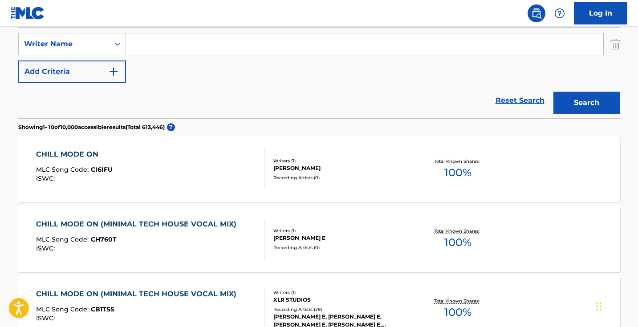
scroll to position [240, 0]
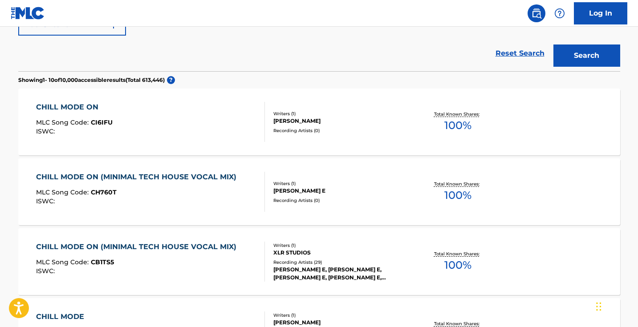
click at [183, 119] on div "CHILL MODE ON MLC Song Code : CI6IFU ISWC :" at bounding box center [150, 122] width 229 height 40
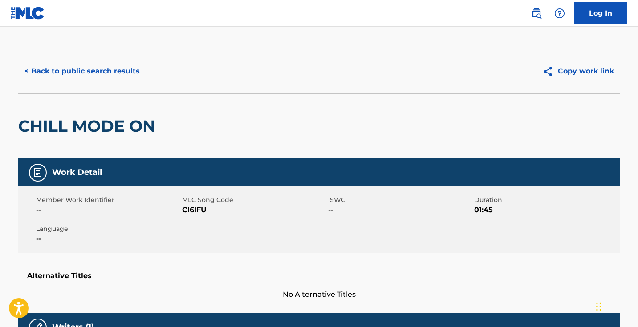
click at [124, 62] on button "< Back to public search results" at bounding box center [82, 71] width 128 height 22
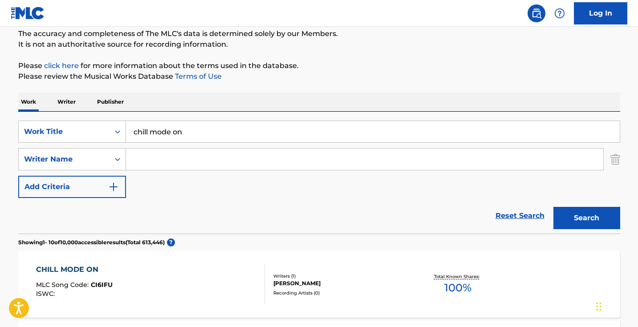
scroll to position [61, 0]
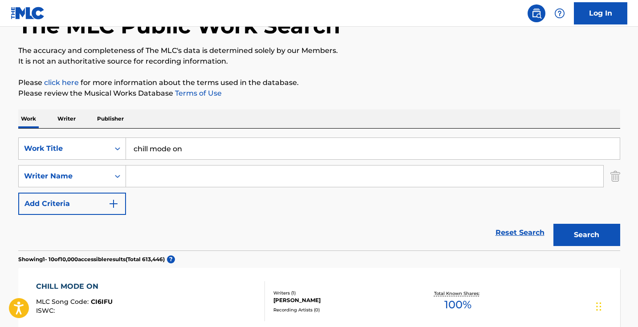
click at [197, 142] on input "chill mode on" at bounding box center [373, 148] width 494 height 21
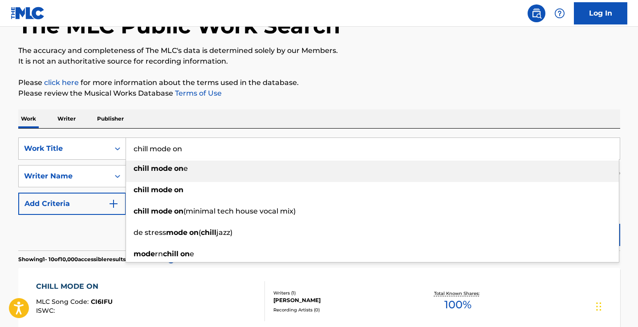
paste input "Flowfulness"
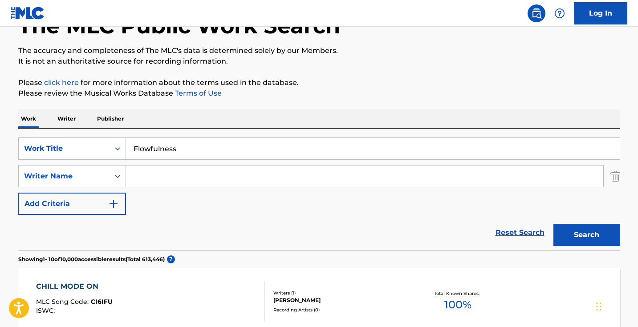
click at [573, 226] on button "Search" at bounding box center [587, 235] width 67 height 22
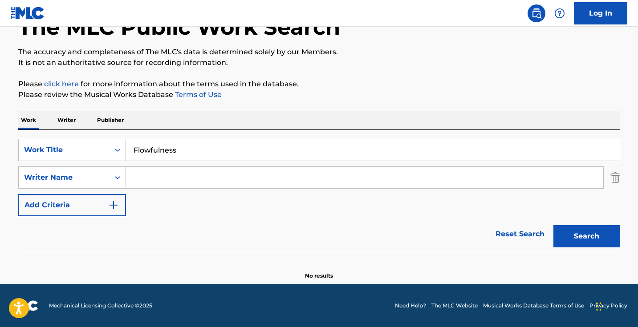
scroll to position [59, 0]
click at [193, 151] on input "Flowfulness" at bounding box center [373, 149] width 494 height 21
paste input "Malasana"
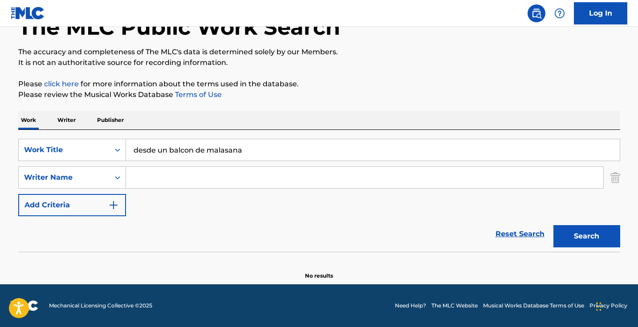
click at [244, 162] on div "SearchWithCriteria4d2a79fd-32aa-4738-9ff0-d76d51f84276 Work Title desde un balc…" at bounding box center [319, 178] width 602 height 78
click at [247, 151] on input "desde un balcon de malasana" at bounding box center [373, 149] width 494 height 21
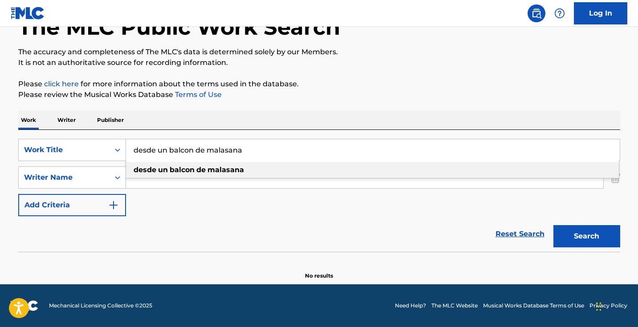
paste input "M"
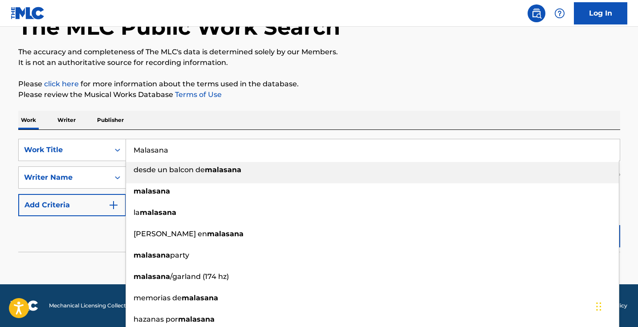
type input "Malasana"
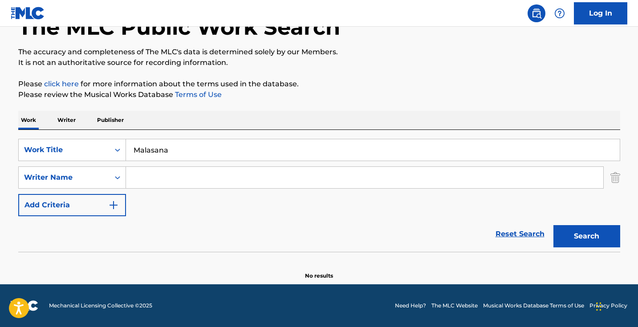
click at [399, 92] on p "Please review the Musical Works Database Terms of Use" at bounding box center [319, 95] width 602 height 11
drag, startPoint x: 575, startPoint y: 239, endPoint x: 563, endPoint y: 238, distance: 12.5
click at [576, 239] on button "Search" at bounding box center [587, 236] width 67 height 22
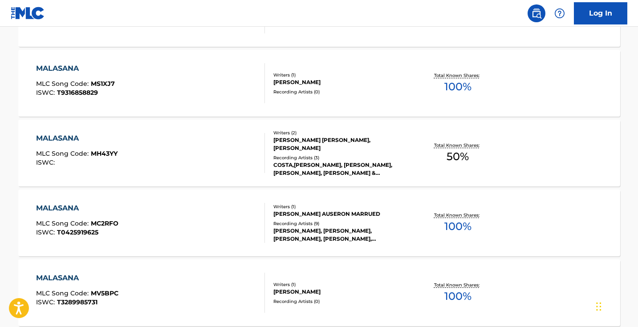
scroll to position [630, 0]
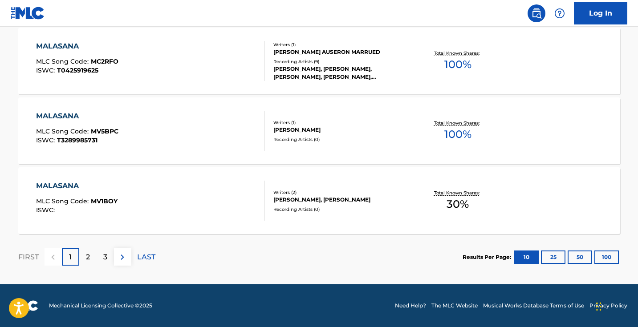
click at [131, 257] on div "FIRST 1 2 3 LAST" at bounding box center [86, 257] width 137 height 17
click at [126, 258] on img at bounding box center [122, 257] width 11 height 11
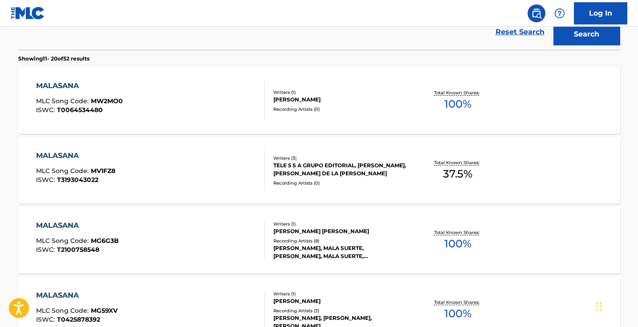
scroll to position [0, 0]
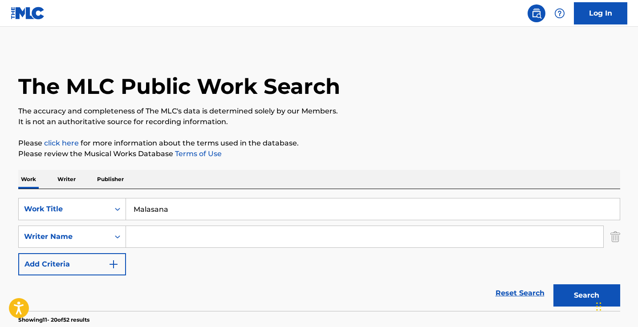
click at [218, 237] on input "Search Form" at bounding box center [365, 236] width 478 height 21
click at [587, 296] on button "Search" at bounding box center [587, 296] width 67 height 22
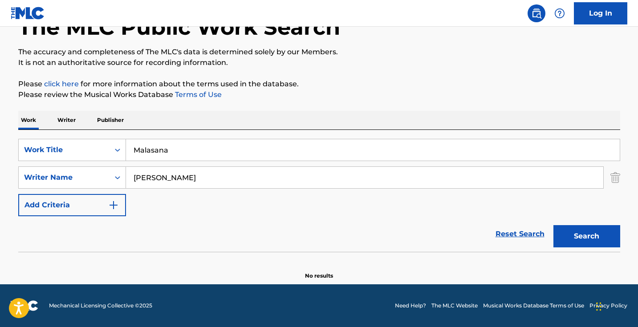
scroll to position [59, 0]
click at [222, 174] on input "[PERSON_NAME]" at bounding box center [365, 177] width 478 height 21
click at [587, 237] on button "Search" at bounding box center [587, 236] width 67 height 22
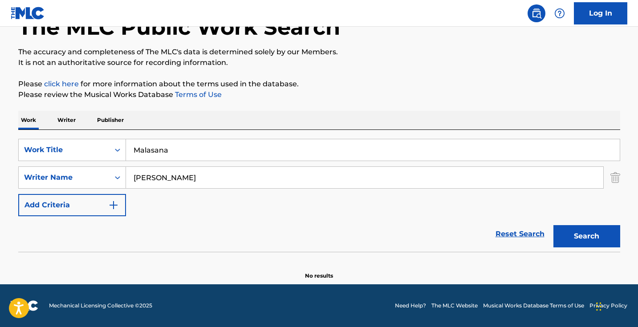
click at [217, 178] on input "[PERSON_NAME]" at bounding box center [365, 177] width 478 height 21
click at [587, 237] on button "Search" at bounding box center [587, 236] width 67 height 22
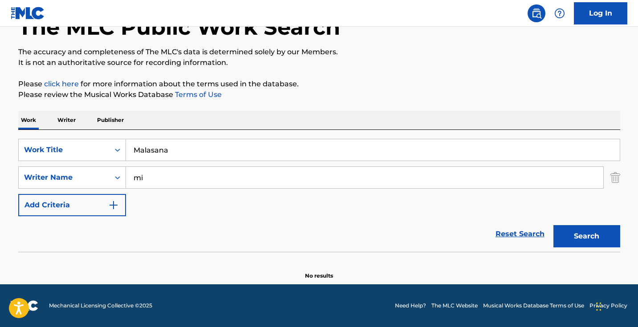
type input "m"
click at [587, 237] on button "Search" at bounding box center [587, 236] width 67 height 22
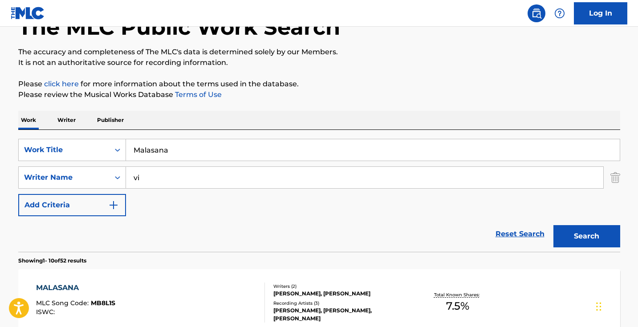
click at [587, 237] on button "Search" at bounding box center [587, 236] width 67 height 22
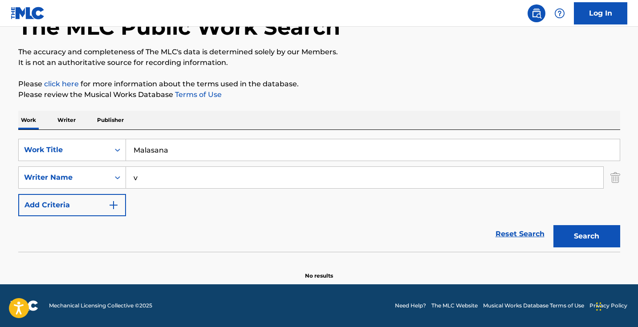
click at [587, 237] on button "Search" at bounding box center [587, 236] width 67 height 22
type input "v"
click at [587, 237] on button "Search" at bounding box center [587, 236] width 67 height 22
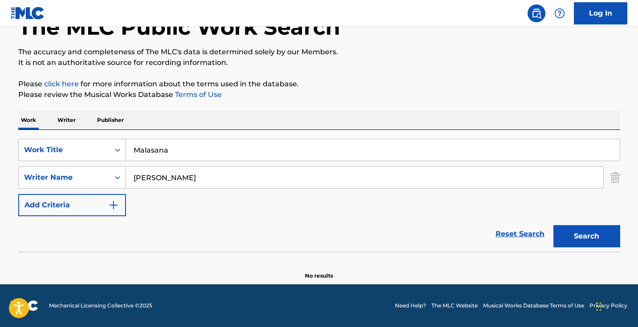
click at [587, 237] on button "Search" at bounding box center [587, 236] width 67 height 22
click at [177, 183] on input "[PERSON_NAME]" at bounding box center [365, 177] width 478 height 21
click at [587, 237] on button "Search" at bounding box center [587, 236] width 67 height 22
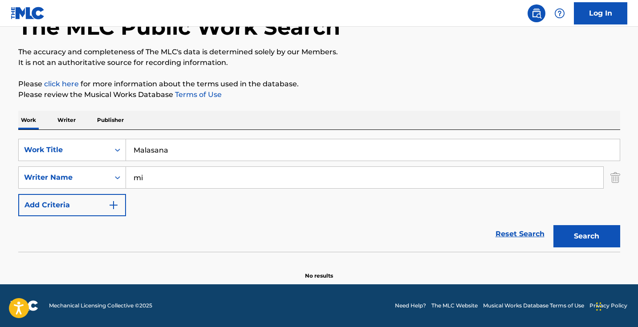
type input "m"
click at [587, 237] on button "Search" at bounding box center [587, 236] width 67 height 22
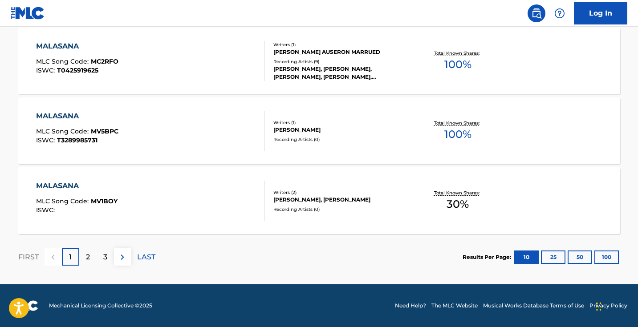
click at [101, 258] on div "3" at bounding box center [105, 257] width 17 height 17
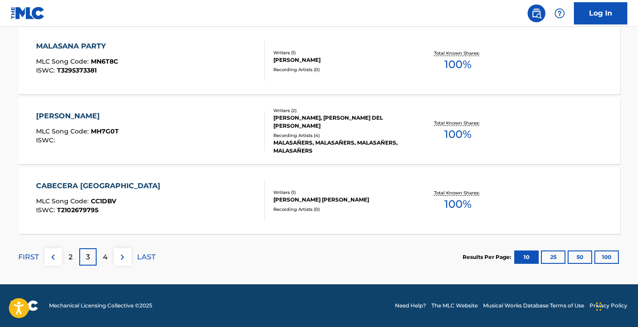
click at [34, 260] on p "FIRST" at bounding box center [28, 257] width 20 height 11
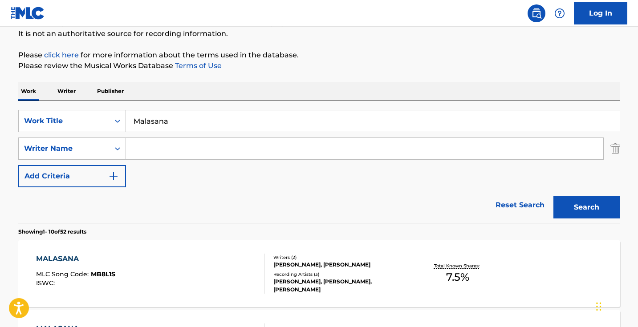
click at [210, 112] on input "Malasana" at bounding box center [373, 120] width 494 height 21
click at [210, 113] on input "Malasana" at bounding box center [373, 120] width 494 height 21
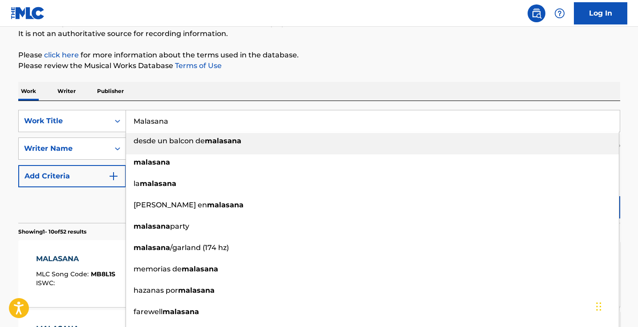
paste input "Night Bridge"
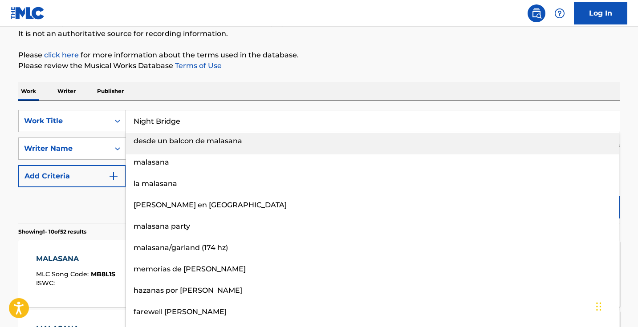
click at [370, 58] on p "Please click here for more information about the terms used in the database." at bounding box center [319, 55] width 602 height 11
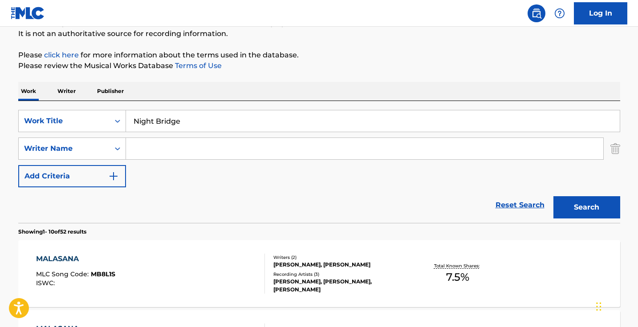
click at [572, 206] on button "Search" at bounding box center [587, 207] width 67 height 22
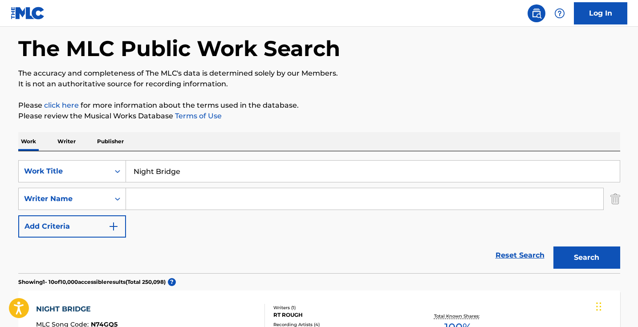
scroll to position [6, 0]
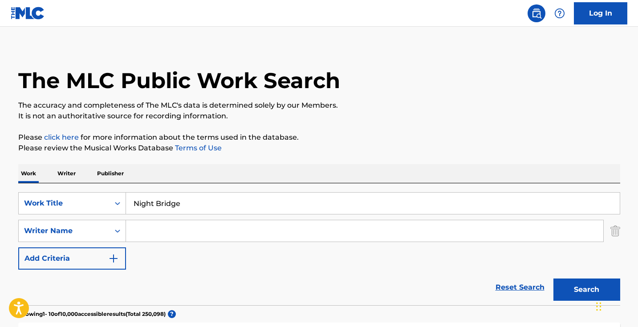
click at [230, 212] on input "Night Bridge" at bounding box center [373, 203] width 494 height 21
click at [229, 212] on input "Night Bridge" at bounding box center [373, 203] width 494 height 21
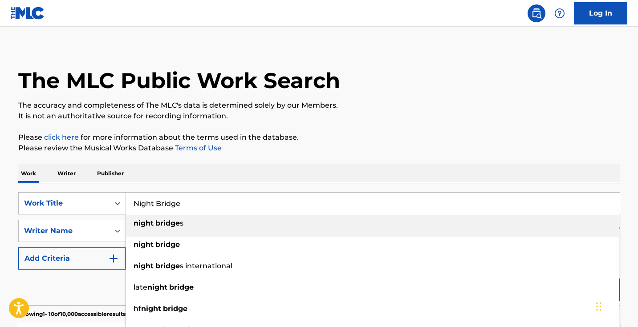
paste input "Sukhasana"
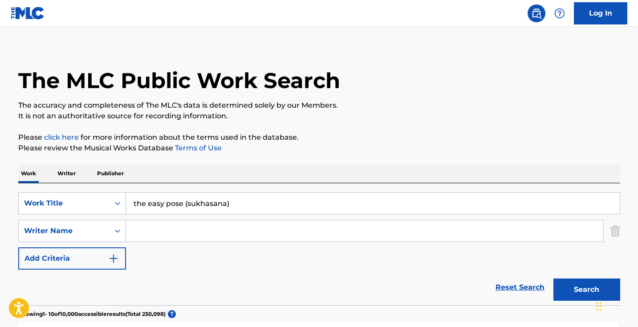
click at [329, 206] on input "the easy pose (sukhasana)" at bounding box center [373, 203] width 494 height 21
paste input "Sukhasana"
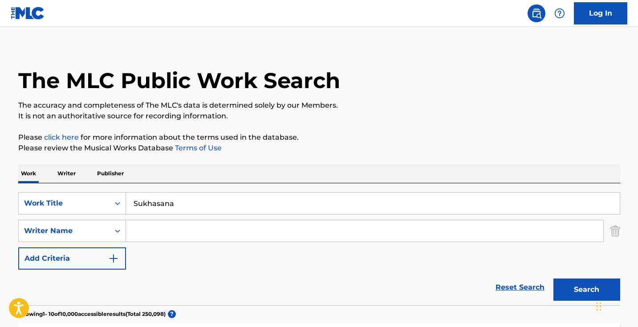
click at [564, 279] on button "Search" at bounding box center [587, 290] width 67 height 22
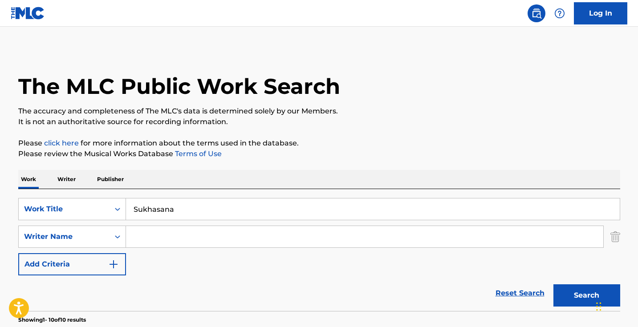
scroll to position [0, 0]
click at [224, 213] on input "Sukhasana" at bounding box center [373, 209] width 494 height 21
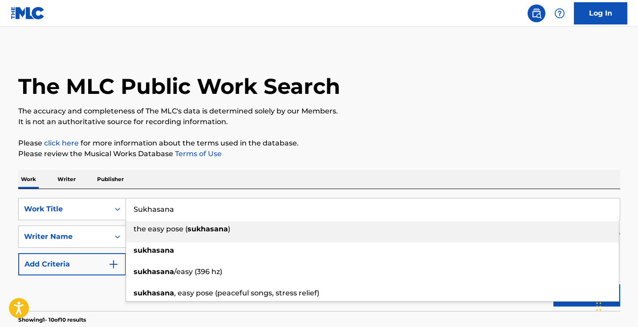
click at [224, 213] on input "Sukhasana" at bounding box center [373, 209] width 494 height 21
paste input "Yogastep"
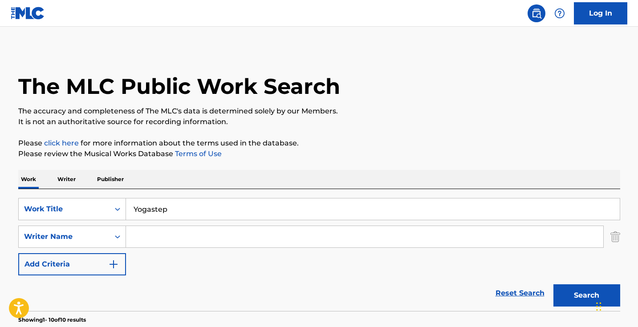
click at [417, 153] on p "Please review the Musical Works Database Terms of Use" at bounding box center [319, 154] width 602 height 11
click at [578, 293] on button "Search" at bounding box center [587, 296] width 67 height 22
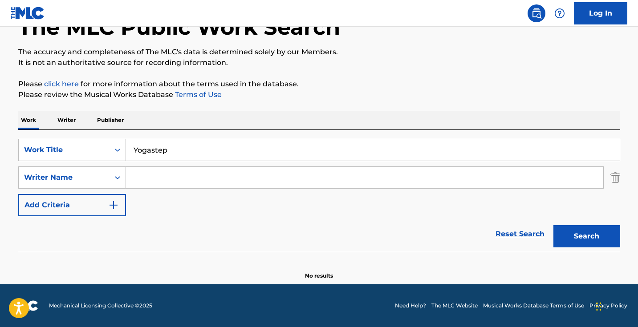
scroll to position [59, 0]
click at [213, 158] on input "Yogastep" at bounding box center [373, 149] width 494 height 21
paste input "Nkita (feat. Fimiguerrero)"
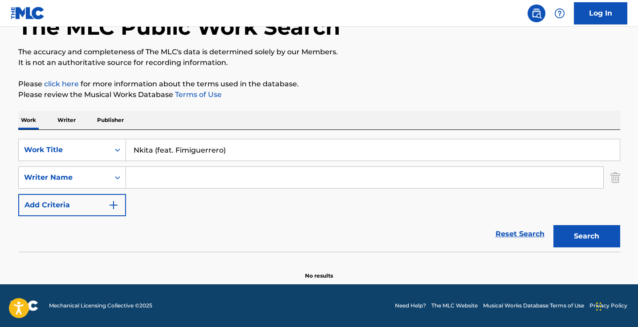
drag, startPoint x: 249, startPoint y: 146, endPoint x: 166, endPoint y: 148, distance: 82.9
click at [166, 148] on input "Nkita (feat. Fimiguerrero)" at bounding box center [373, 149] width 494 height 21
click at [155, 149] on input "Nkita (feat. Fimiguerrero)" at bounding box center [373, 149] width 494 height 21
drag, startPoint x: 155, startPoint y: 149, endPoint x: 249, endPoint y: 145, distance: 93.2
click at [249, 147] on input "Nkita (feat. Fimiguerrero)" at bounding box center [373, 149] width 494 height 21
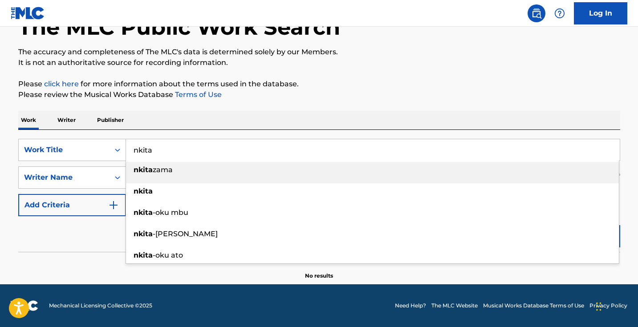
type input "nkita"
click at [336, 123] on div "Work Writer Publisher" at bounding box center [319, 120] width 602 height 19
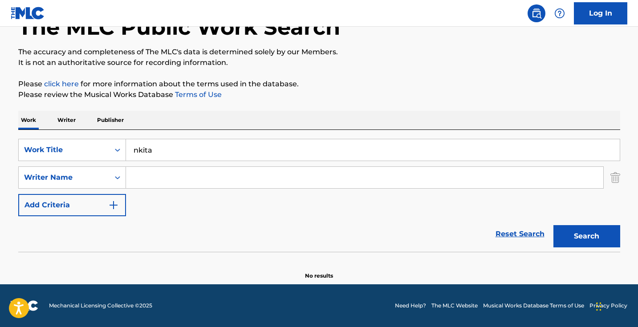
click at [587, 241] on button "Search" at bounding box center [587, 236] width 67 height 22
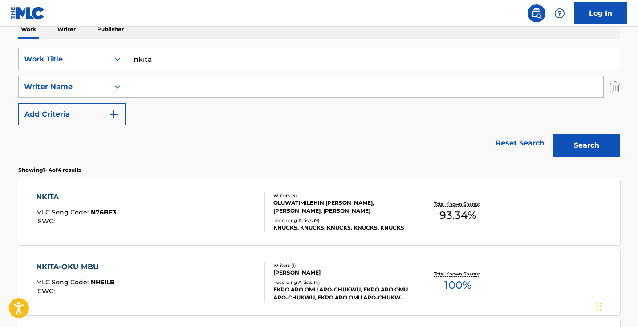
scroll to position [151, 0]
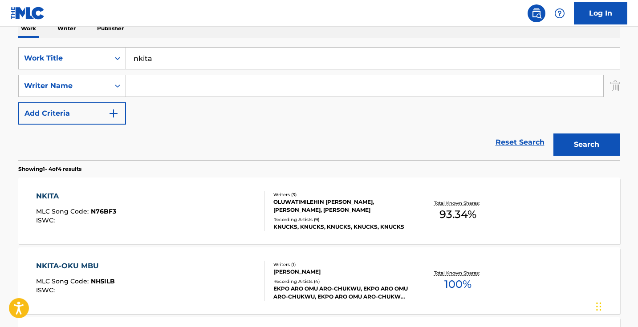
click at [240, 212] on div "NKITA MLC Song Code : N76BF3 ISWC :" at bounding box center [150, 211] width 229 height 40
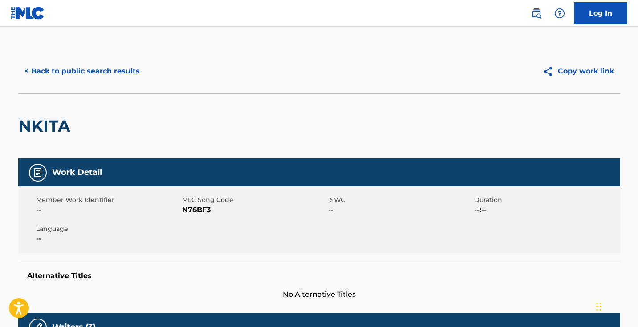
click at [198, 213] on span "N76BF3" at bounding box center [254, 210] width 144 height 11
click at [74, 65] on button "< Back to public search results" at bounding box center [82, 71] width 128 height 22
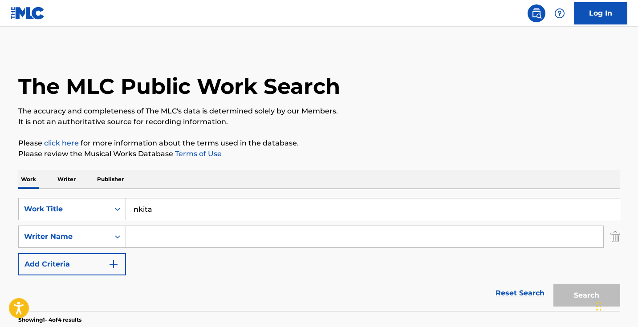
scroll to position [151, 0]
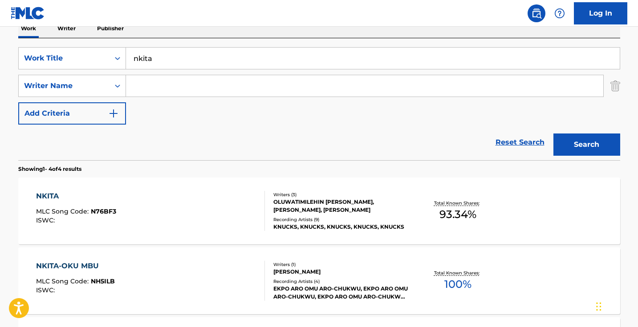
click at [208, 63] on input "nkita" at bounding box center [373, 58] width 494 height 21
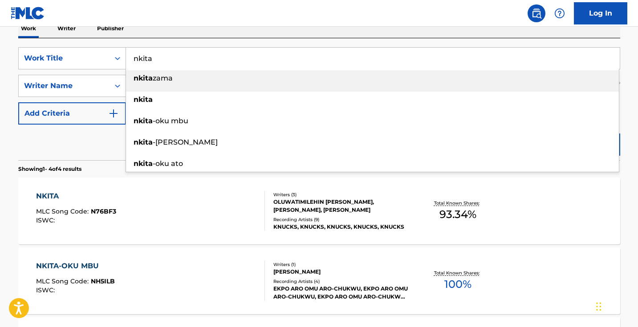
paste input "The Sect"
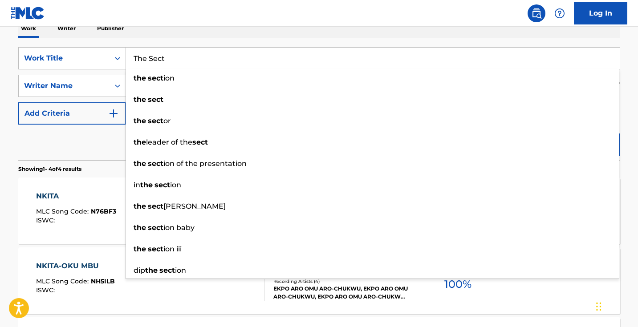
type input "The Sect"
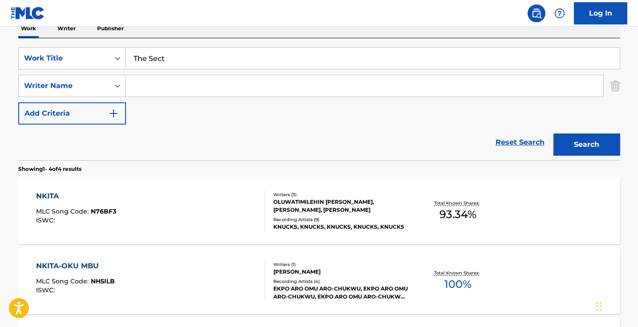
click at [633, 120] on main "The MLC Public Work Search The accuracy and completeness of The MLC's data is d…" at bounding box center [319, 188] width 638 height 625
click at [601, 142] on button "Search" at bounding box center [587, 145] width 67 height 22
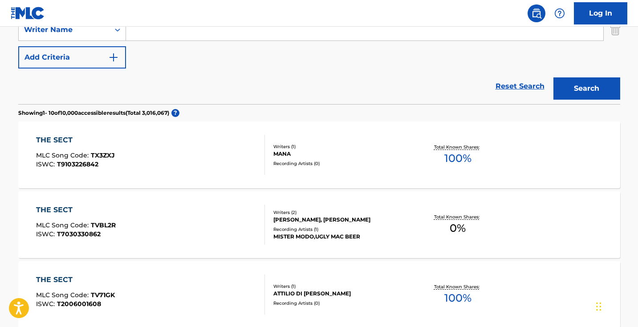
scroll to position [13, 0]
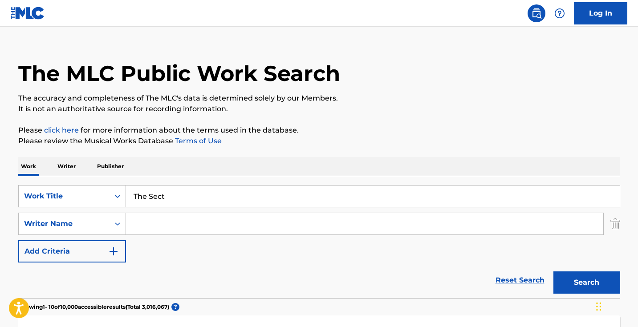
click at [204, 219] on input "Search Form" at bounding box center [365, 223] width 478 height 21
click at [587, 283] on button "Search" at bounding box center [587, 283] width 67 height 22
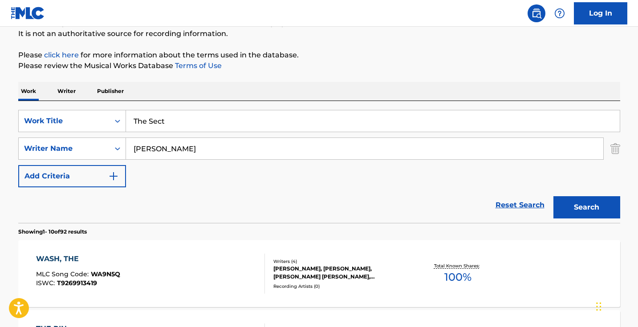
scroll to position [147, 0]
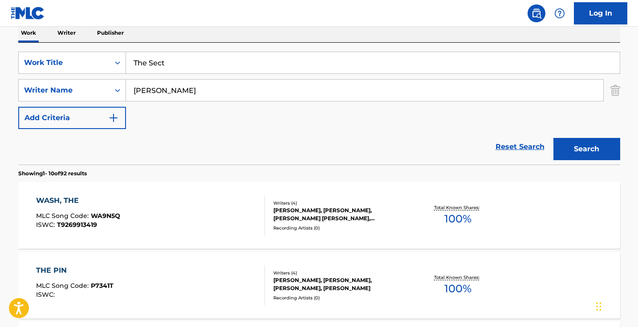
click at [184, 96] on input "[PERSON_NAME]" at bounding box center [365, 90] width 478 height 21
type input "j"
click at [587, 149] on button "Search" at bounding box center [587, 149] width 67 height 22
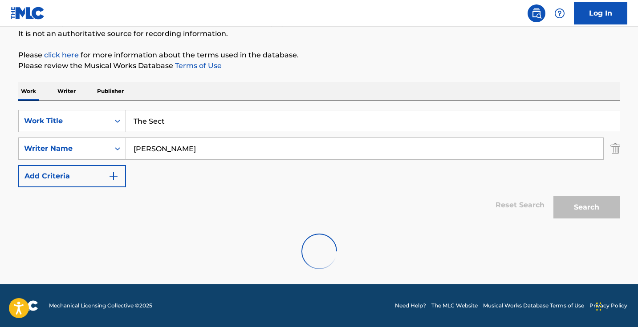
scroll to position [88, 0]
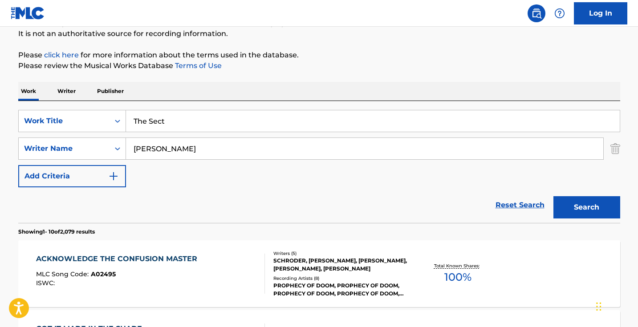
click at [180, 148] on input "[PERSON_NAME]" at bounding box center [365, 148] width 478 height 21
click at [180, 147] on input "[PERSON_NAME]" at bounding box center [365, 148] width 478 height 21
type input "green"
click at [587, 208] on button "Search" at bounding box center [587, 207] width 67 height 22
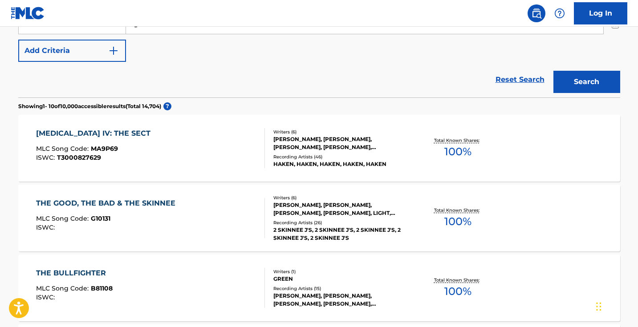
scroll to position [232, 0]
